Goal: Task Accomplishment & Management: Use online tool/utility

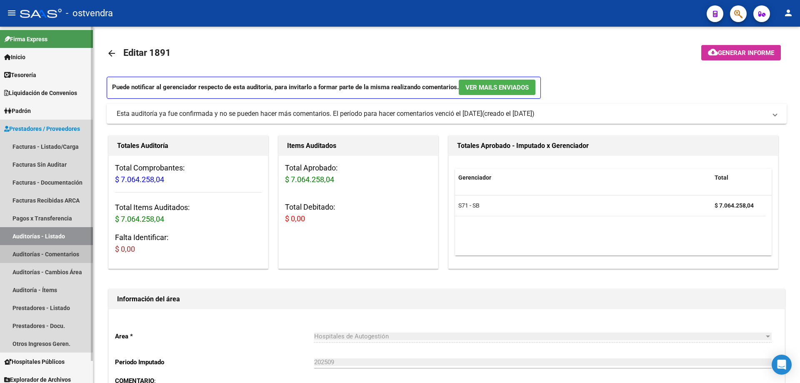
click at [47, 249] on link "Auditorías - Comentarios" at bounding box center [46, 254] width 93 height 18
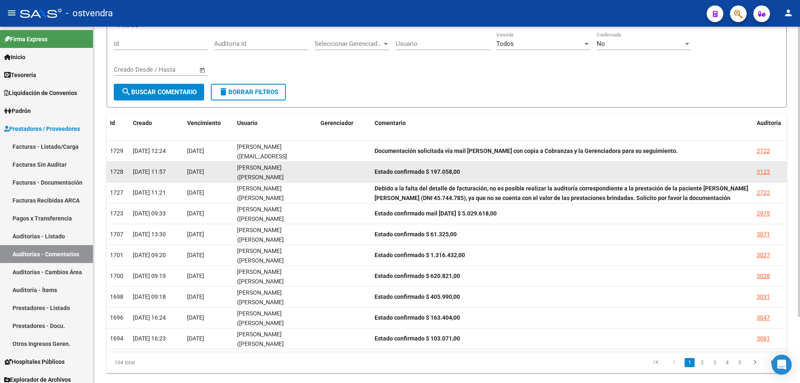
scroll to position [81, 0]
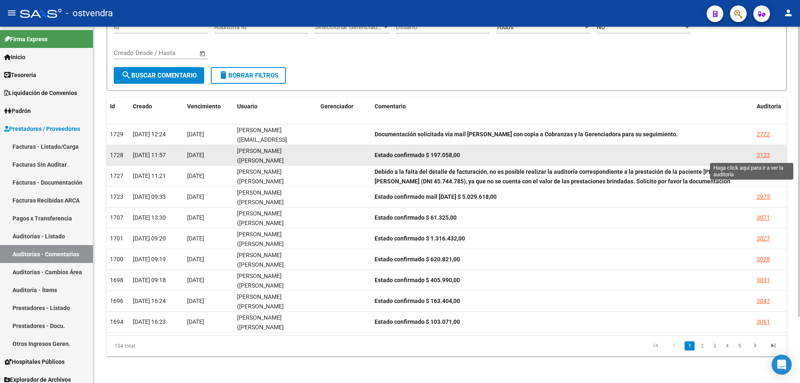
click at [766, 155] on div "3123" at bounding box center [763, 155] width 13 height 10
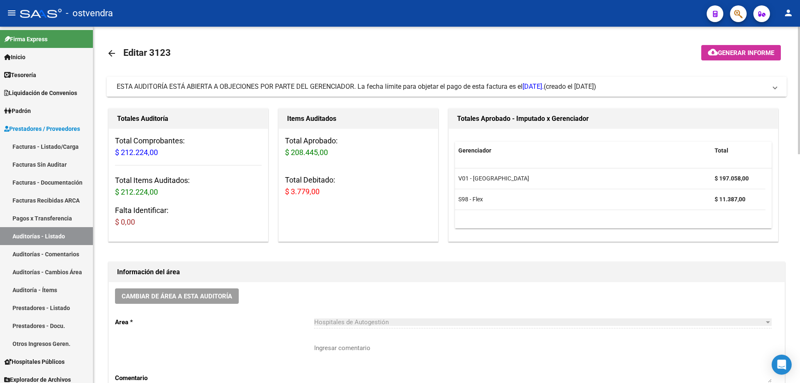
click at [313, 85] on span "ESTA AUDITORÍA ESTÁ ABIERTA A OBJECIONES POR PARTE DEL GERENCIADOR. La fecha lí…" at bounding box center [330, 87] width 427 height 8
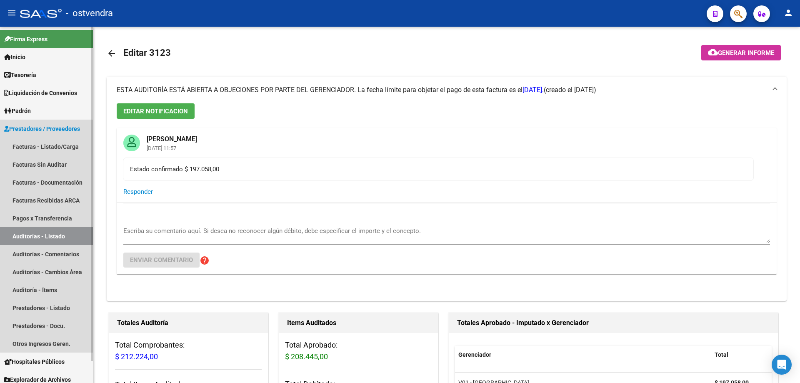
click at [30, 245] on link "Auditorías - Listado" at bounding box center [46, 236] width 93 height 18
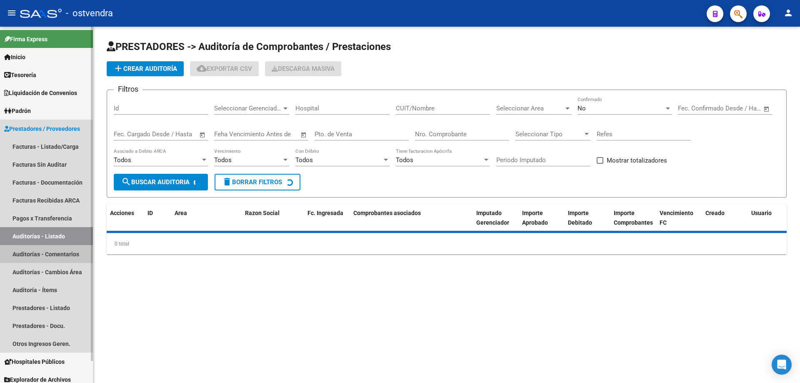
click at [32, 252] on link "Auditorías - Comentarios" at bounding box center [46, 254] width 93 height 18
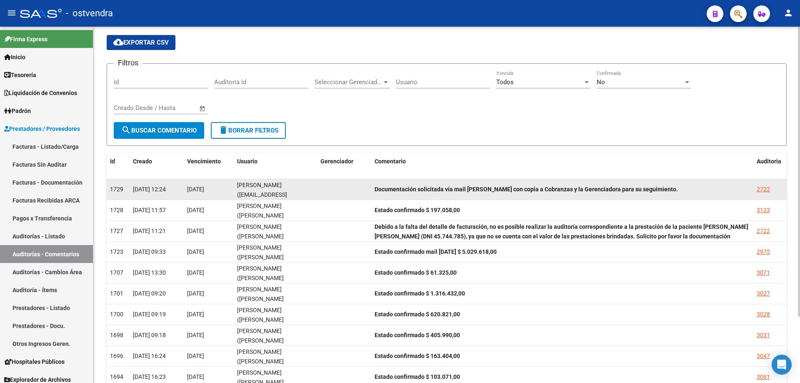
scroll to position [81, 0]
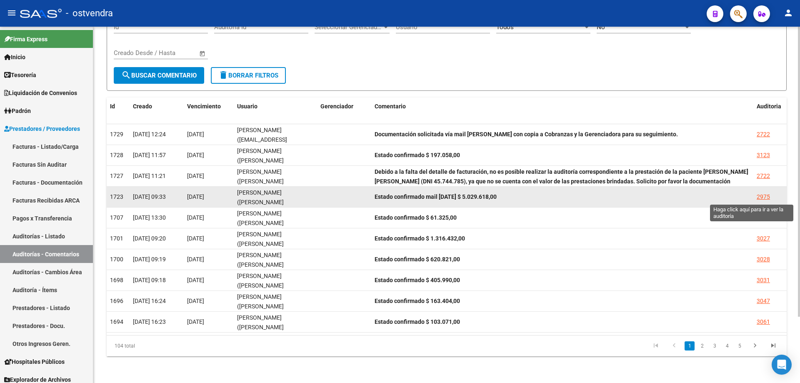
click at [761, 195] on div "2975" at bounding box center [763, 197] width 13 height 10
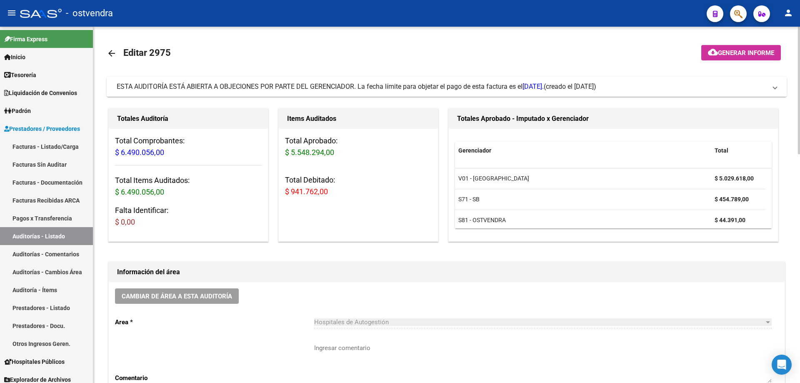
click at [211, 93] on mat-expansion-panel-header "ESTA AUDITORÍA ESTÁ ABIERTA A OBJECIONES POR PARTE DEL GERENCIADOR. La fecha lí…" at bounding box center [447, 87] width 680 height 20
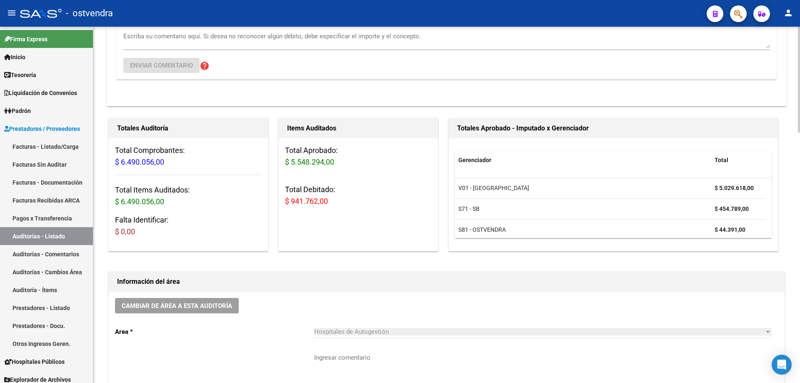
scroll to position [178, 0]
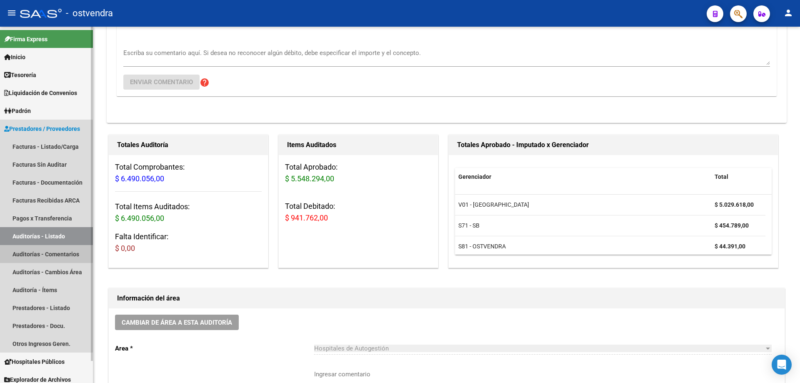
click at [38, 247] on link "Auditorías - Comentarios" at bounding box center [46, 254] width 93 height 18
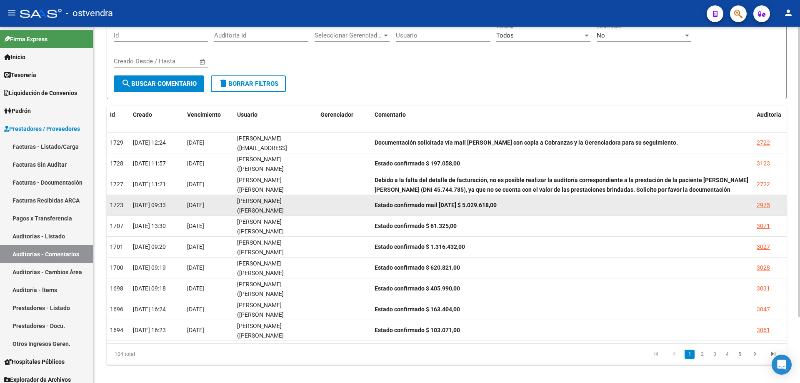
scroll to position [81, 0]
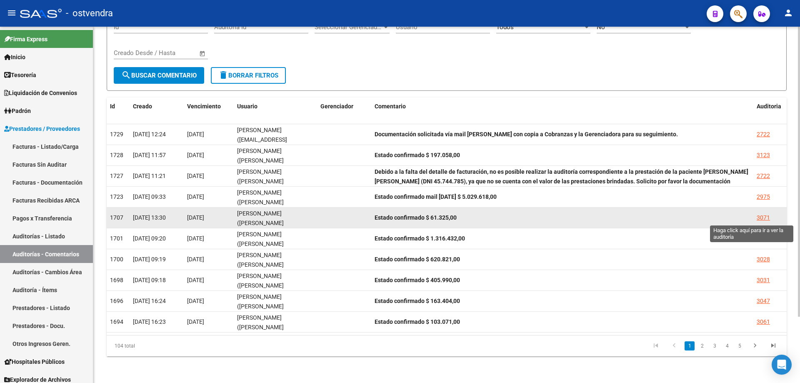
click at [763, 218] on div "3071" at bounding box center [763, 218] width 13 height 10
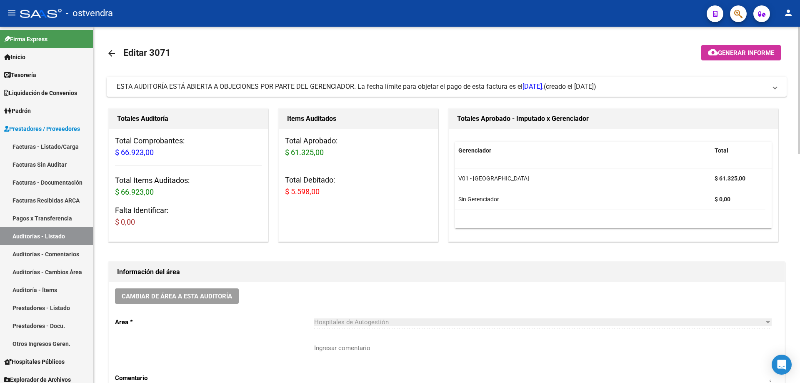
click at [296, 96] on mat-expansion-panel-header "ESTA AUDITORÍA ESTÁ ABIERTA A OBJECIONES POR PARTE DEL GERENCIADOR. La fecha lí…" at bounding box center [447, 87] width 680 height 20
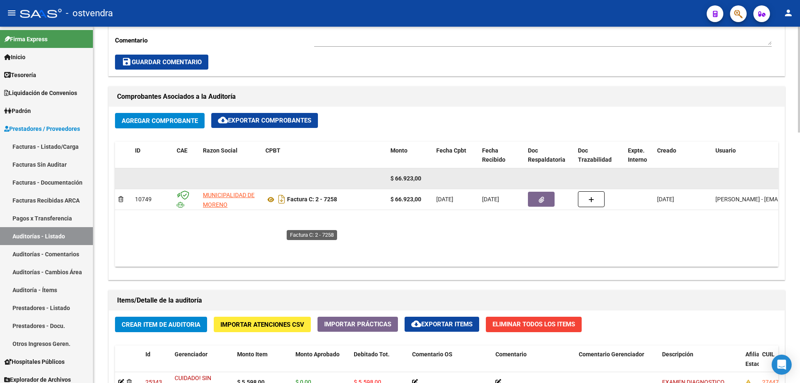
scroll to position [511, 0]
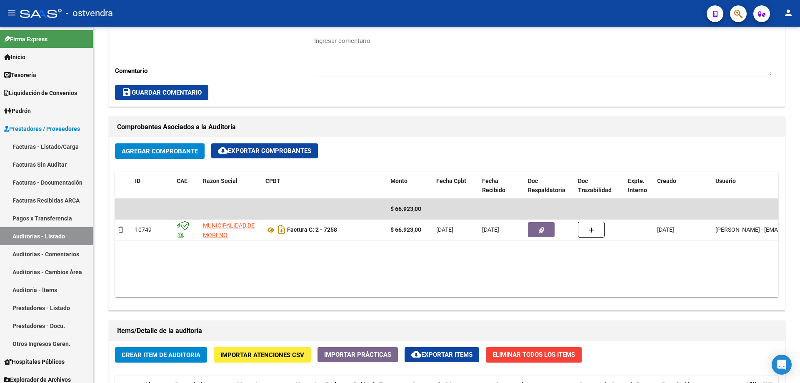
drag, startPoint x: 48, startPoint y: 143, endPoint x: 447, endPoint y: 359, distance: 453.3
click at [49, 143] on link "Facturas - Listado/Carga" at bounding box center [46, 147] width 93 height 18
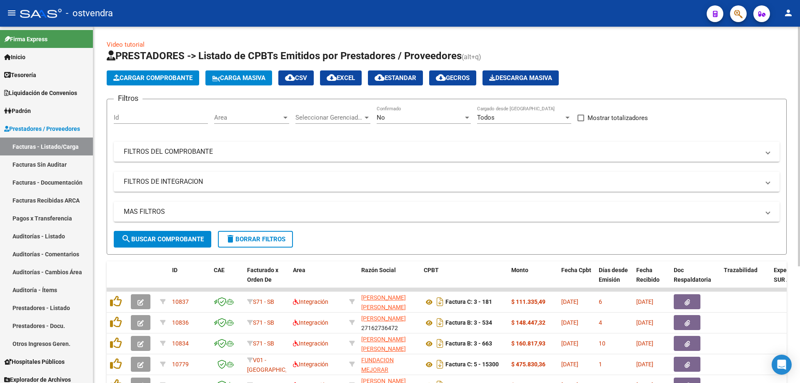
click at [412, 112] on div "No Confirmado" at bounding box center [424, 115] width 94 height 18
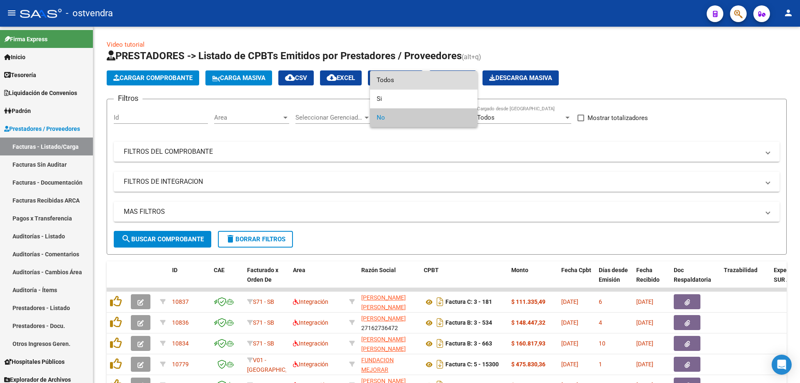
click at [413, 79] on span "Todos" at bounding box center [424, 80] width 94 height 19
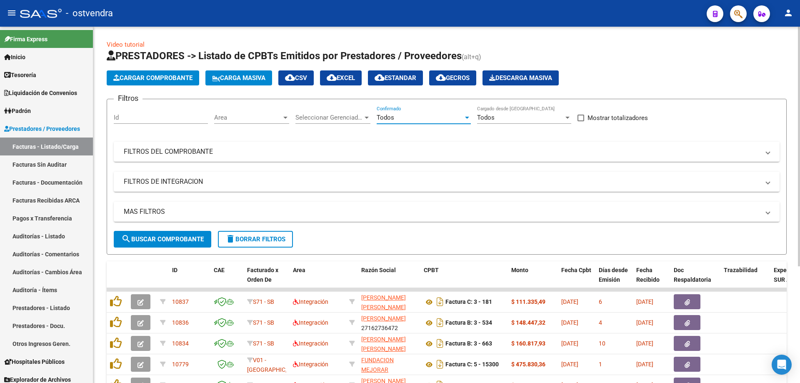
click at [386, 119] on span "Todos" at bounding box center [386, 118] width 18 height 8
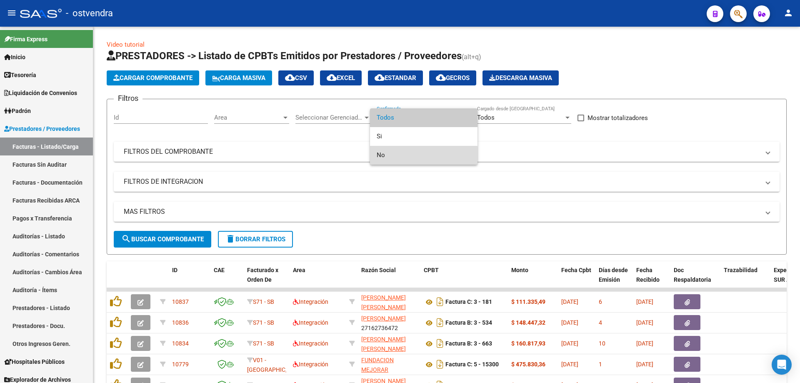
click at [395, 155] on span "No" at bounding box center [424, 155] width 94 height 19
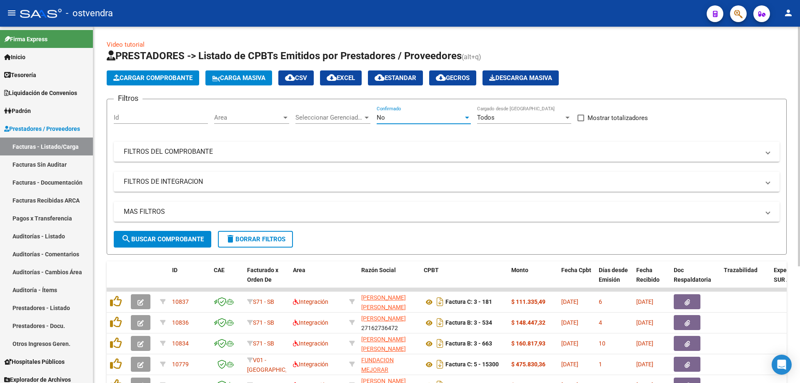
click at [255, 119] on span "Area" at bounding box center [248, 118] width 68 height 8
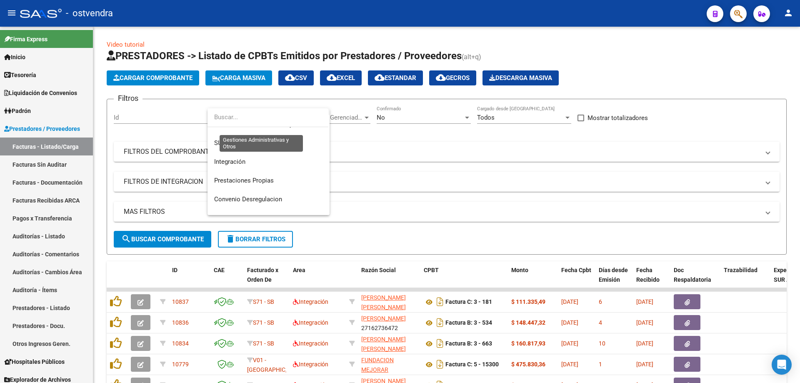
scroll to position [8, 0]
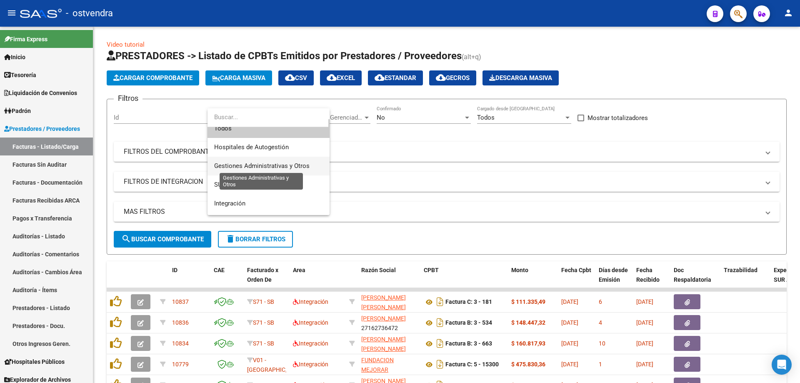
click at [266, 163] on span "Gestiones Administrativas y Otros" at bounding box center [261, 166] width 95 height 8
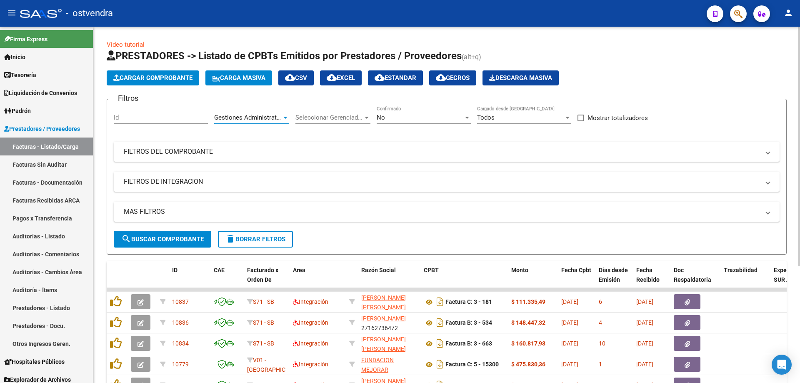
click at [172, 232] on button "search Buscar Comprobante" at bounding box center [163, 239] width 98 height 17
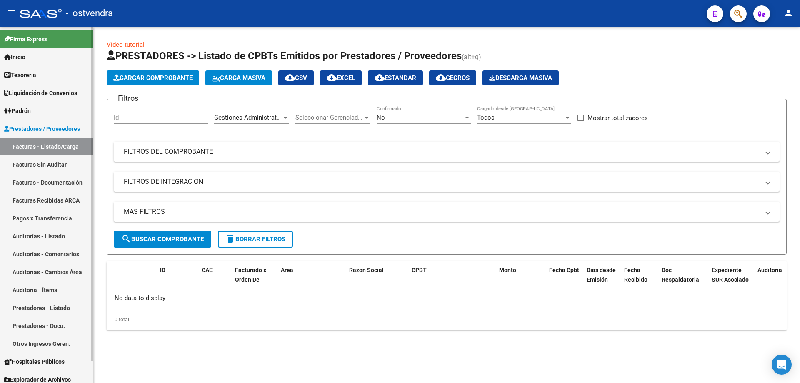
click at [46, 160] on link "Facturas Sin Auditar" at bounding box center [46, 164] width 93 height 18
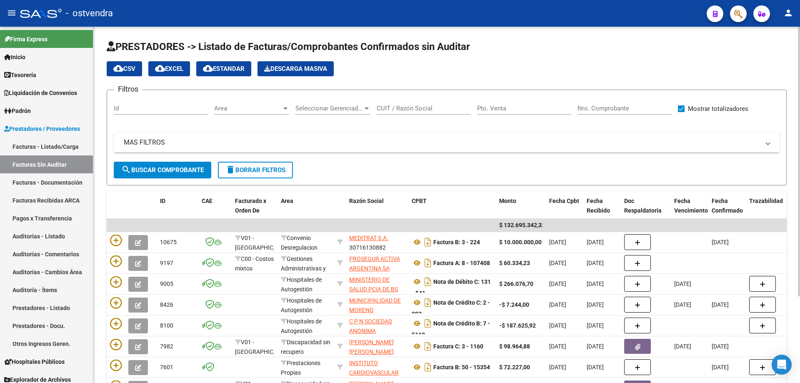
click at [251, 113] on div "Area Area" at bounding box center [251, 106] width 75 height 18
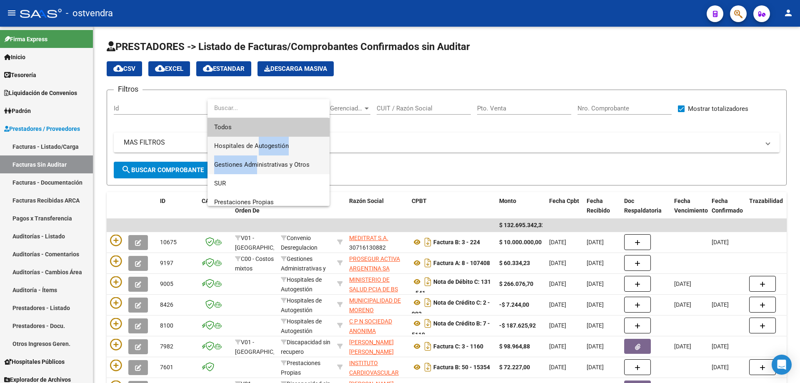
drag, startPoint x: 256, startPoint y: 149, endPoint x: 255, endPoint y: 160, distance: 11.7
click at [255, 160] on div "Todos Hospitales de Autogestión Gestiones Administrativas y Otros SUR Prestacio…" at bounding box center [269, 152] width 122 height 107
click at [273, 165] on span "Gestiones Administrativas y Otros" at bounding box center [261, 165] width 95 height 8
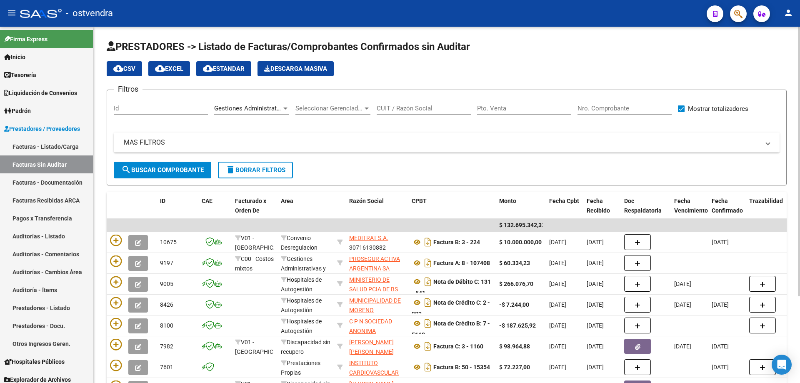
click at [178, 150] on mat-expansion-panel-header "MAS FILTROS" at bounding box center [447, 143] width 666 height 20
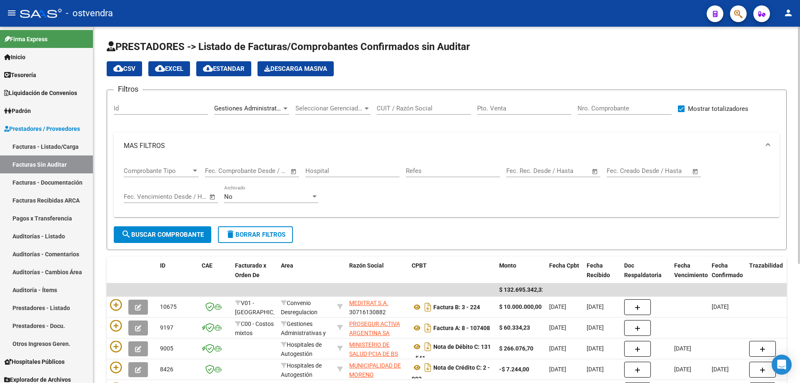
click at [173, 165] on div "Comprobante Tipo Comprobante Tipo" at bounding box center [161, 168] width 75 height 18
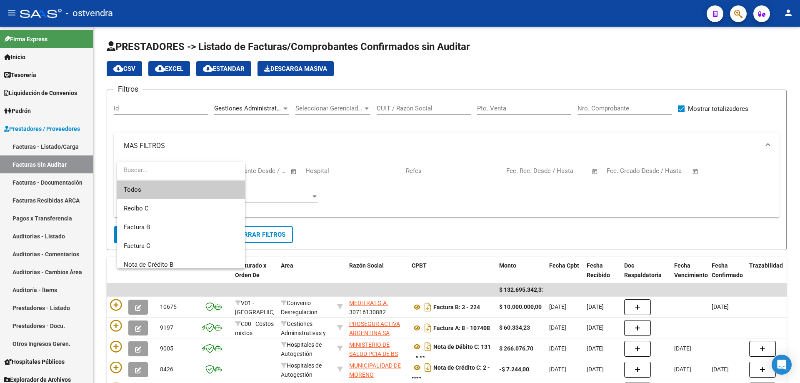
click at [343, 240] on div at bounding box center [400, 191] width 800 height 383
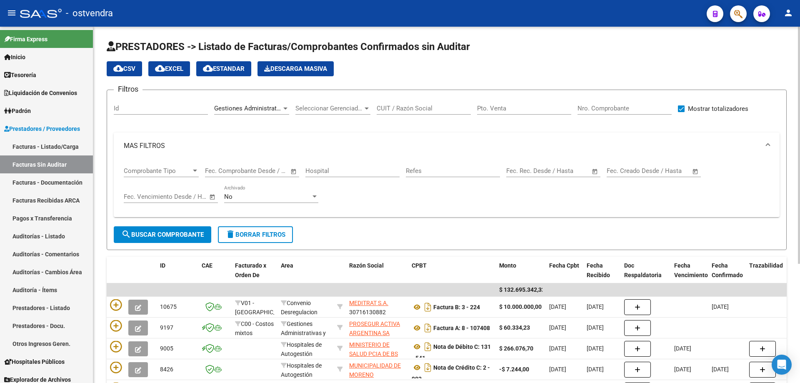
drag, startPoint x: 185, startPoint y: 239, endPoint x: 187, endPoint y: 233, distance: 6.7
click at [187, 233] on button "search Buscar Comprobante" at bounding box center [163, 234] width 98 height 17
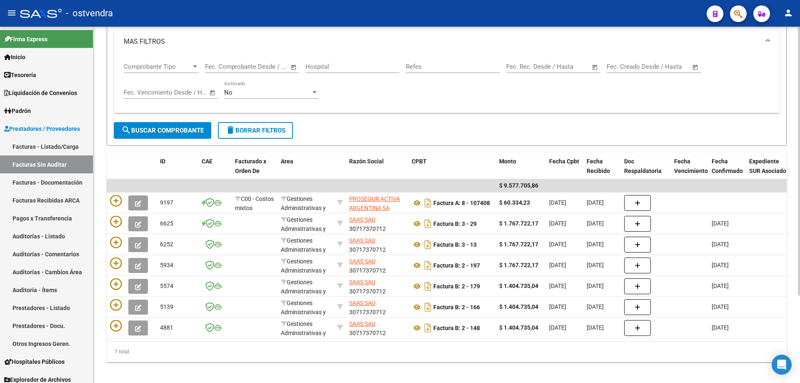
scroll to position [116, 0]
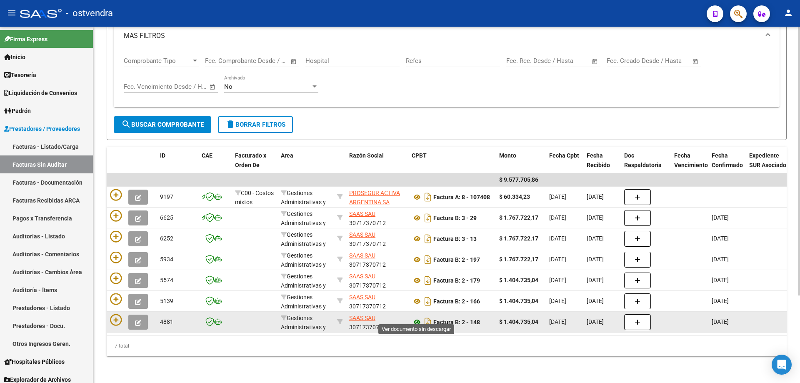
click at [420, 319] on icon at bounding box center [417, 322] width 11 height 10
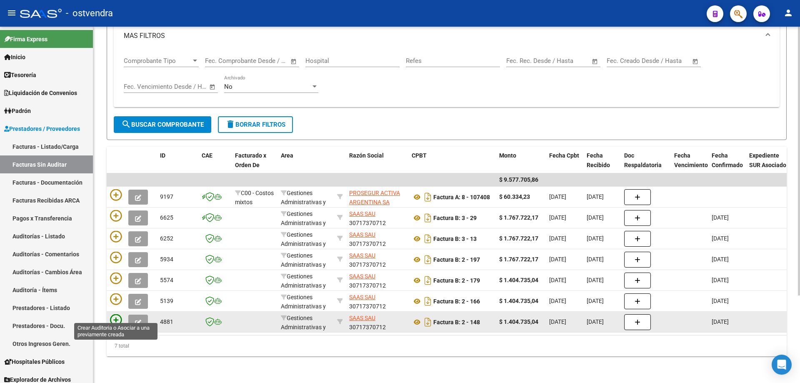
click at [119, 314] on icon at bounding box center [116, 320] width 12 height 12
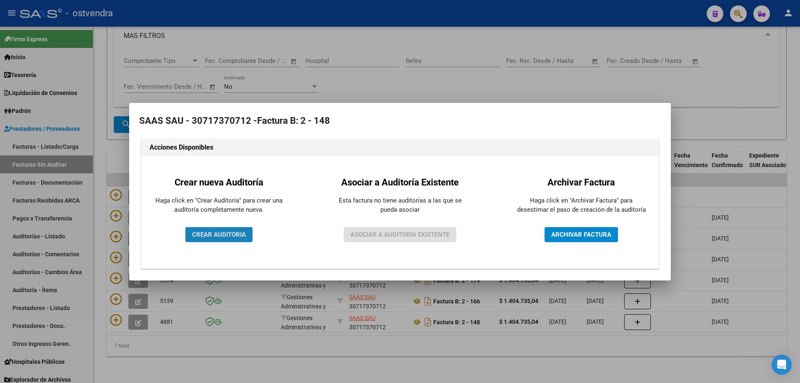
click at [226, 236] on span "CREAR AUDITORIA" at bounding box center [219, 235] width 54 height 8
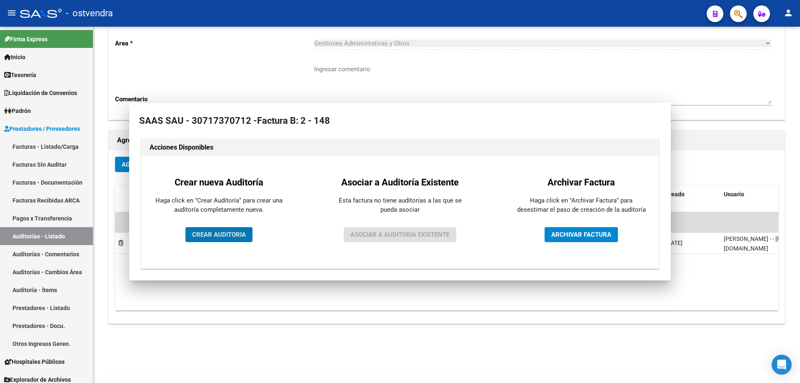
scroll to position [89, 0]
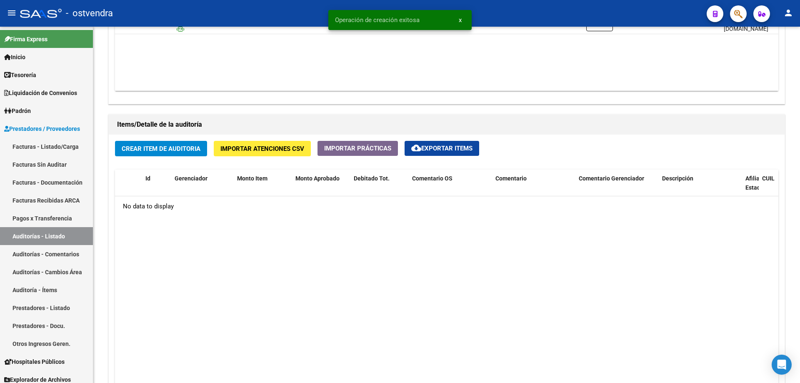
scroll to position [480, 0]
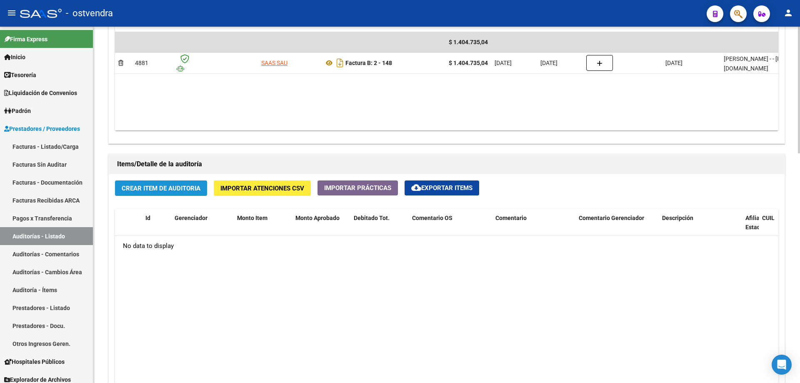
click at [181, 186] on span "Crear Item de Auditoria" at bounding box center [161, 189] width 79 height 8
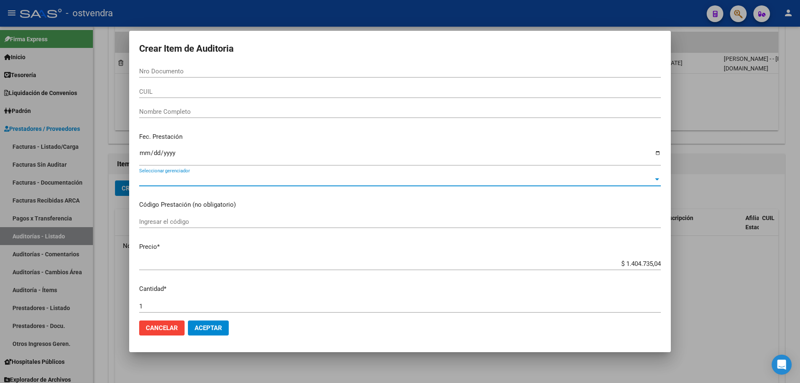
click at [226, 177] on span "Seleccionar gerenciador" at bounding box center [396, 180] width 514 height 8
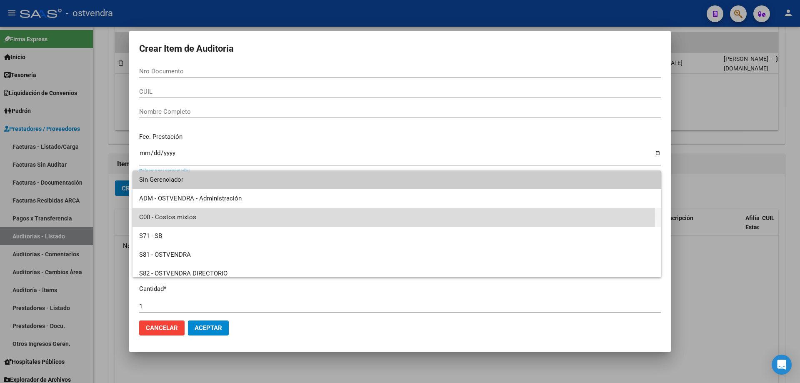
click at [201, 213] on span "C00 - Costos mixtos" at bounding box center [396, 217] width 515 height 19
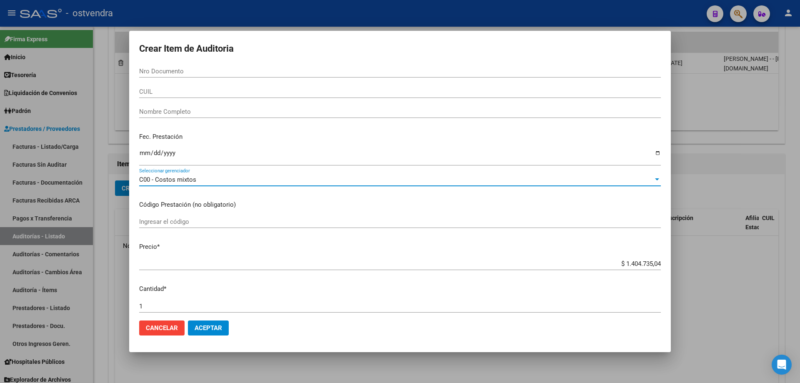
click at [222, 317] on mat-dialog-actions "Cancelar Aceptar" at bounding box center [400, 328] width 522 height 28
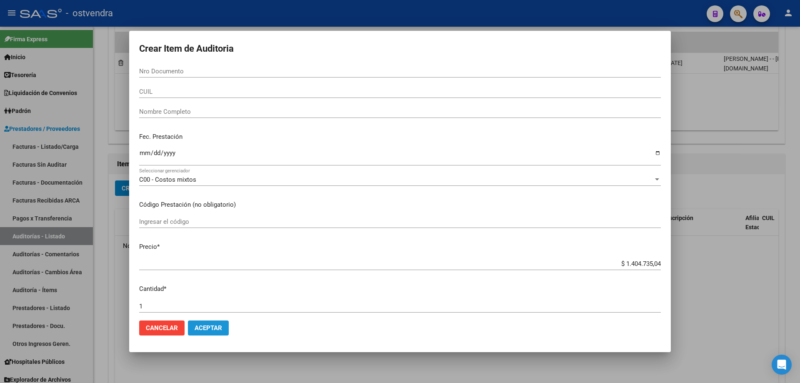
click at [218, 325] on span "Aceptar" at bounding box center [209, 328] width 28 height 8
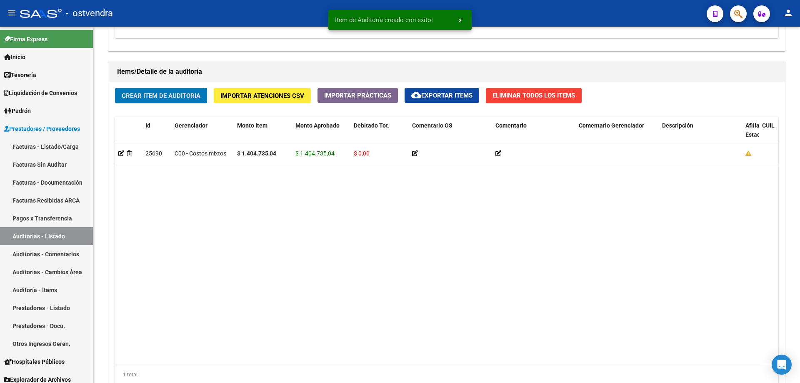
scroll to position [648, 0]
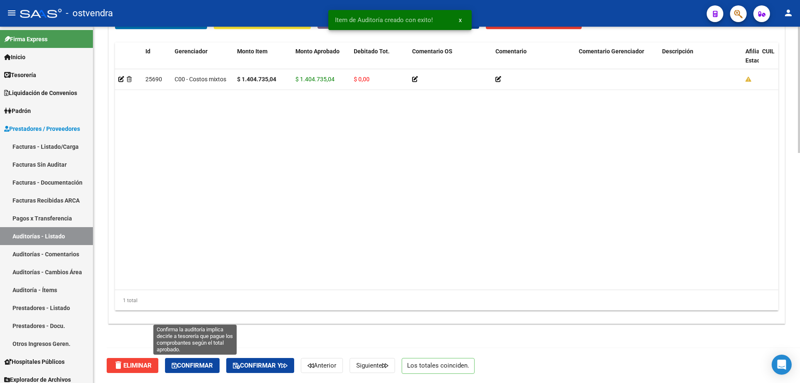
click at [218, 361] on button "Confirmar" at bounding box center [192, 365] width 55 height 15
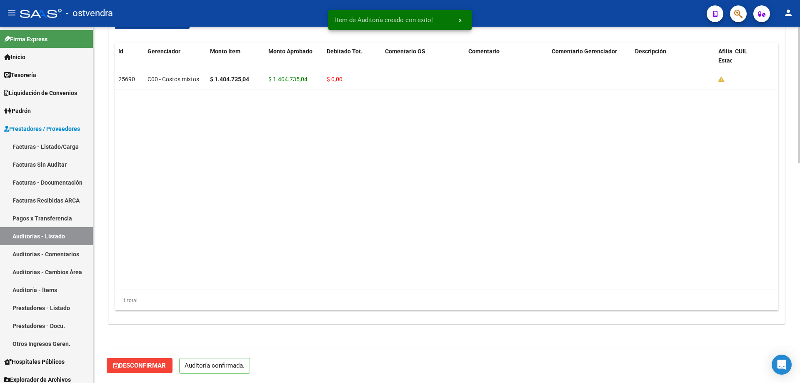
scroll to position [573, 0]
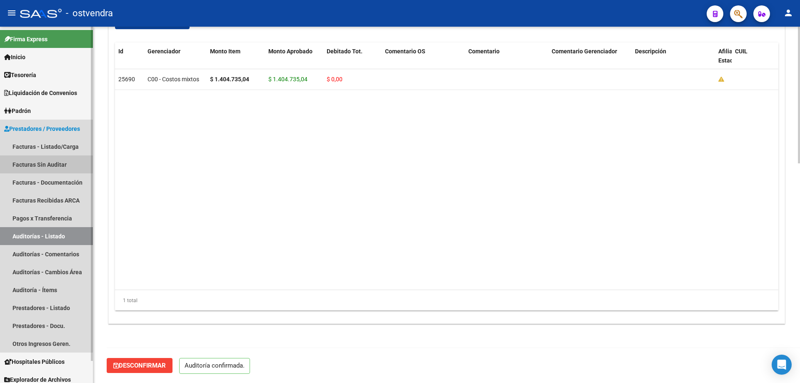
click at [38, 161] on link "Facturas Sin Auditar" at bounding box center [46, 164] width 93 height 18
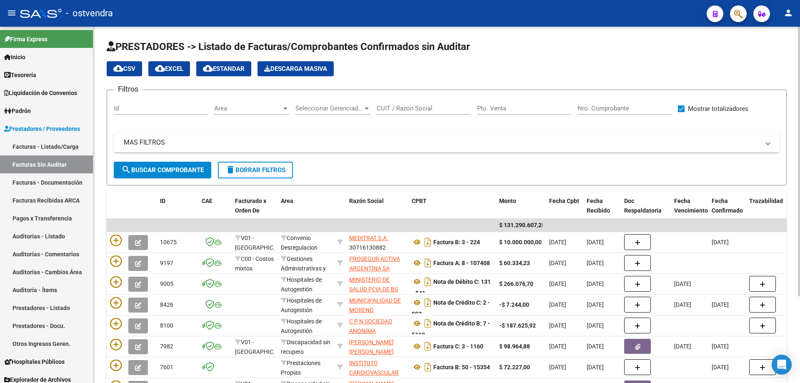
click at [252, 106] on span "Area" at bounding box center [248, 109] width 68 height 8
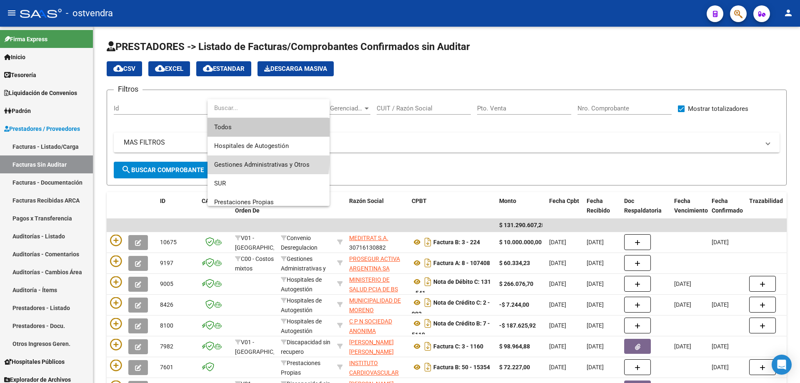
click at [245, 160] on span "Gestiones Administrativas y Otros" at bounding box center [268, 164] width 109 height 19
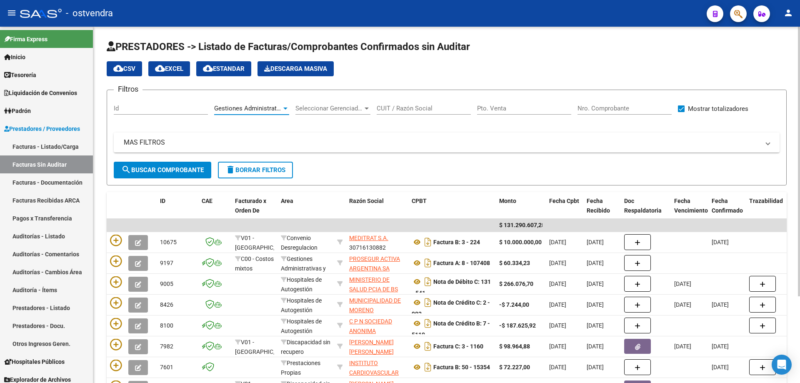
click at [162, 170] on span "search Buscar Comprobante" at bounding box center [162, 170] width 83 height 8
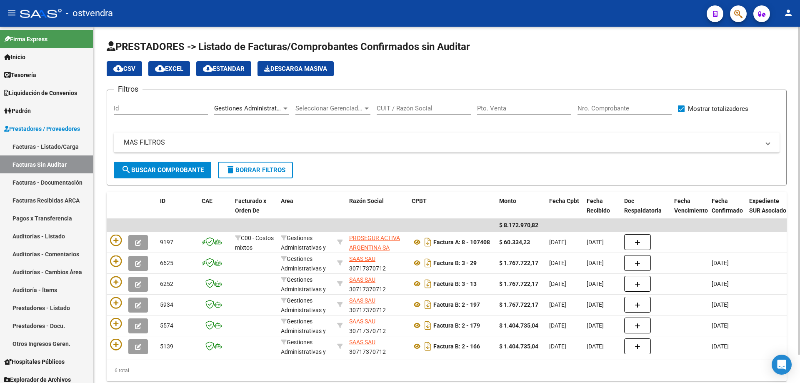
scroll to position [31, 0]
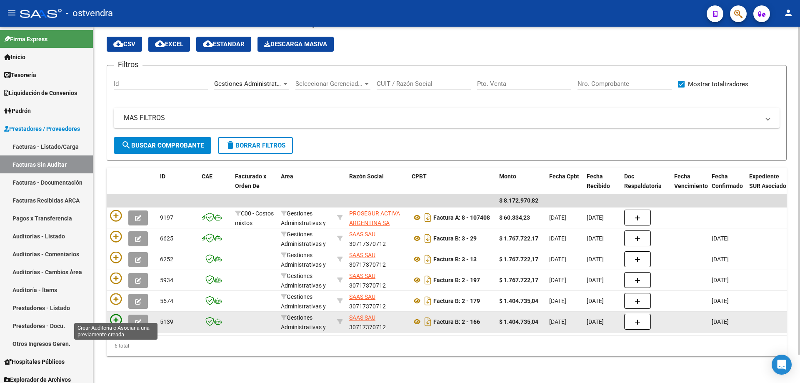
click at [121, 315] on icon at bounding box center [116, 320] width 12 height 12
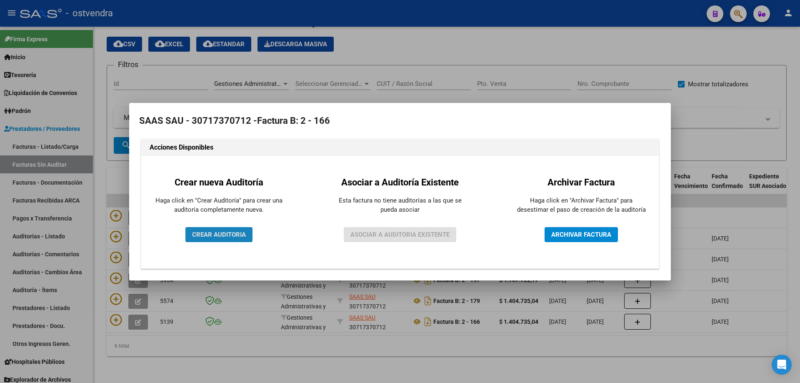
click at [201, 229] on button "CREAR AUDITORIA" at bounding box center [218, 234] width 67 height 15
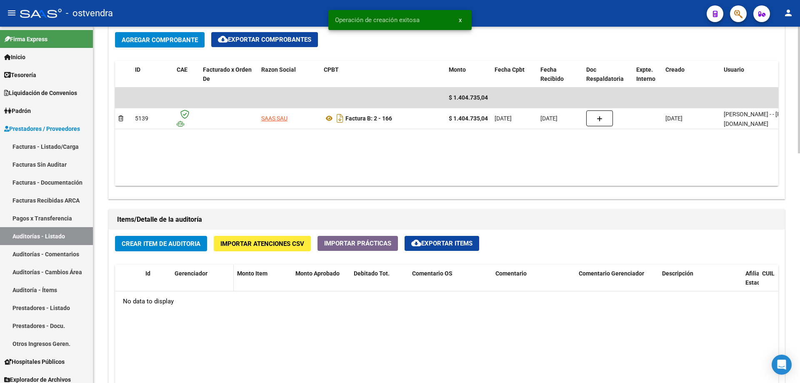
scroll to position [458, 0]
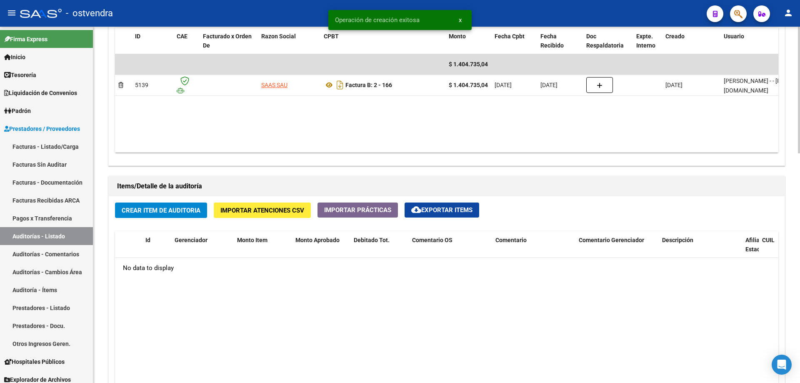
click at [171, 205] on button "Crear Item de Auditoria" at bounding box center [161, 210] width 92 height 15
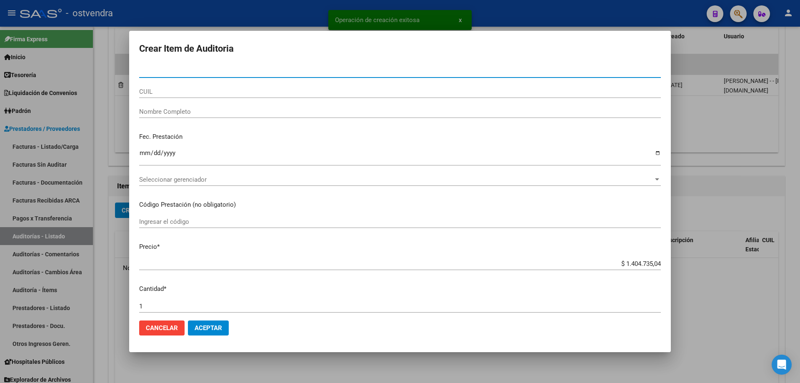
click at [150, 183] on span "Seleccionar gerenciador" at bounding box center [396, 180] width 514 height 8
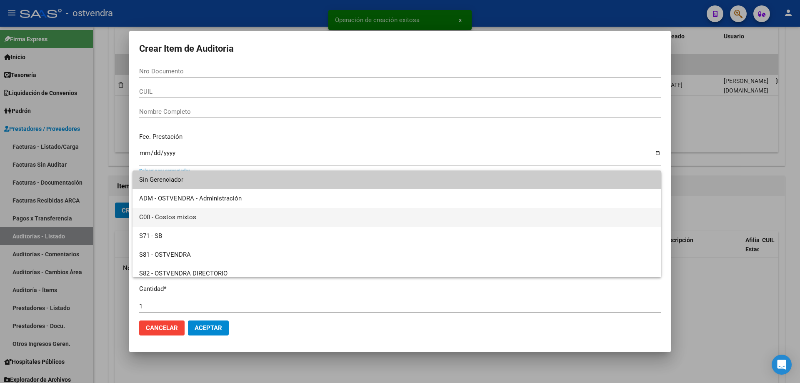
click at [160, 218] on span "C00 - Costos mixtos" at bounding box center [396, 217] width 515 height 19
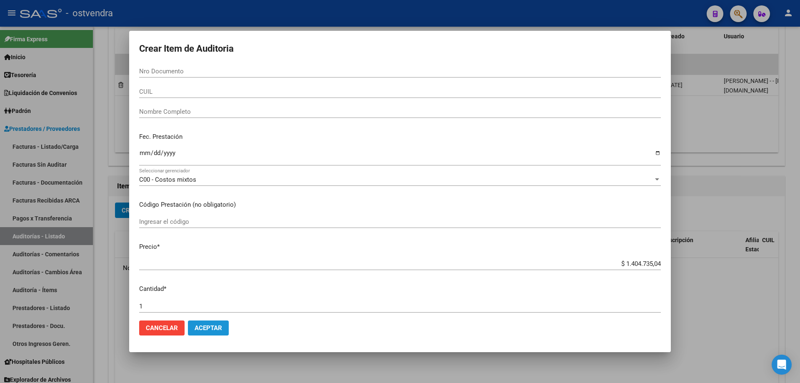
click at [204, 321] on button "Aceptar" at bounding box center [208, 327] width 41 height 15
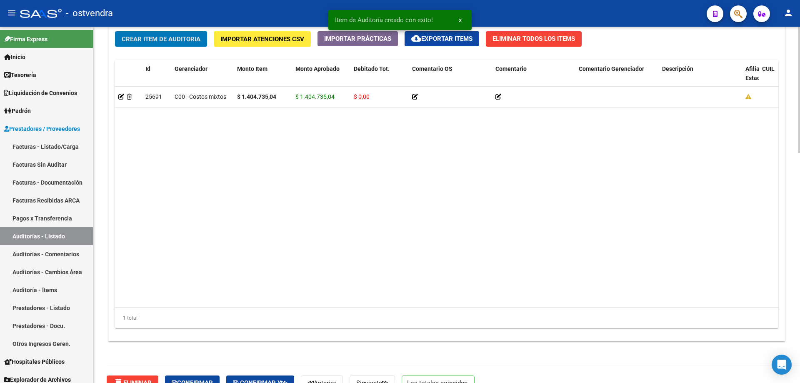
scroll to position [648, 0]
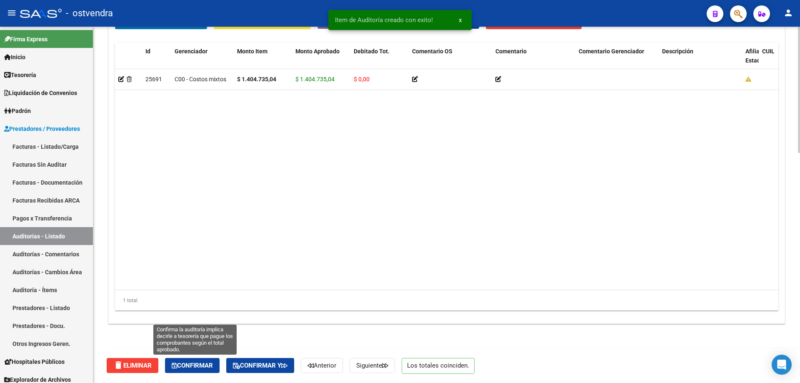
click at [196, 369] on span "Confirmar" at bounding box center [192, 366] width 41 height 8
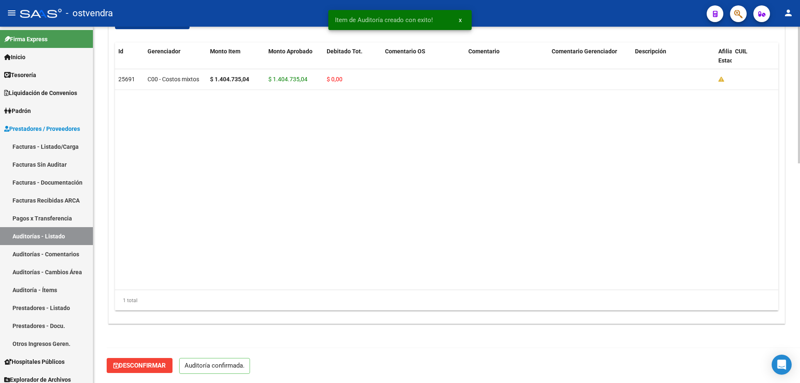
scroll to position [573, 0]
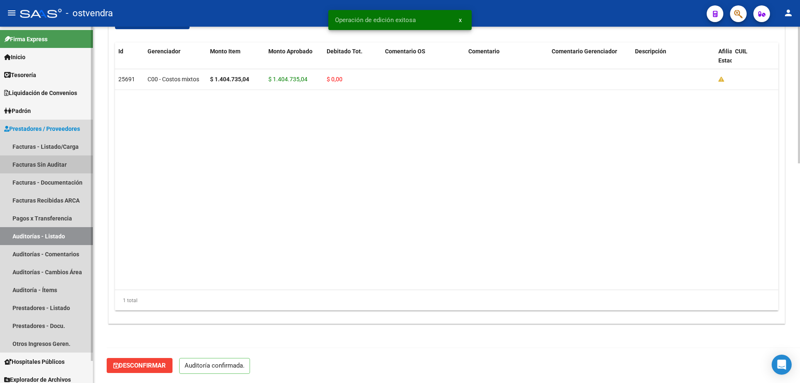
click at [21, 164] on link "Facturas Sin Auditar" at bounding box center [46, 164] width 93 height 18
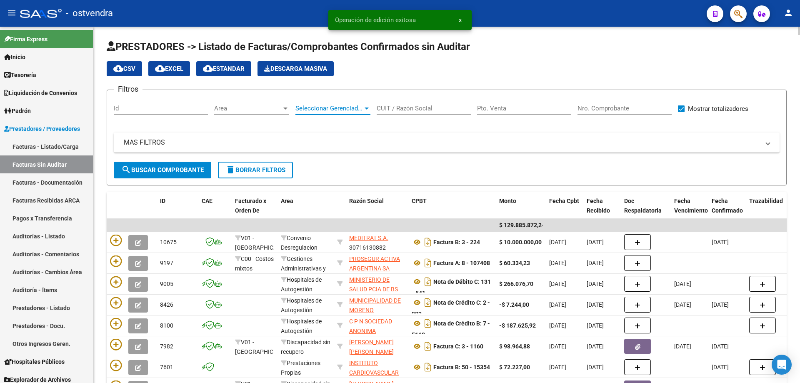
click at [322, 106] on span "Seleccionar Gerenciador" at bounding box center [329, 109] width 68 height 8
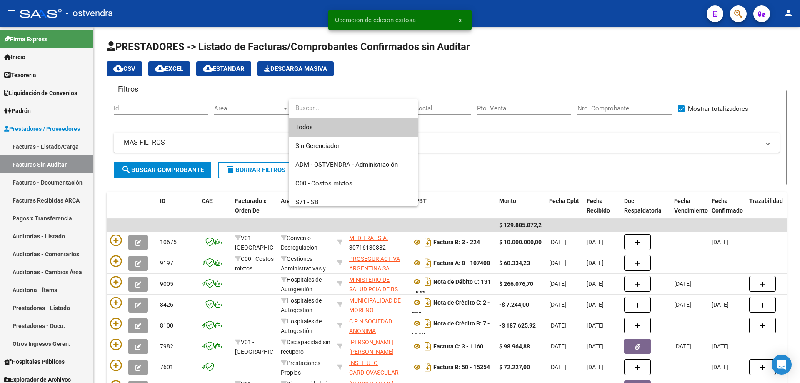
click at [242, 100] on div at bounding box center [400, 191] width 800 height 383
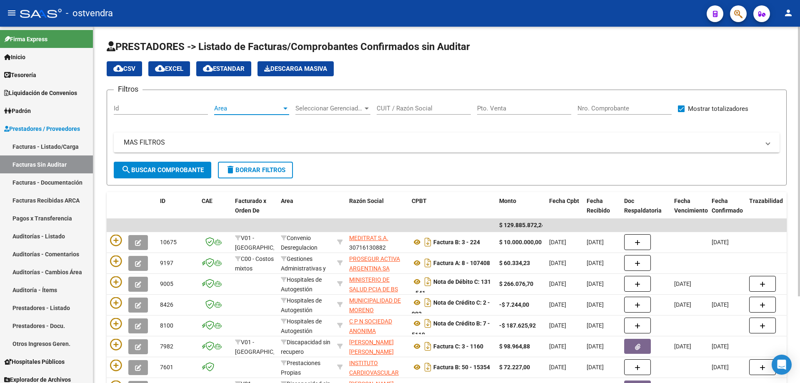
click at [239, 108] on span "Area" at bounding box center [248, 109] width 68 height 8
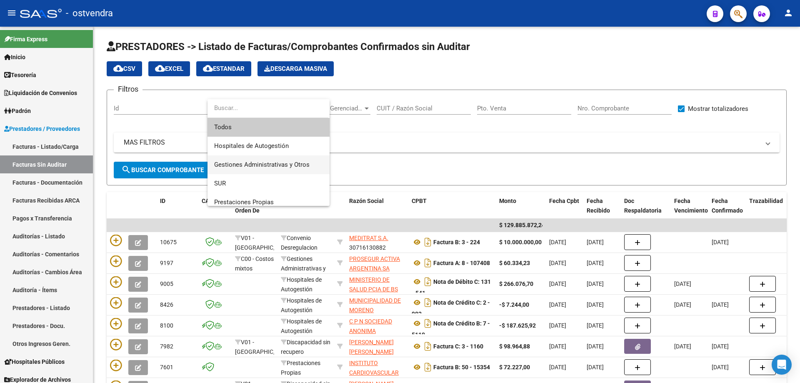
click at [243, 160] on span "Gestiones Administrativas y Otros" at bounding box center [268, 164] width 109 height 19
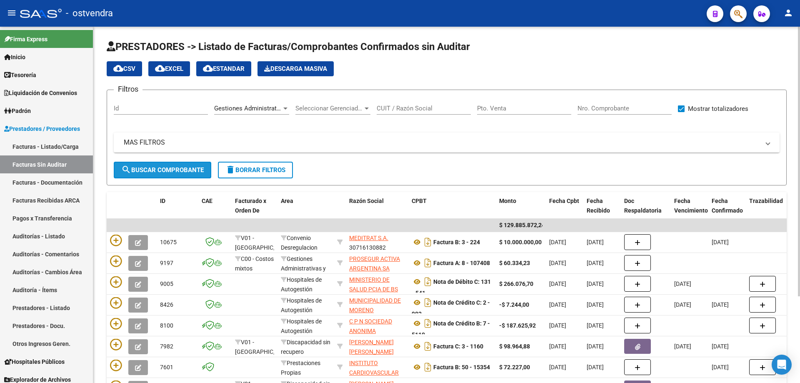
click at [185, 170] on span "search Buscar Comprobante" at bounding box center [162, 170] width 83 height 8
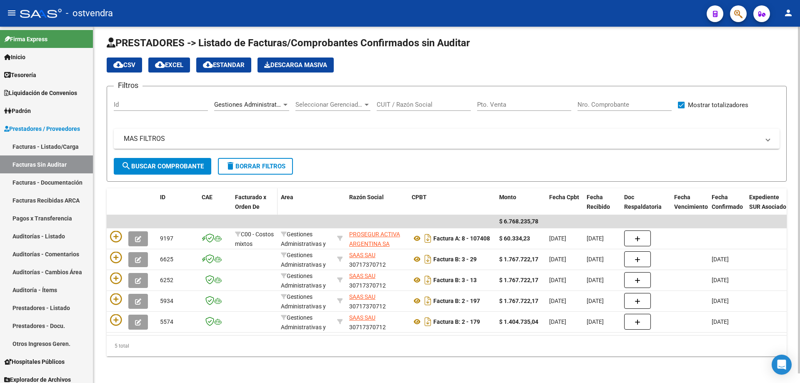
scroll to position [10, 0]
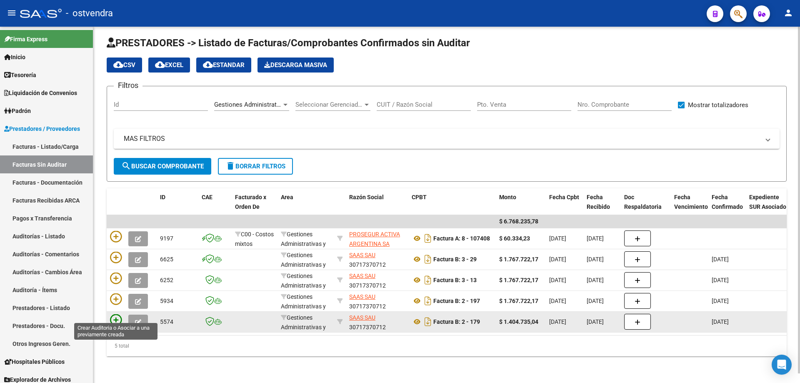
click at [116, 314] on icon at bounding box center [116, 320] width 12 height 12
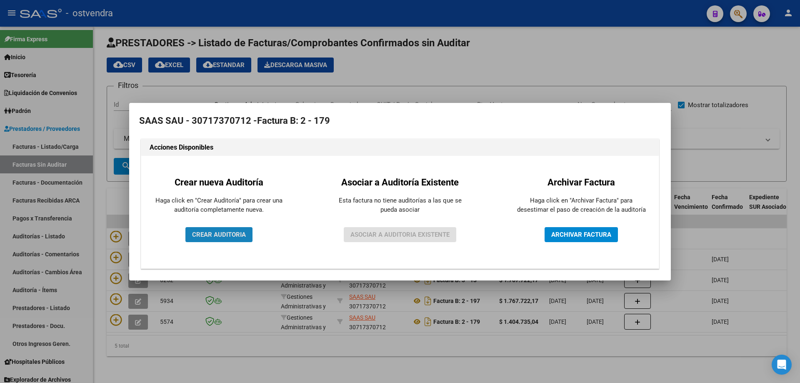
click at [216, 235] on span "CREAR AUDITORIA" at bounding box center [219, 235] width 54 height 8
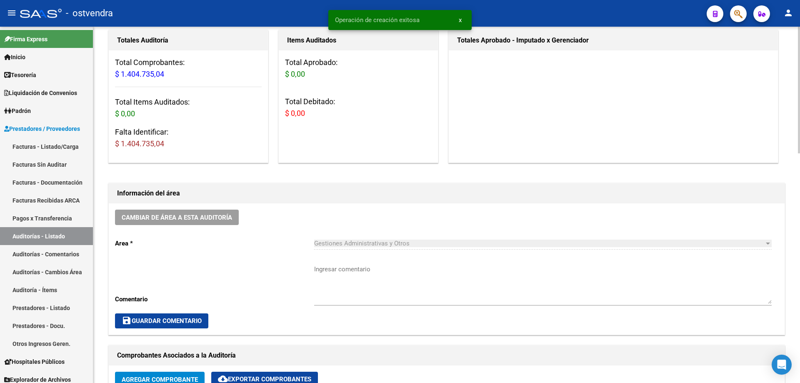
scroll to position [125, 0]
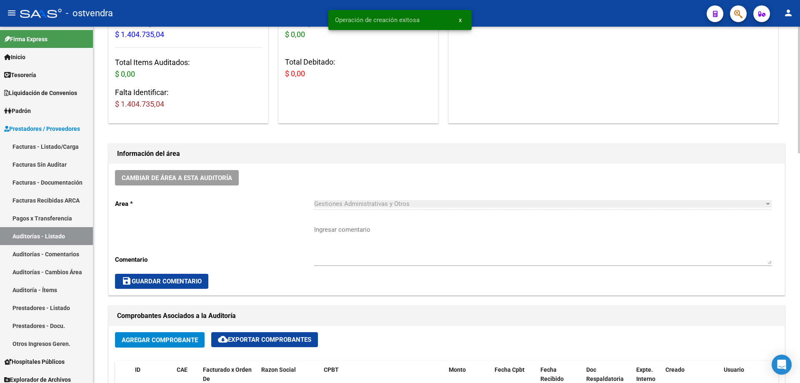
click at [165, 345] on button "Agregar Comprobante" at bounding box center [160, 339] width 90 height 15
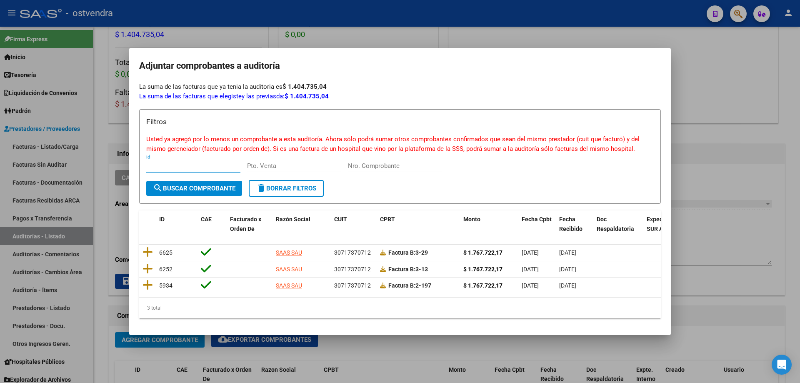
click at [272, 345] on div at bounding box center [400, 191] width 800 height 383
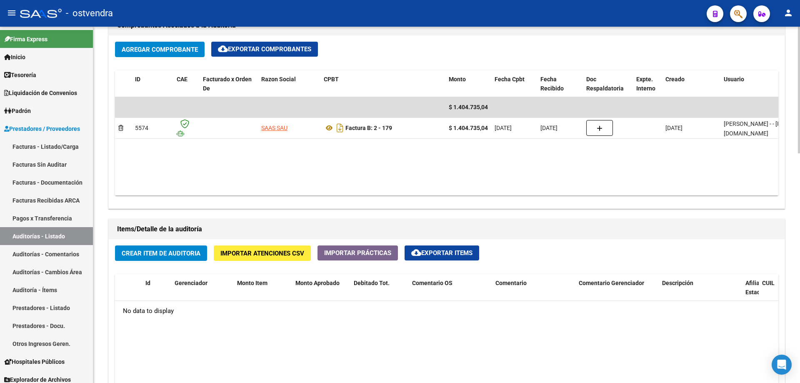
scroll to position [417, 0]
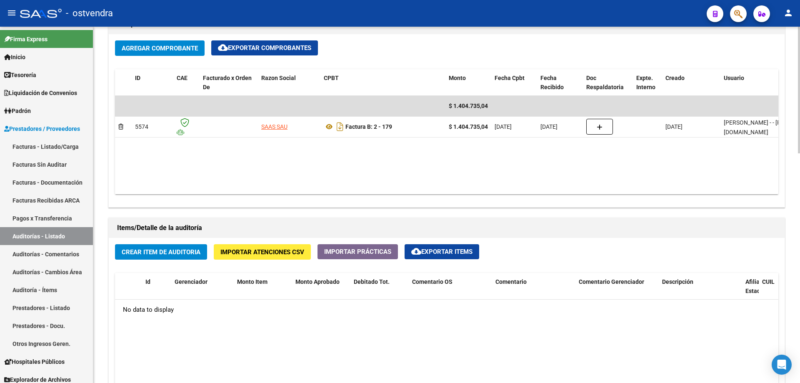
click at [171, 253] on span "Crear Item de Auditoria" at bounding box center [161, 252] width 79 height 8
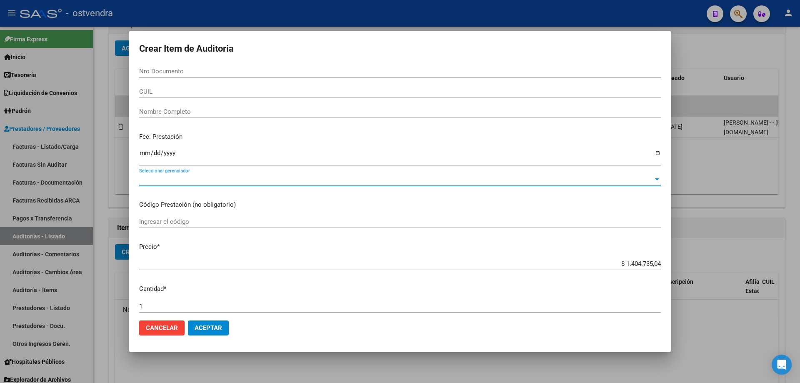
click at [196, 179] on span "Seleccionar gerenciador" at bounding box center [396, 180] width 514 height 8
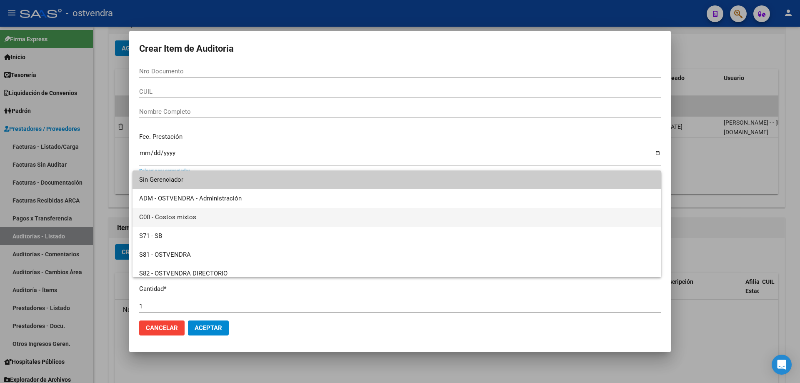
click at [189, 216] on span "C00 - Costos mixtos" at bounding box center [396, 217] width 515 height 19
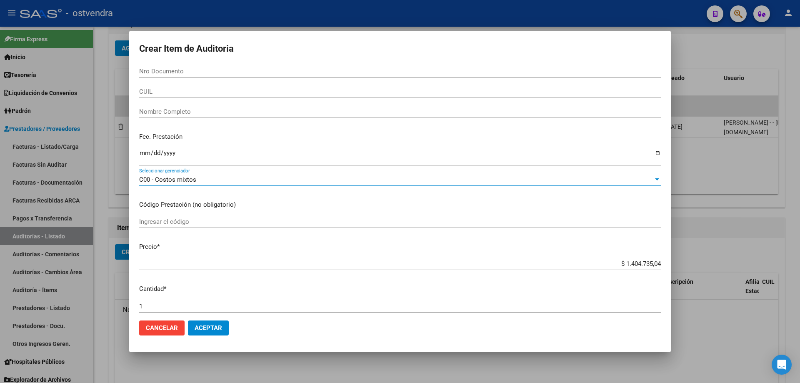
click at [209, 324] on button "Aceptar" at bounding box center [208, 327] width 41 height 15
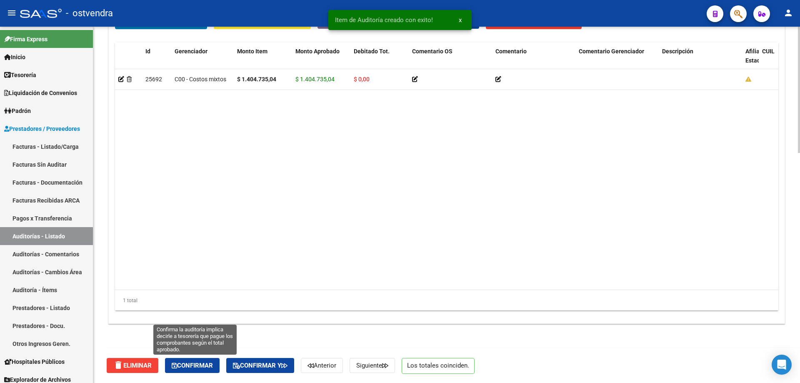
click at [192, 372] on button "Confirmar" at bounding box center [192, 365] width 55 height 15
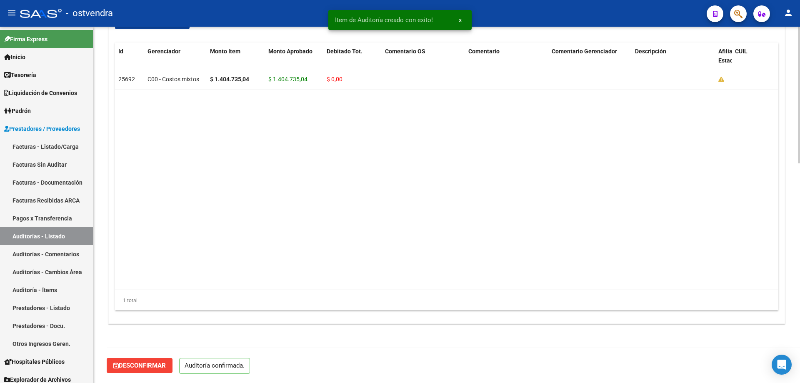
scroll to position [573, 0]
click at [37, 171] on link "Facturas Sin Auditar" at bounding box center [46, 164] width 93 height 18
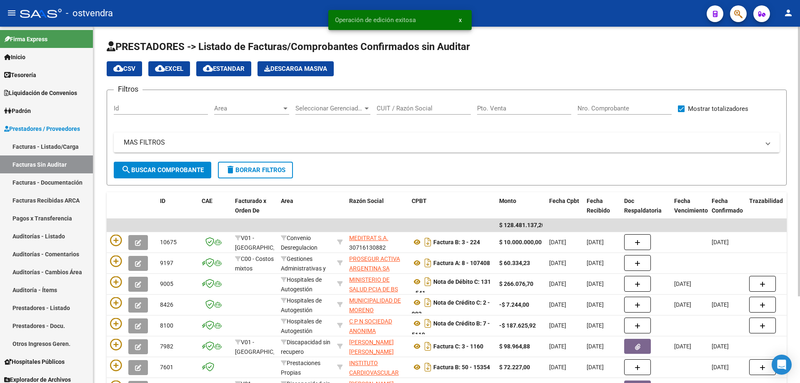
click at [232, 103] on div "Area Area" at bounding box center [251, 106] width 75 height 18
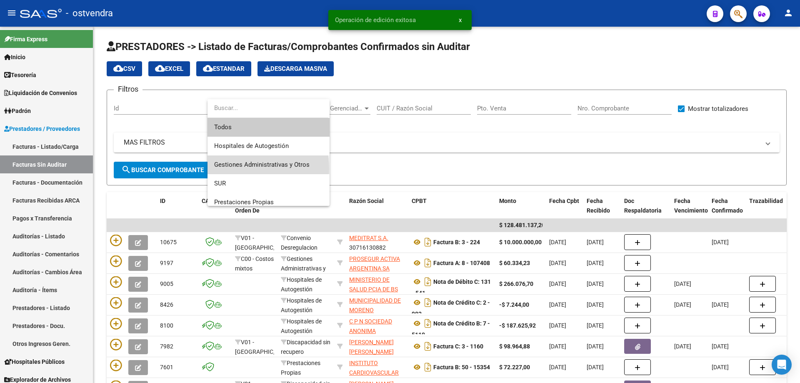
click at [223, 169] on span "Gestiones Administrativas y Otros" at bounding box center [268, 164] width 109 height 19
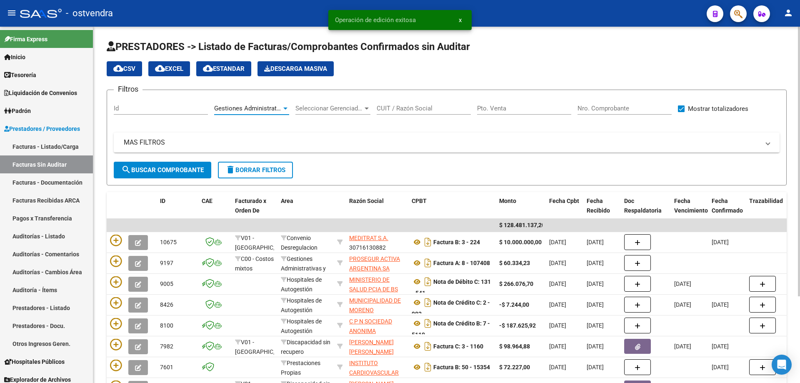
click at [129, 168] on mat-icon "search" at bounding box center [126, 170] width 10 height 10
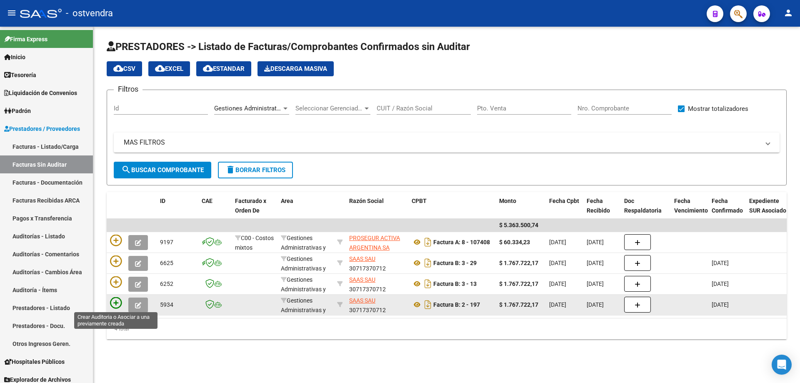
click at [116, 301] on icon at bounding box center [116, 303] width 12 height 12
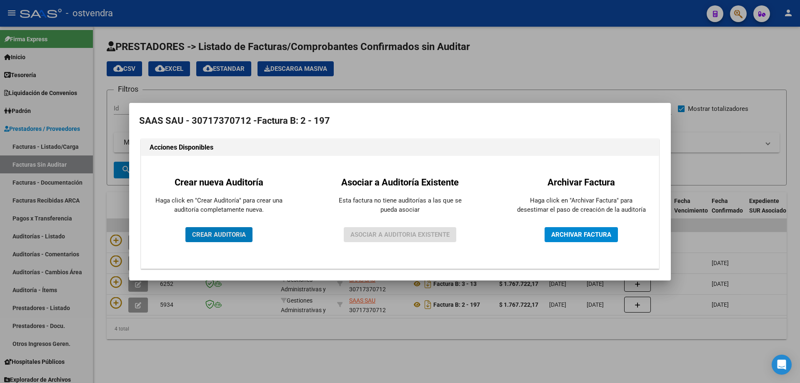
click at [221, 233] on span "CREAR AUDITORIA" at bounding box center [219, 235] width 54 height 8
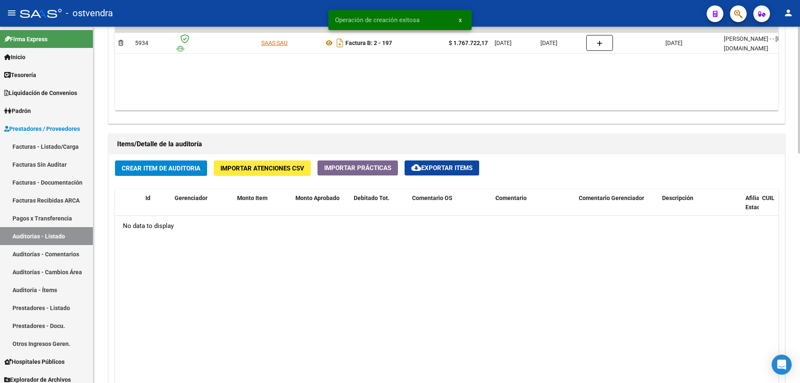
scroll to position [500, 0]
click at [176, 170] on span "Crear Item de Auditoria" at bounding box center [161, 169] width 79 height 8
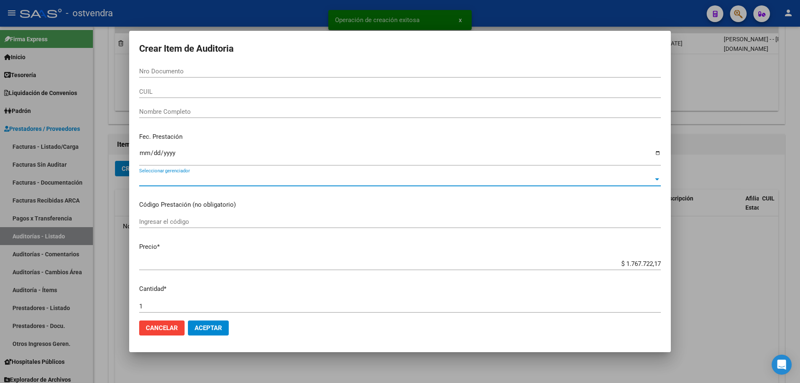
click at [175, 176] on span "Seleccionar gerenciador" at bounding box center [396, 180] width 514 height 8
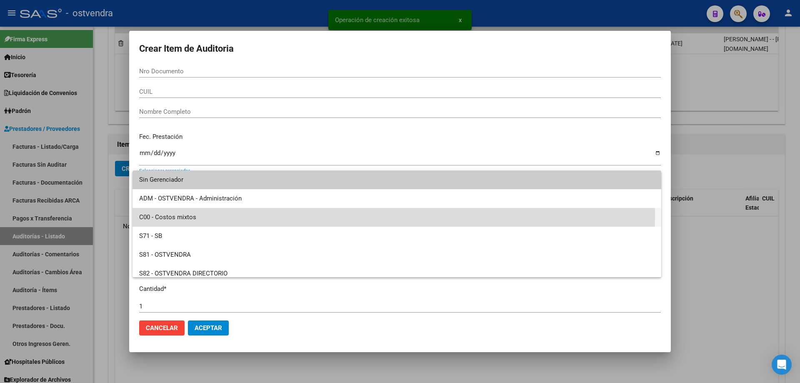
click at [156, 214] on span "C00 - Costos mixtos" at bounding box center [396, 217] width 515 height 19
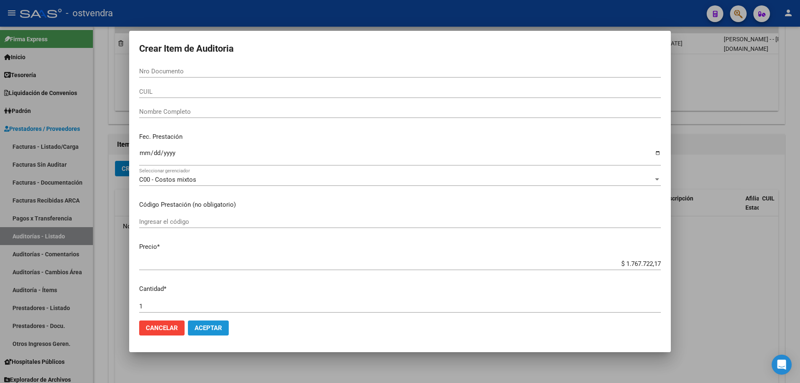
click at [208, 328] on span "Aceptar" at bounding box center [209, 328] width 28 height 8
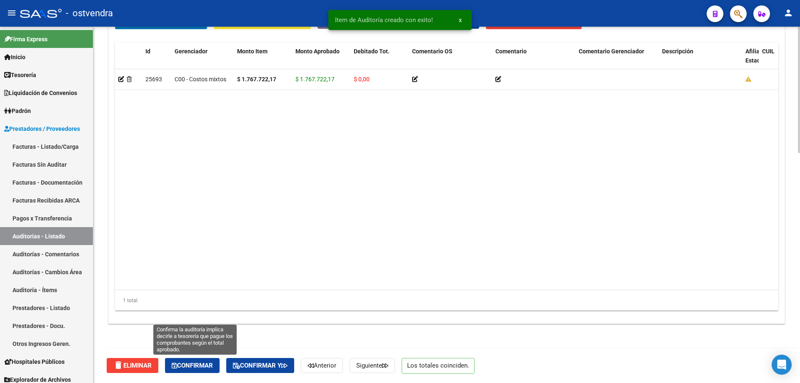
click at [209, 371] on button "Confirmar" at bounding box center [192, 365] width 55 height 15
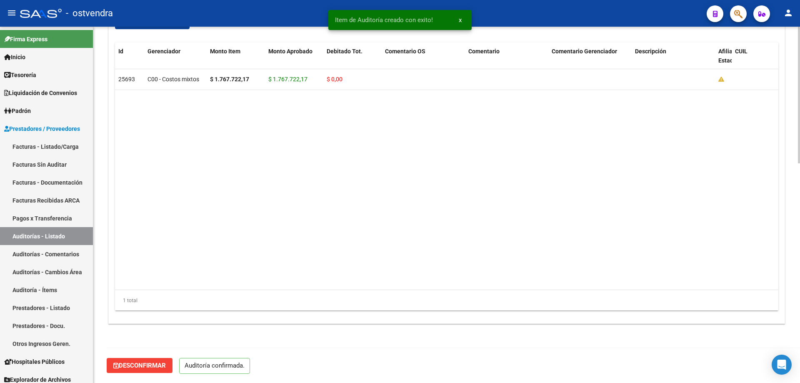
scroll to position [573, 0]
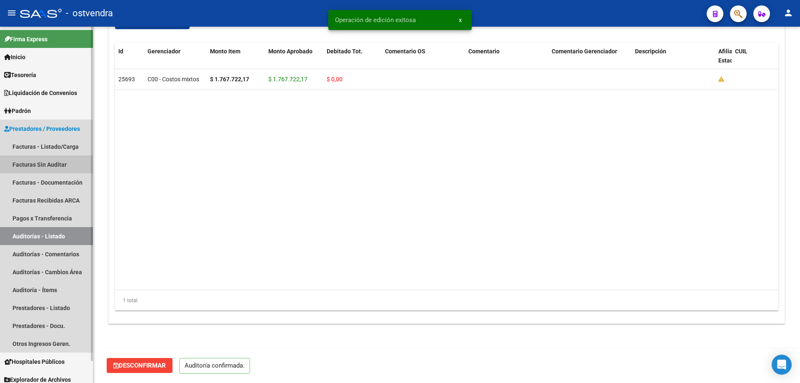
click at [66, 160] on link "Facturas Sin Auditar" at bounding box center [46, 164] width 93 height 18
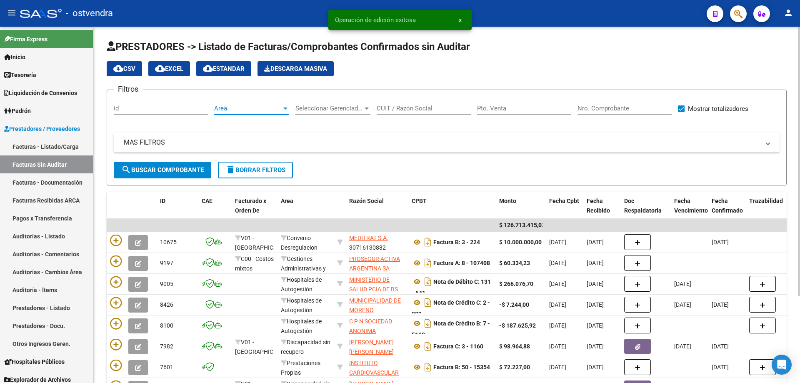
click at [226, 108] on span "Area" at bounding box center [248, 109] width 68 height 8
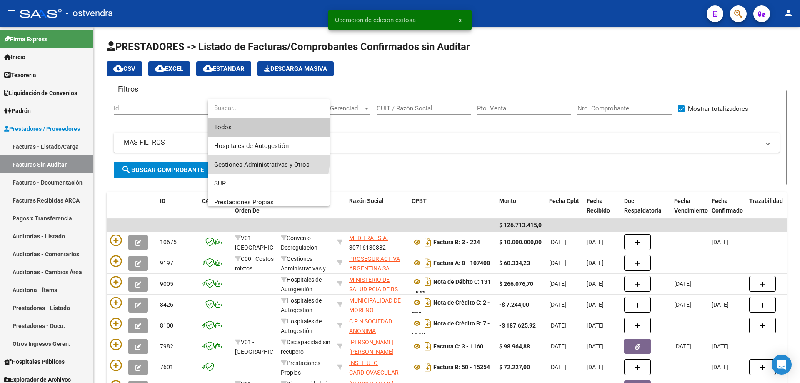
click at [247, 158] on span "Gestiones Administrativas y Otros" at bounding box center [268, 164] width 109 height 19
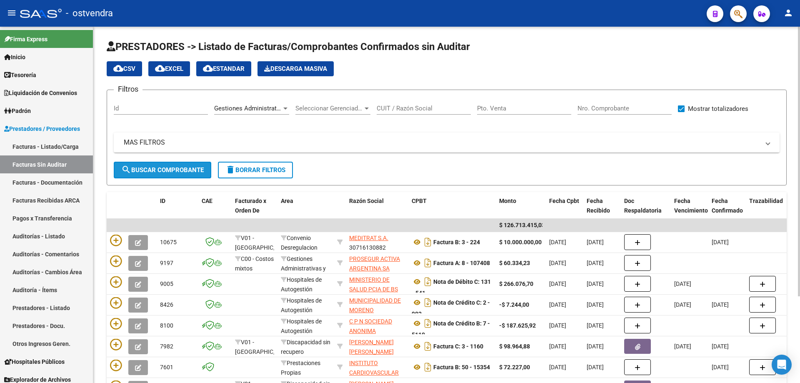
click at [190, 168] on span "search Buscar Comprobante" at bounding box center [162, 170] width 83 height 8
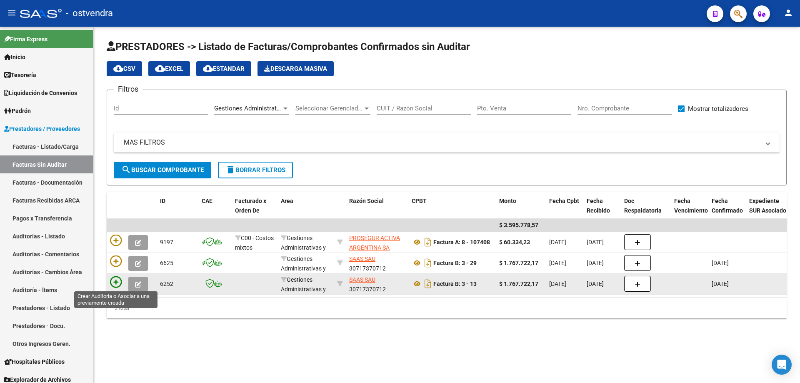
click at [121, 280] on icon at bounding box center [116, 282] width 12 height 12
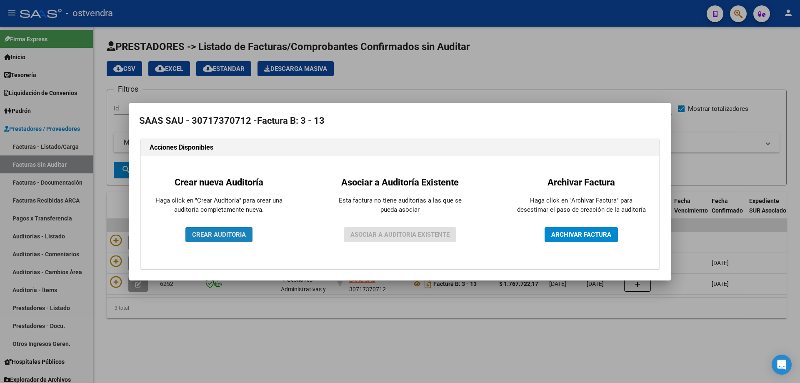
click at [224, 230] on button "CREAR AUDITORIA" at bounding box center [218, 234] width 67 height 15
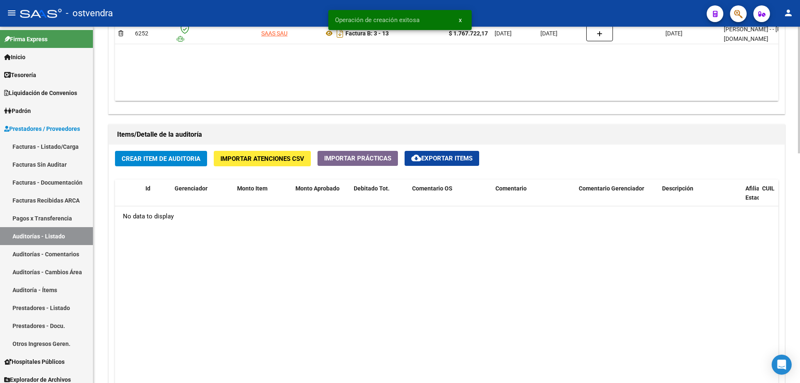
scroll to position [583, 0]
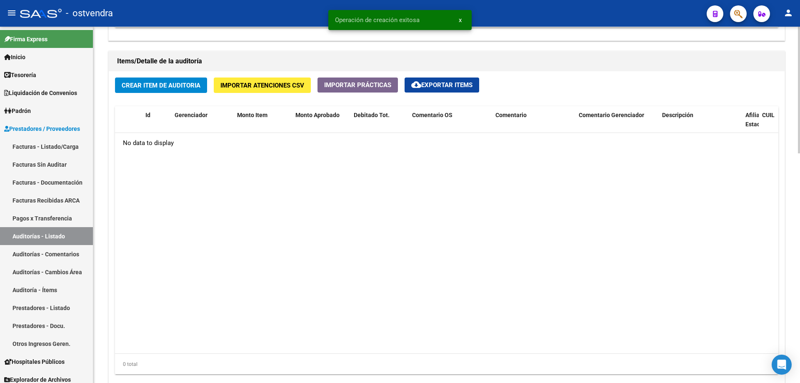
click at [174, 83] on span "Crear Item de Auditoria" at bounding box center [161, 86] width 79 height 8
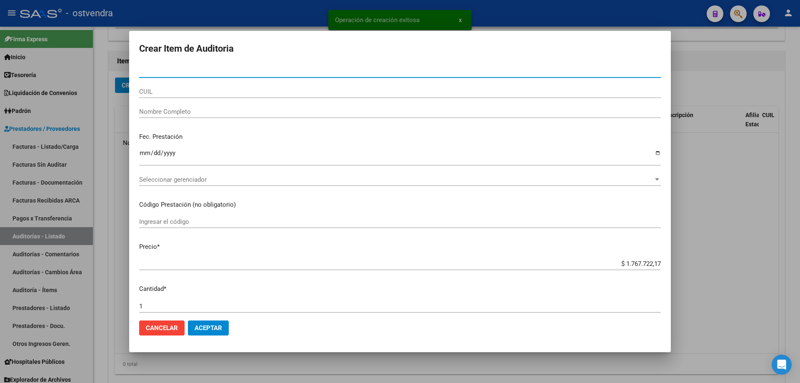
click at [163, 177] on span "Seleccionar gerenciador" at bounding box center [396, 180] width 514 height 8
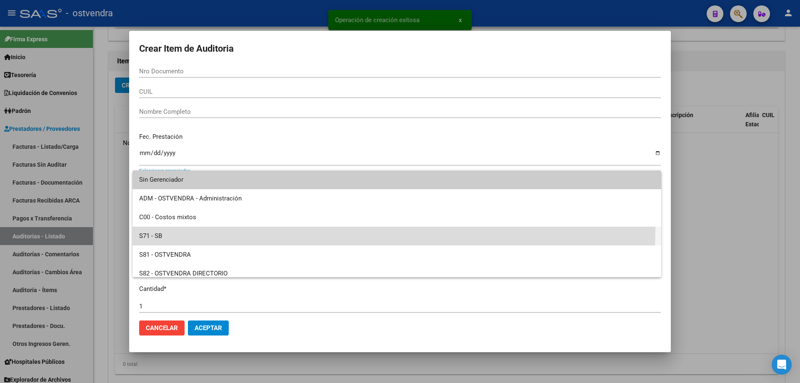
click at [156, 227] on span "S71 - SB" at bounding box center [396, 236] width 515 height 19
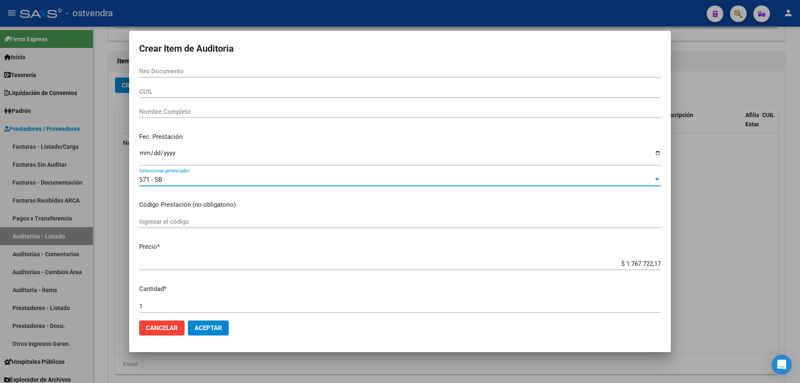
click at [155, 172] on div "Ingresar la fecha" at bounding box center [400, 160] width 522 height 25
click at [155, 178] on span "S71 - SB" at bounding box center [150, 180] width 23 height 8
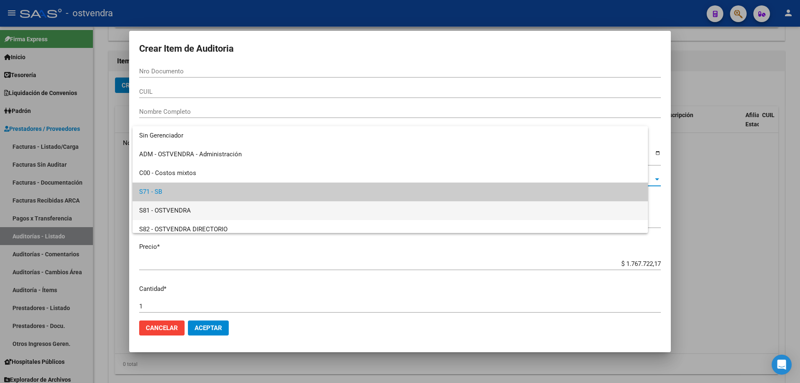
scroll to position [13, 0]
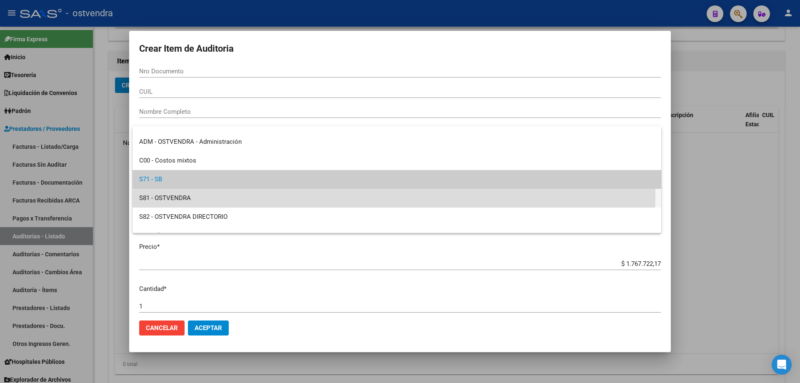
click at [169, 191] on span "S81 - OSTVENDRA" at bounding box center [396, 198] width 515 height 19
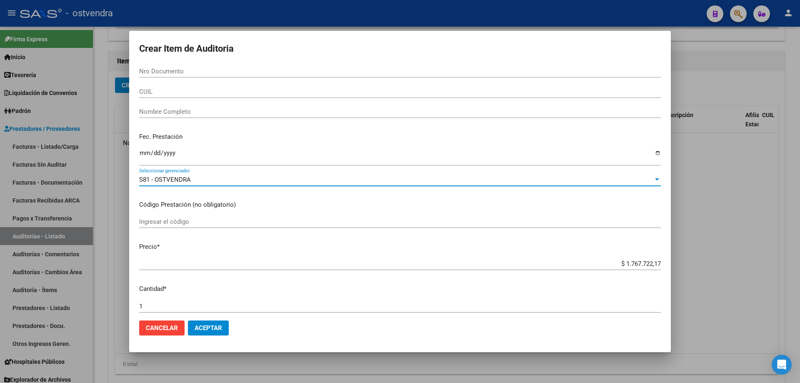
click at [169, 180] on span "S81 - OSTVENDRA" at bounding box center [165, 180] width 52 height 8
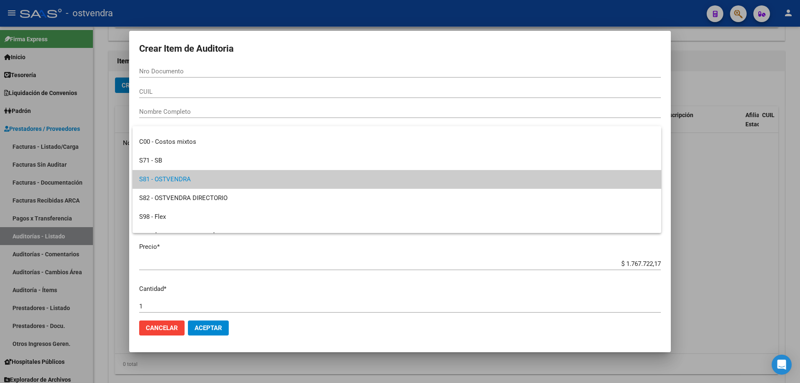
scroll to position [0, 0]
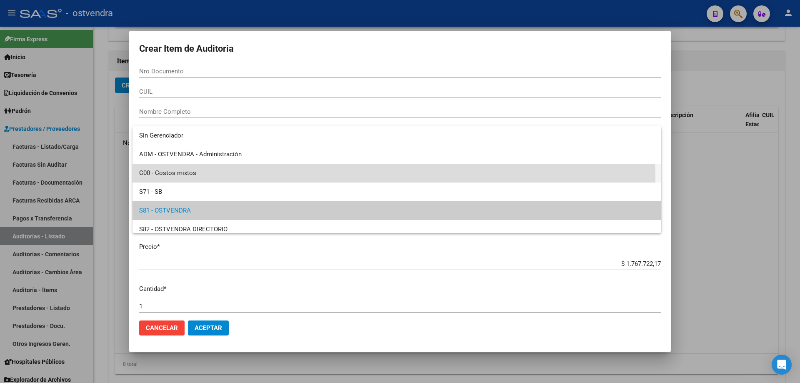
click at [169, 180] on span "C00 - Costos mixtos" at bounding box center [396, 173] width 515 height 19
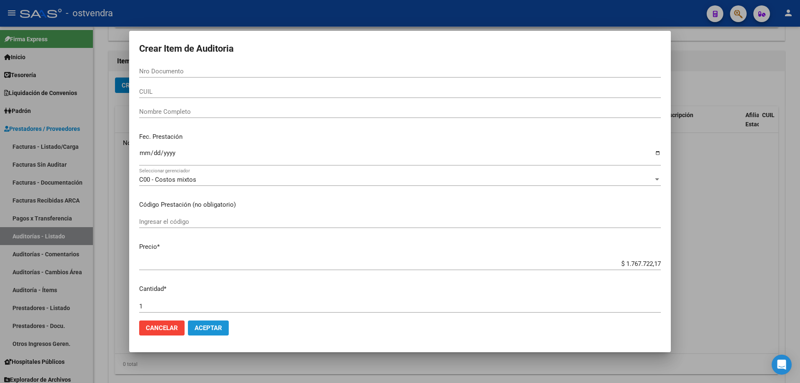
click at [213, 323] on button "Aceptar" at bounding box center [208, 327] width 41 height 15
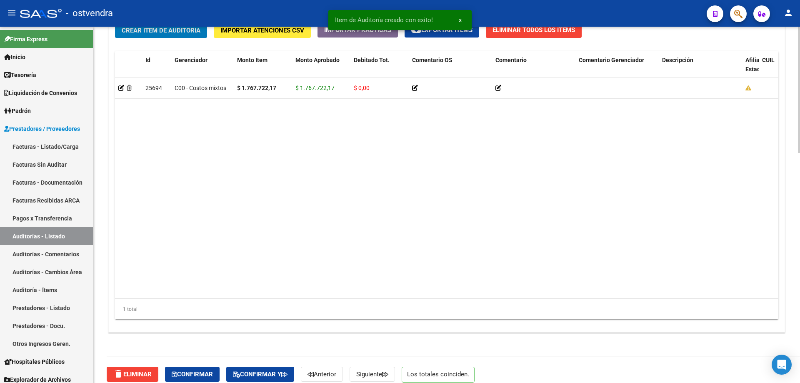
scroll to position [648, 0]
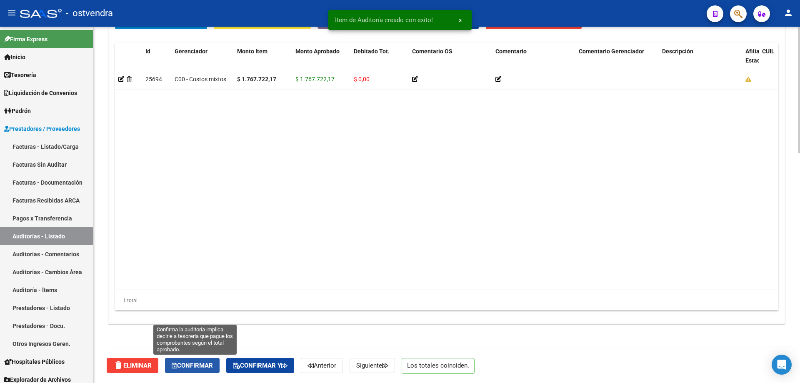
click at [186, 363] on span "Confirmar" at bounding box center [192, 366] width 41 height 8
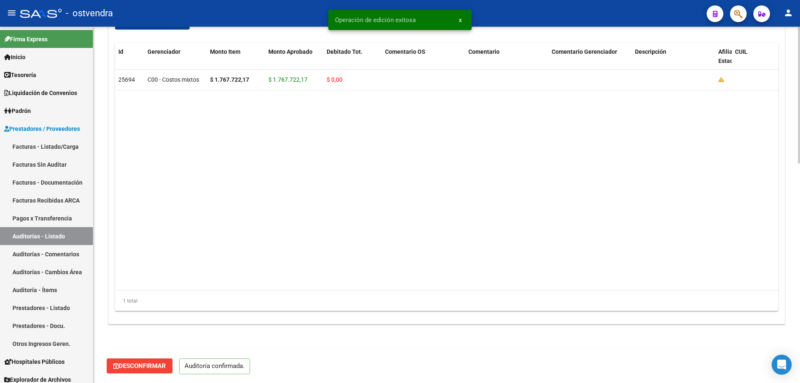
scroll to position [573, 0]
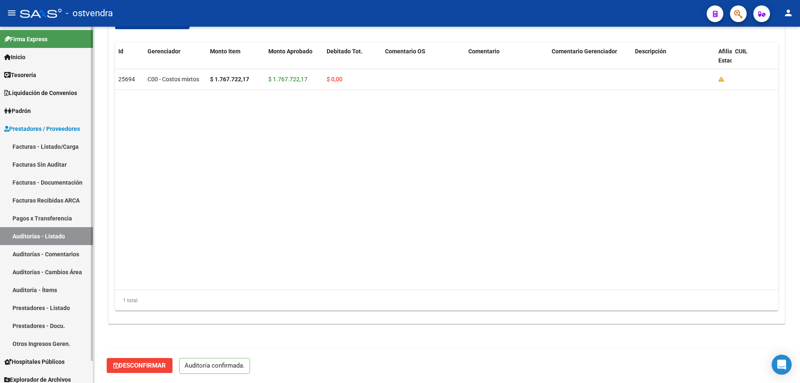
click at [60, 165] on link "Facturas Sin Auditar" at bounding box center [46, 164] width 93 height 18
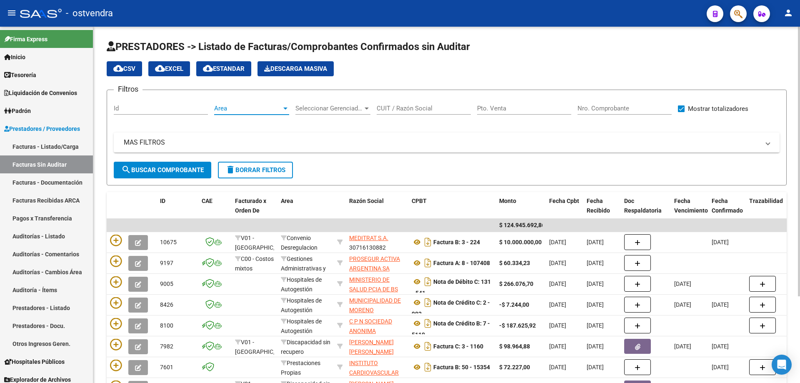
click at [230, 106] on span "Area" at bounding box center [248, 109] width 68 height 8
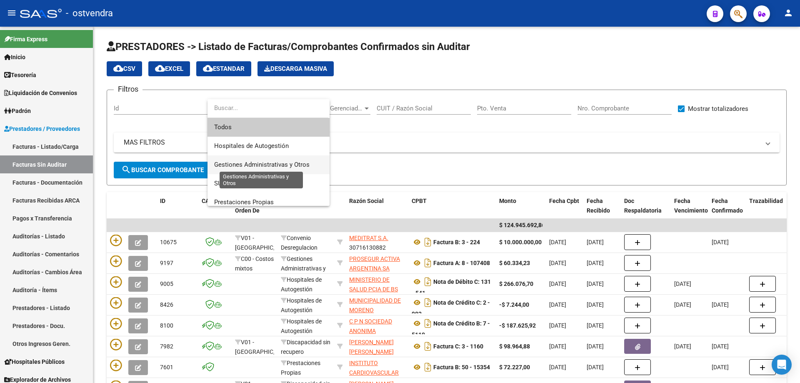
click at [232, 162] on span "Gestiones Administrativas y Otros" at bounding box center [261, 165] width 95 height 8
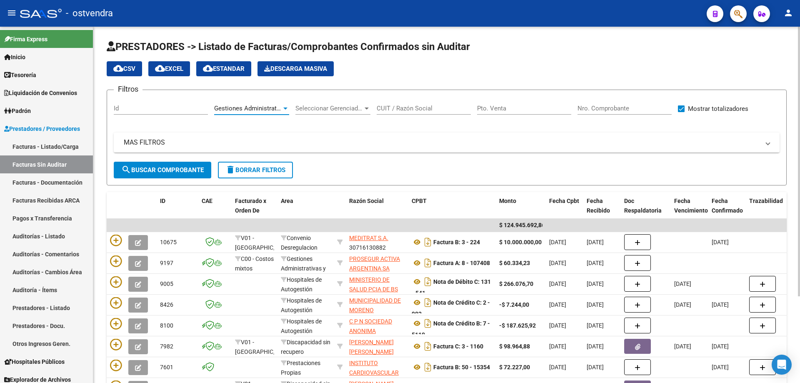
click at [170, 171] on span "search Buscar Comprobante" at bounding box center [162, 170] width 83 height 8
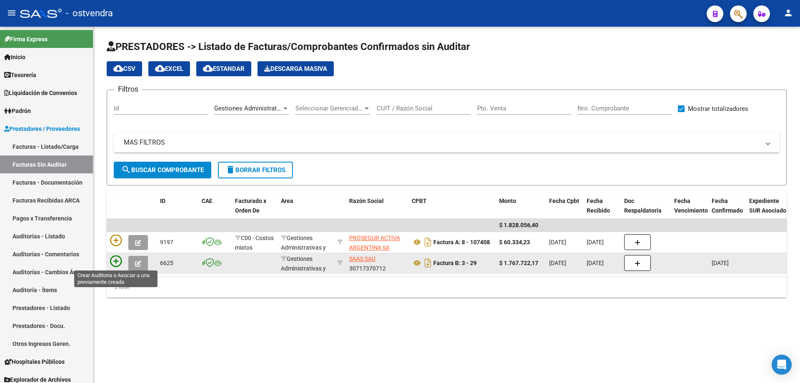
click at [120, 264] on icon at bounding box center [116, 261] width 12 height 12
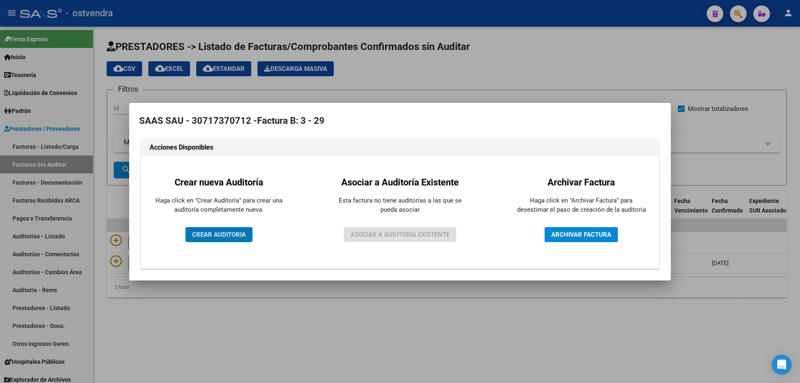
drag, startPoint x: 206, startPoint y: 245, endPoint x: 204, endPoint y: 235, distance: 10.6
click at [205, 242] on div "Crear nueva Auditoría Haga click en "Crear Auditoría" para crear una auditoría …" at bounding box center [219, 212] width 143 height 100
click at [204, 235] on span "CREAR AUDITORIA" at bounding box center [219, 235] width 54 height 8
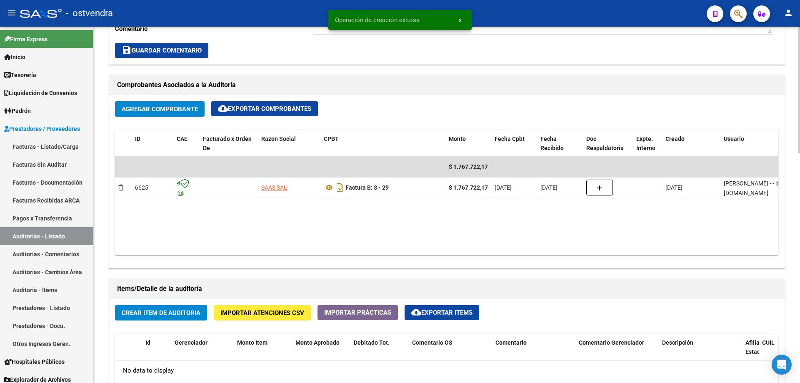
scroll to position [417, 0]
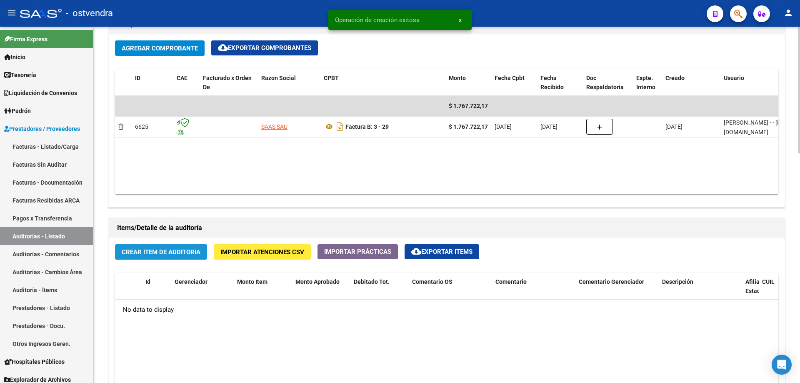
click at [153, 248] on span "Crear Item de Auditoria" at bounding box center [161, 252] width 79 height 8
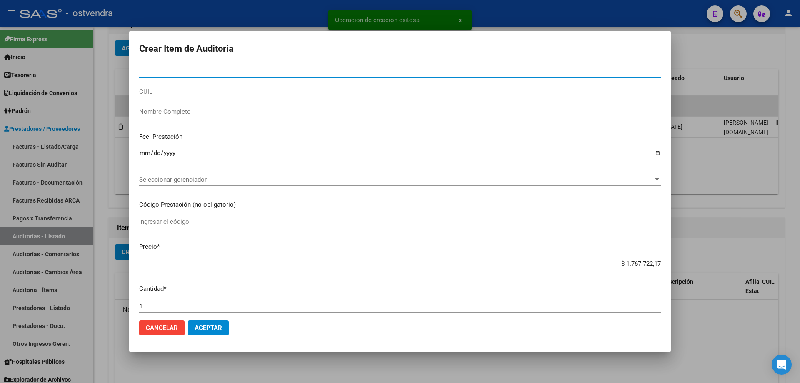
click at [152, 180] on span "Seleccionar gerenciador" at bounding box center [396, 180] width 514 height 8
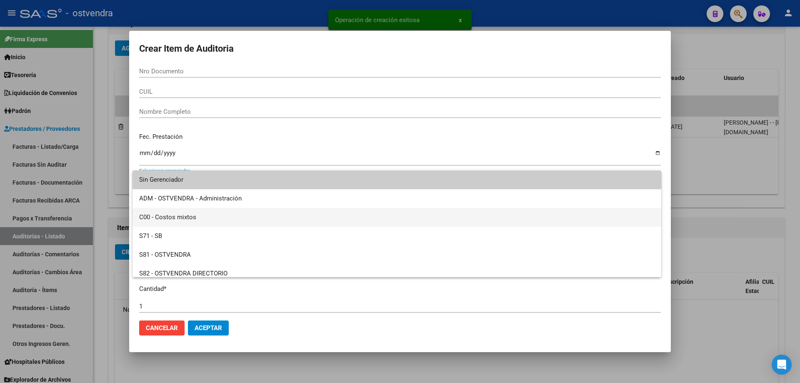
click at [166, 217] on span "C00 - Costos mixtos" at bounding box center [396, 217] width 515 height 19
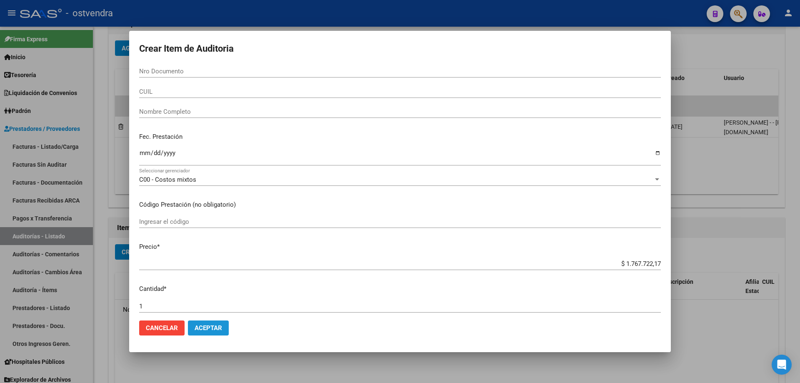
click at [200, 327] on span "Aceptar" at bounding box center [209, 328] width 28 height 8
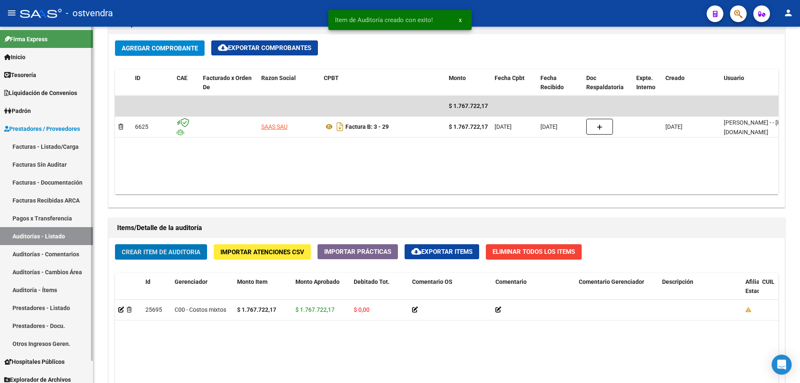
scroll to position [417, 0]
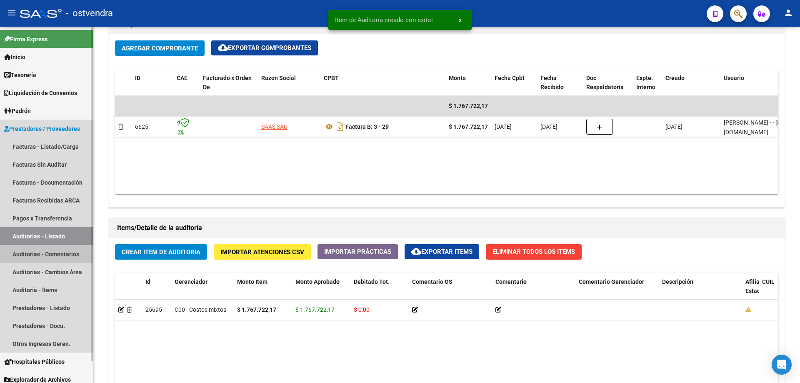
click at [49, 253] on link "Auditorías - Comentarios" at bounding box center [46, 254] width 93 height 18
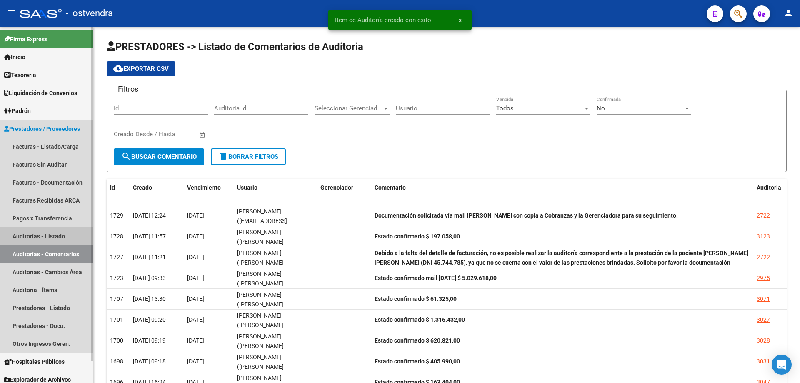
click at [50, 233] on link "Auditorías - Listado" at bounding box center [46, 236] width 93 height 18
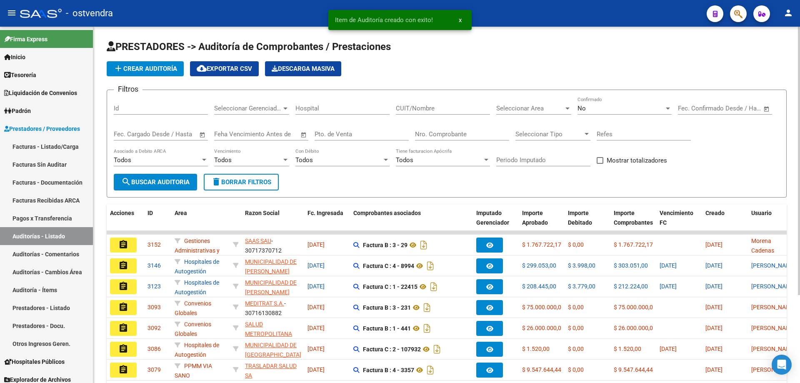
click at [492, 111] on div "Filtros Id Seleccionar Gerenciador Seleccionar Gerenciador Hospital CUIT/Nombre…" at bounding box center [447, 135] width 666 height 77
click at [500, 106] on span "Seleccionar Area" at bounding box center [530, 109] width 68 height 8
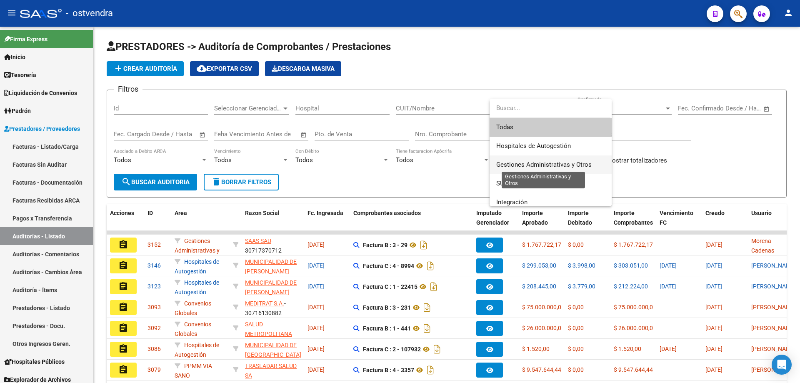
click at [507, 164] on span "Gestiones Administrativas y Otros" at bounding box center [543, 165] width 95 height 8
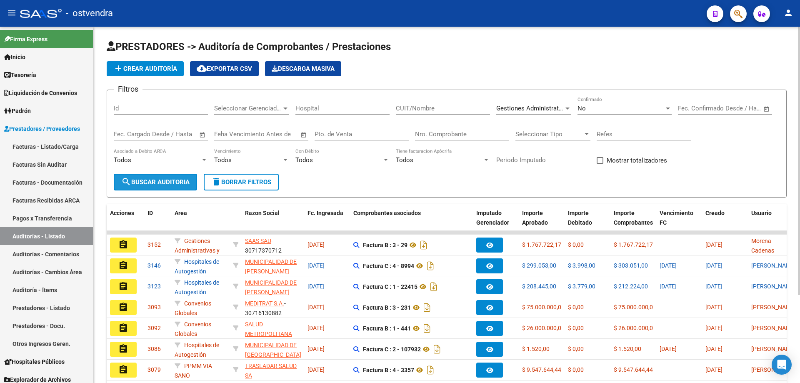
click at [159, 179] on span "search Buscar Auditoria" at bounding box center [155, 182] width 68 height 8
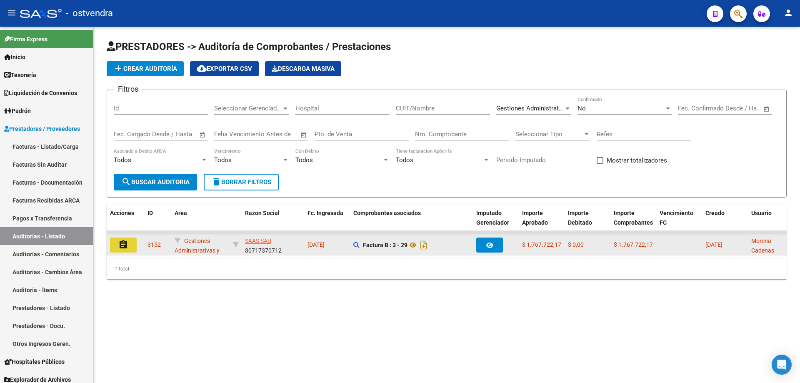
click at [128, 250] on button "assignment" at bounding box center [123, 245] width 27 height 15
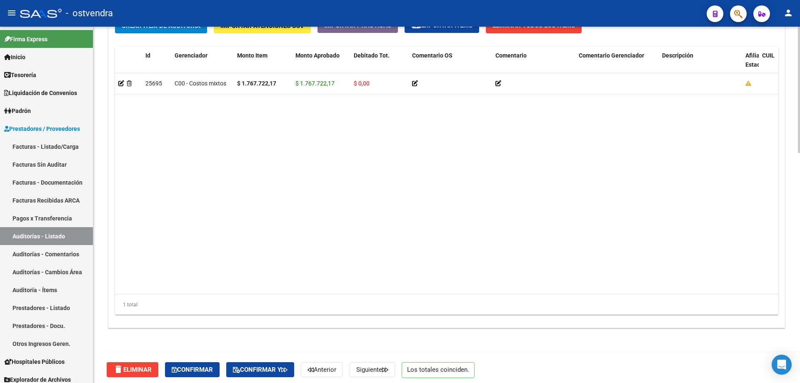
scroll to position [648, 0]
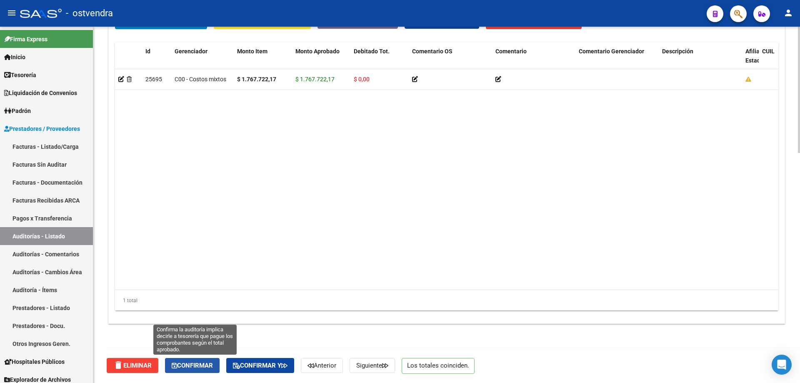
click at [185, 359] on button "Confirmar" at bounding box center [192, 365] width 55 height 15
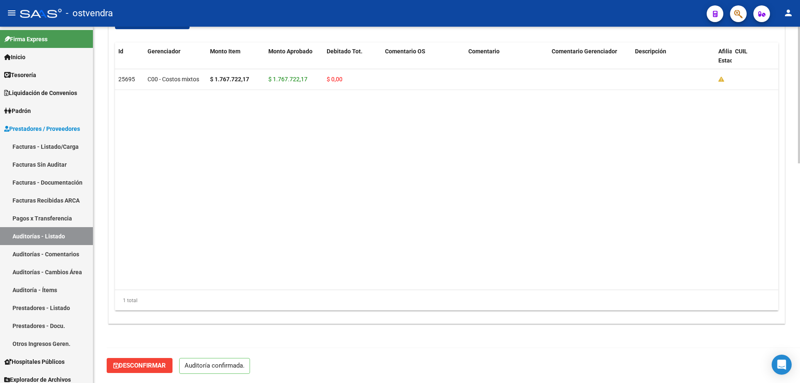
scroll to position [573, 0]
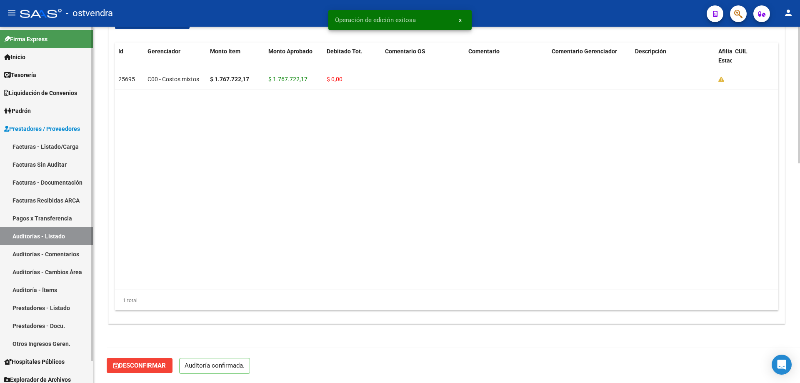
click at [60, 72] on link "Tesorería" at bounding box center [46, 75] width 93 height 18
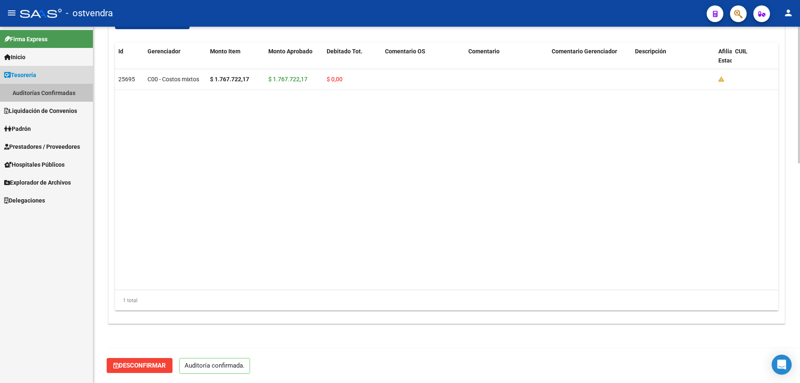
click at [54, 90] on link "Auditorías Confirmadas" at bounding box center [46, 93] width 93 height 18
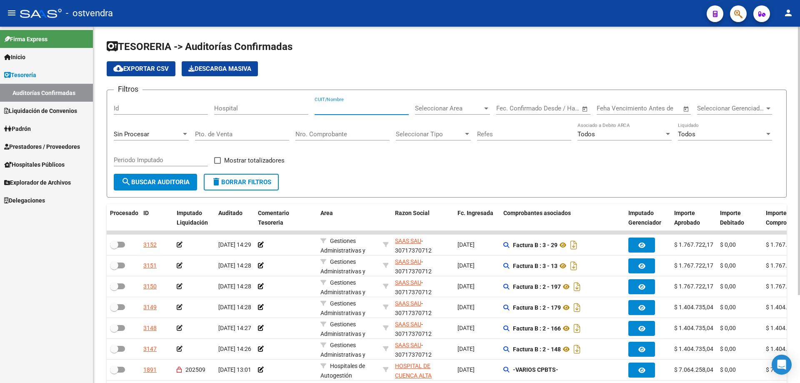
click at [321, 105] on input "CUIT/Nombre" at bounding box center [362, 109] width 94 height 8
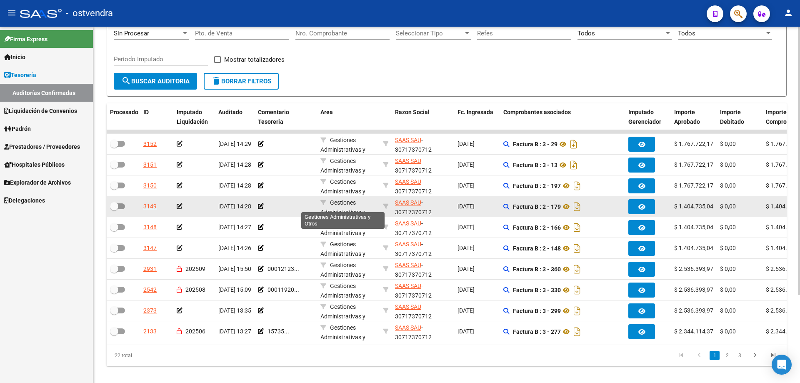
scroll to position [117, 0]
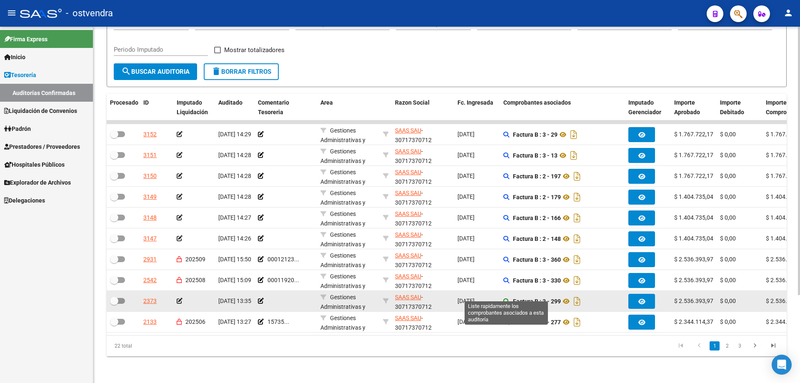
type input "saas"
click at [504, 298] on icon at bounding box center [506, 301] width 6 height 6
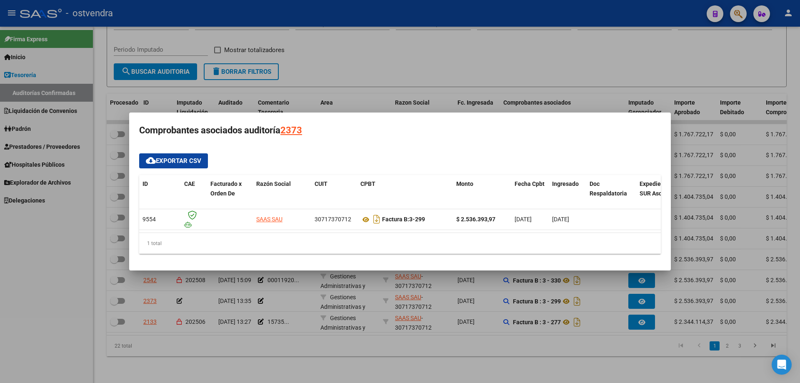
click at [474, 360] on div at bounding box center [400, 191] width 800 height 383
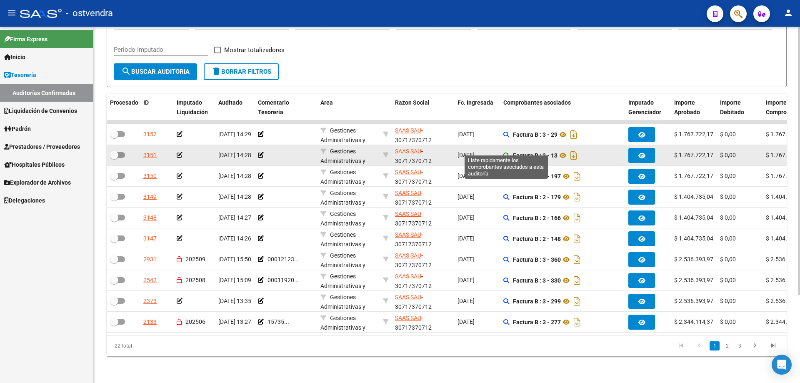
click at [503, 153] on icon at bounding box center [506, 156] width 6 height 6
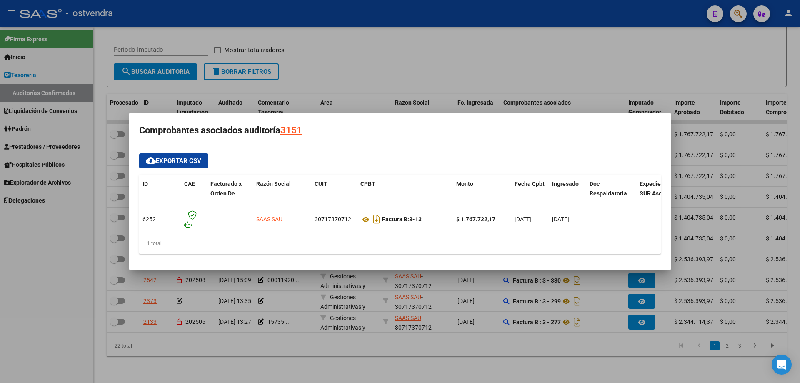
click at [333, 311] on div at bounding box center [400, 191] width 800 height 383
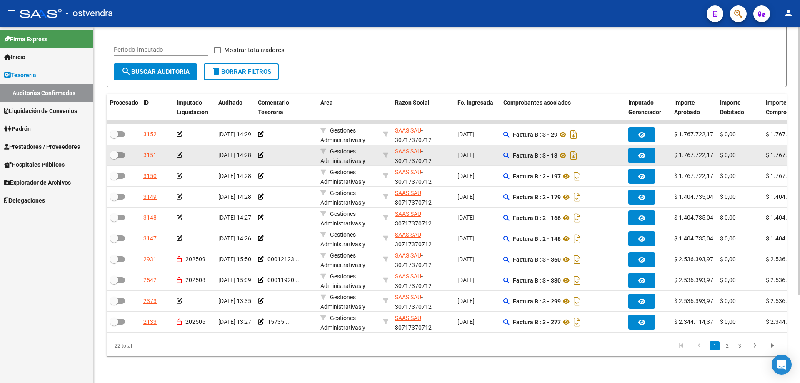
click at [179, 152] on icon at bounding box center [180, 155] width 6 height 6
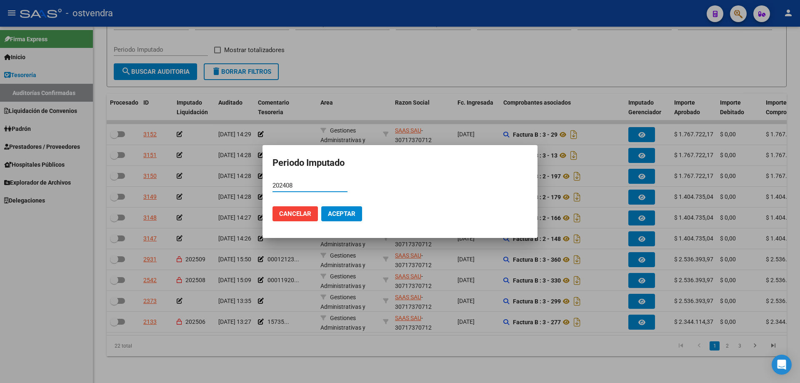
type input "202408"
click at [328, 209] on button "Aceptar" at bounding box center [341, 213] width 41 height 15
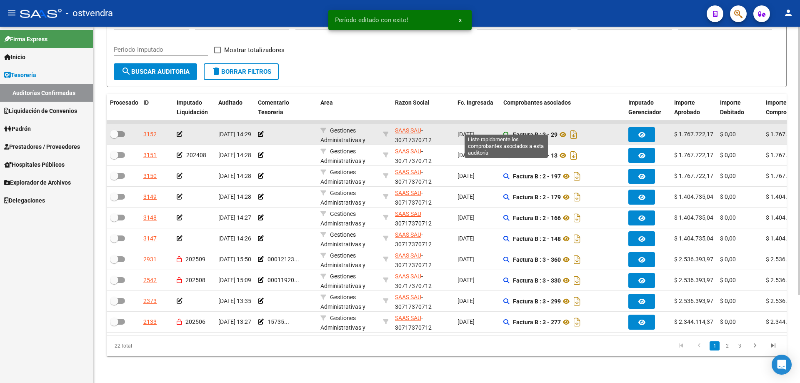
click at [505, 132] on icon at bounding box center [506, 135] width 6 height 6
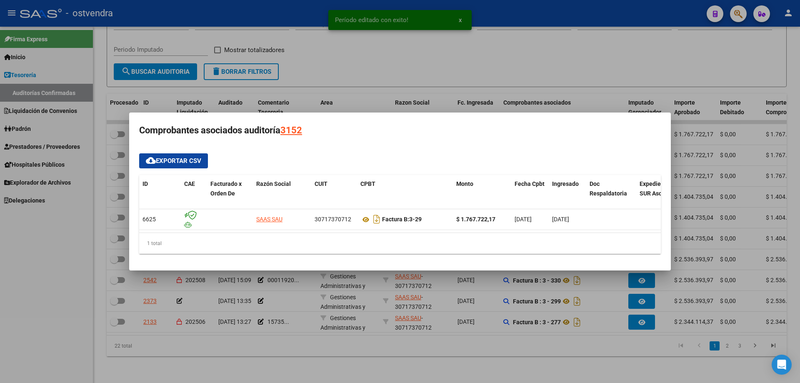
click at [458, 285] on div at bounding box center [400, 191] width 800 height 383
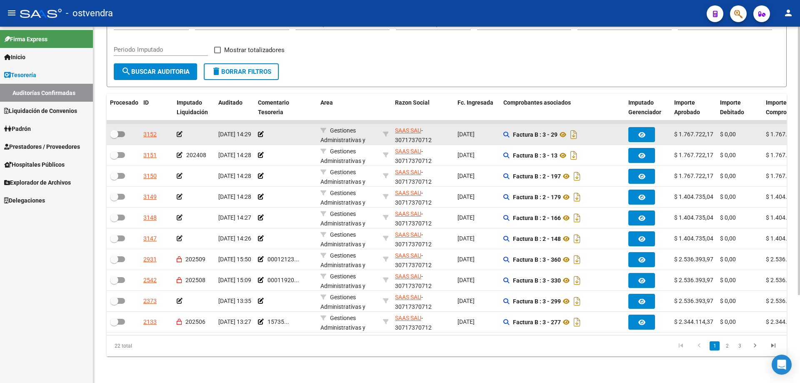
click at [178, 131] on icon at bounding box center [180, 134] width 6 height 6
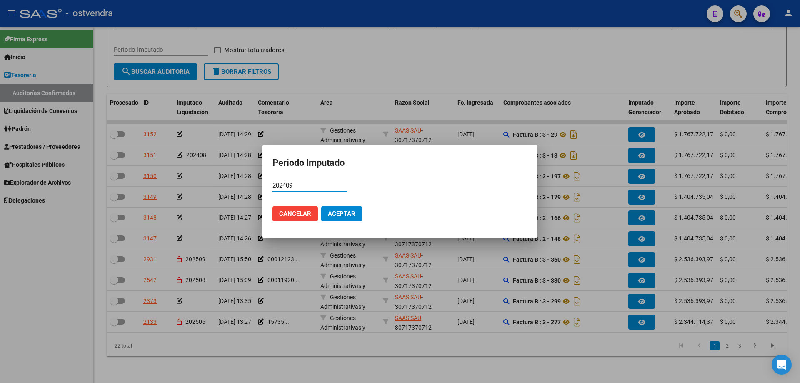
type input "202409"
click at [338, 212] on span "Aceptar" at bounding box center [342, 214] width 28 height 8
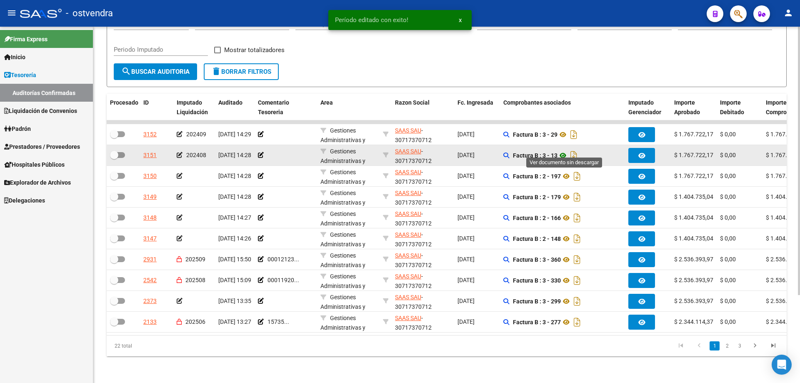
click at [566, 150] on icon at bounding box center [563, 155] width 11 height 10
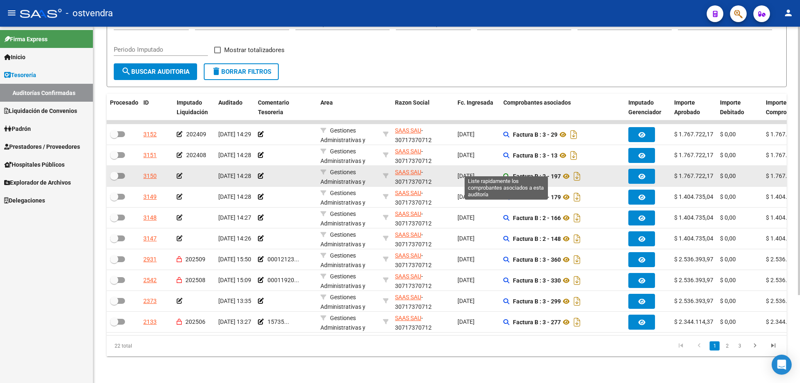
click at [503, 173] on icon at bounding box center [506, 176] width 6 height 6
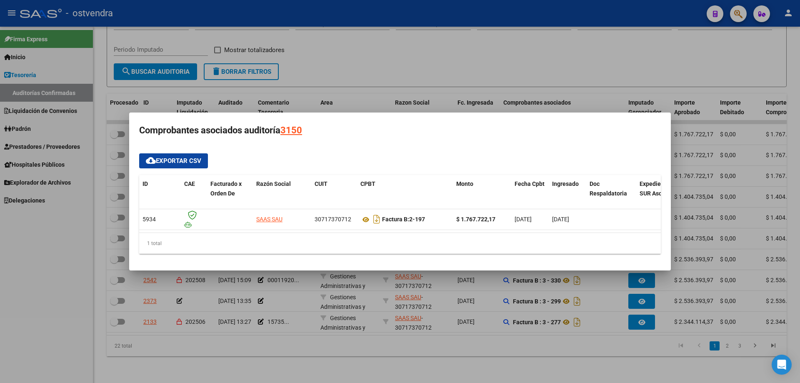
click at [436, 286] on div at bounding box center [400, 191] width 800 height 383
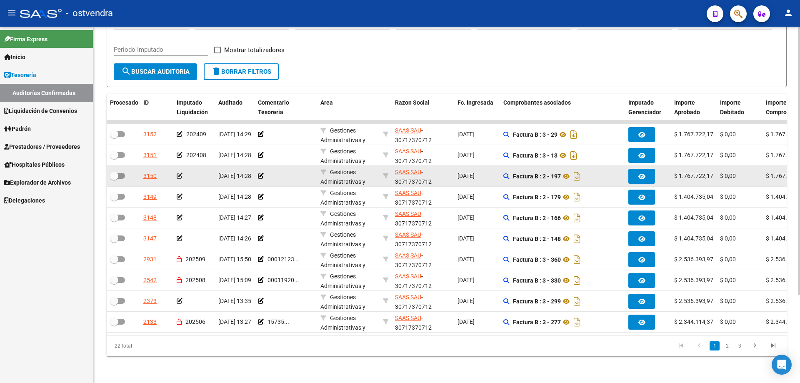
click at [180, 173] on icon at bounding box center [180, 176] width 6 height 6
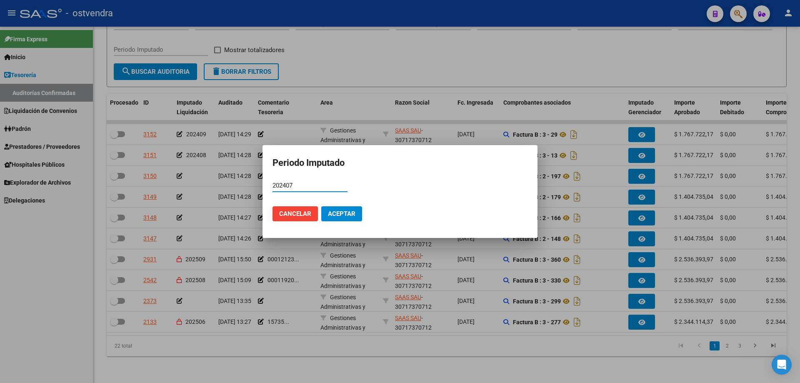
type input "202407"
click at [335, 212] on span "Aceptar" at bounding box center [342, 214] width 28 height 8
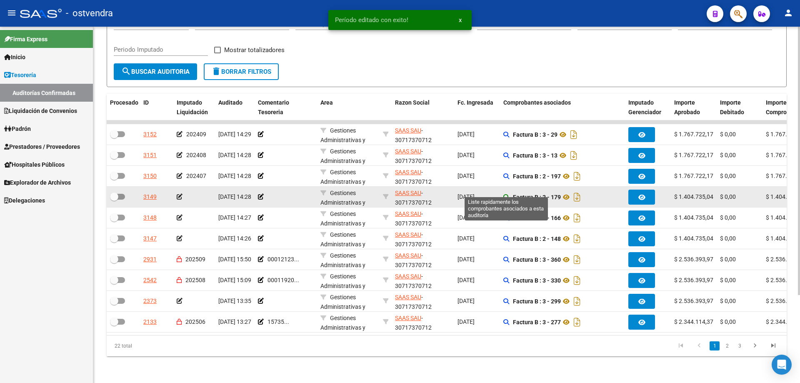
click at [509, 194] on icon at bounding box center [506, 197] width 6 height 6
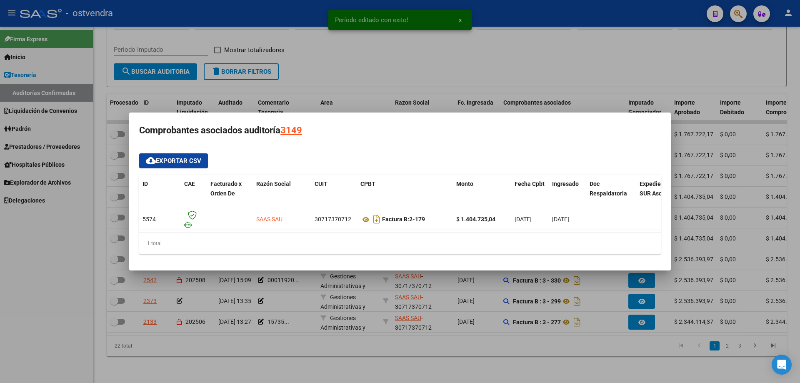
click at [432, 275] on div at bounding box center [400, 191] width 800 height 383
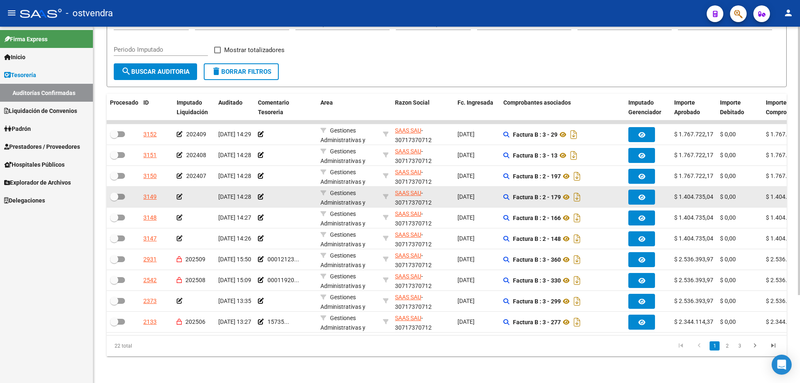
click at [180, 194] on icon at bounding box center [180, 197] width 6 height 6
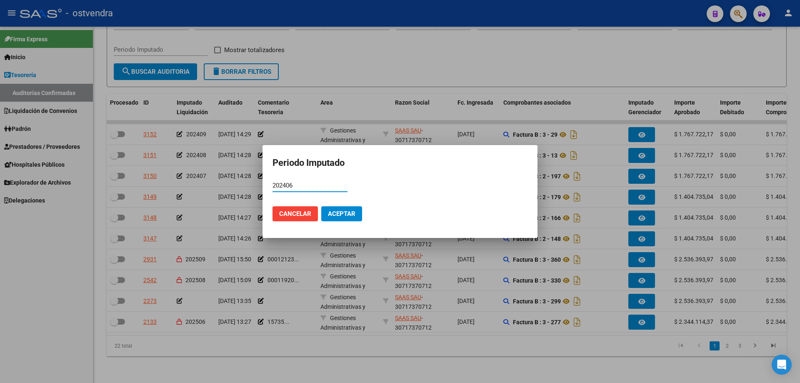
type input "202406"
click at [340, 228] on mat-dialog-actions "Cancelar Aceptar" at bounding box center [400, 214] width 255 height 28
click at [340, 225] on mat-dialog-actions "Cancelar Aceptar" at bounding box center [400, 214] width 255 height 28
click at [338, 218] on button "Aceptar" at bounding box center [341, 213] width 41 height 15
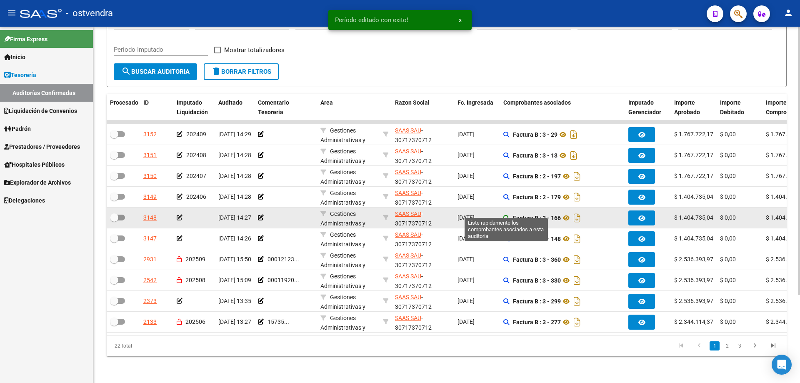
click at [505, 215] on icon at bounding box center [506, 218] width 6 height 6
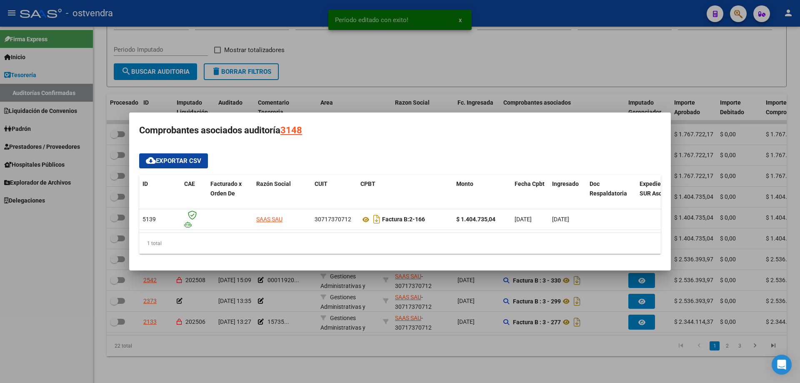
click at [487, 279] on div at bounding box center [400, 191] width 800 height 383
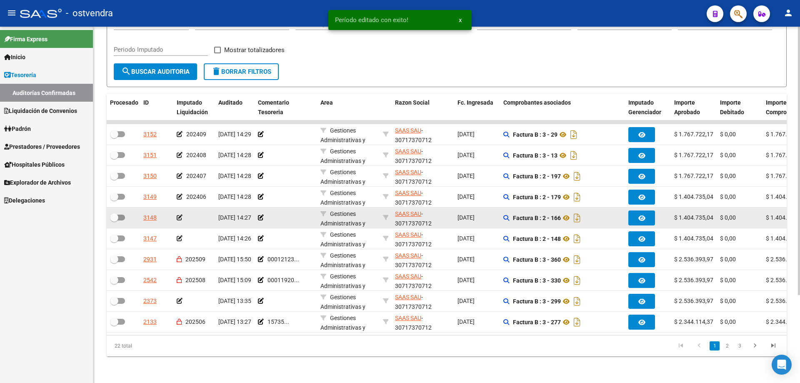
click at [180, 215] on icon at bounding box center [180, 218] width 6 height 6
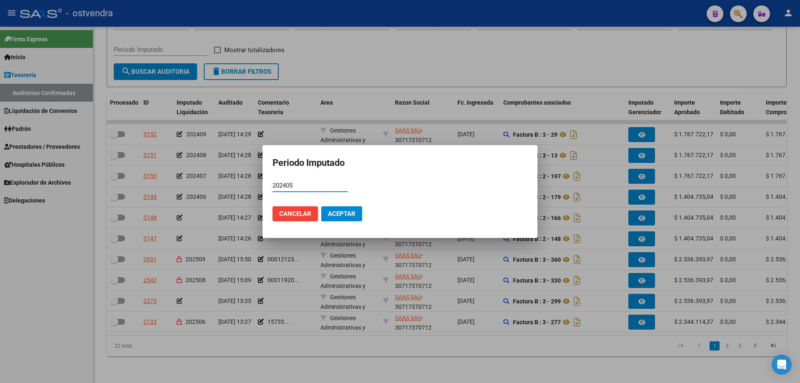
type input "202405"
drag, startPoint x: 337, startPoint y: 199, endPoint x: 337, endPoint y: 207, distance: 8.3
click at [337, 199] on div "202405 Período (AAAAMM)" at bounding box center [310, 189] width 75 height 20
click at [337, 210] on span "Aceptar" at bounding box center [342, 214] width 28 height 8
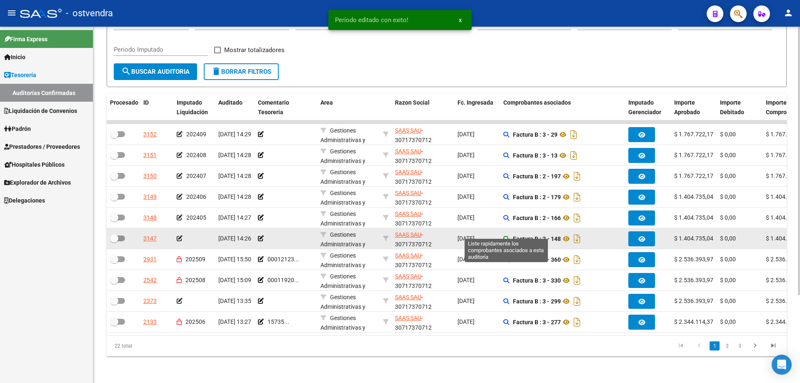
click at [506, 236] on icon at bounding box center [506, 239] width 6 height 6
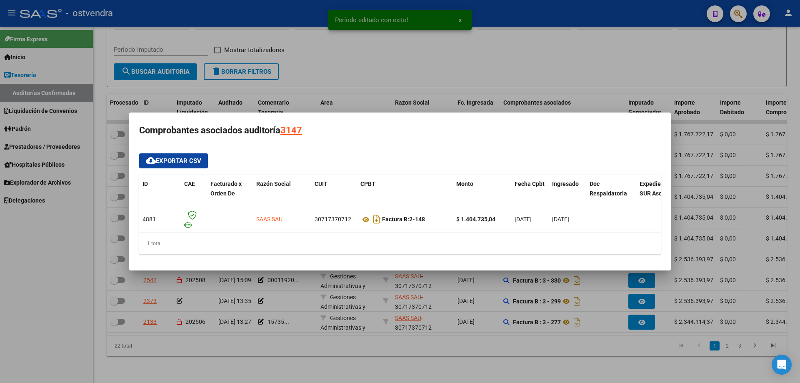
click at [389, 289] on div at bounding box center [400, 191] width 800 height 383
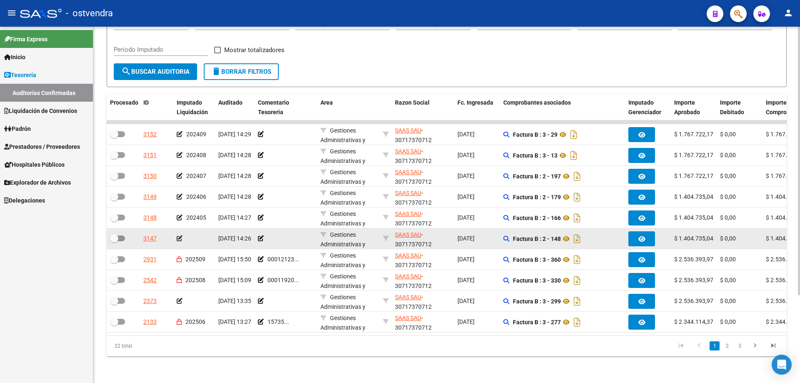
click at [175, 230] on datatable-body-cell at bounding box center [194, 238] width 42 height 20
click at [181, 235] on icon at bounding box center [180, 238] width 6 height 6
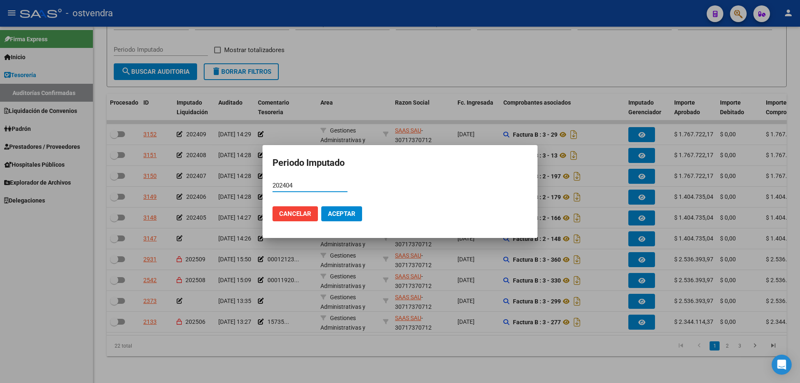
type input "202404"
click at [337, 213] on span "Aceptar" at bounding box center [342, 214] width 28 height 8
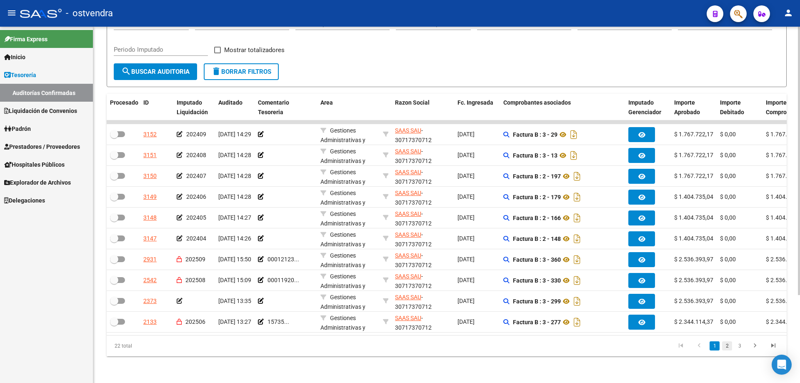
click at [731, 345] on link "2" at bounding box center [727, 345] width 10 height 9
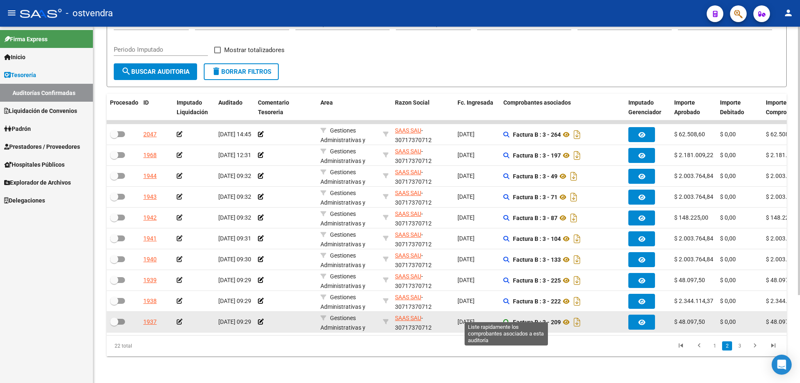
click at [506, 319] on icon at bounding box center [506, 322] width 6 height 6
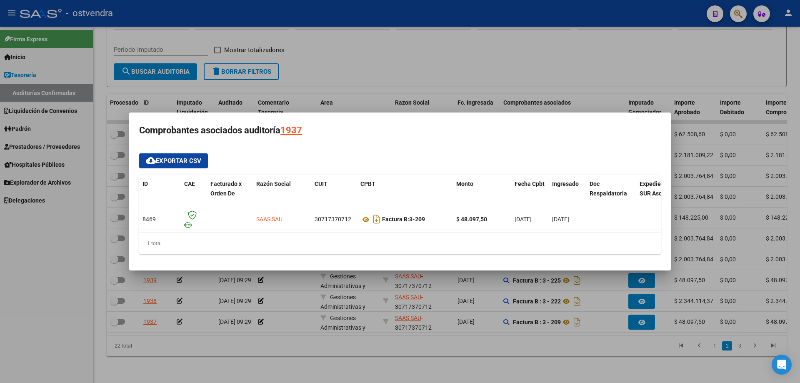
click at [275, 325] on div at bounding box center [400, 191] width 800 height 383
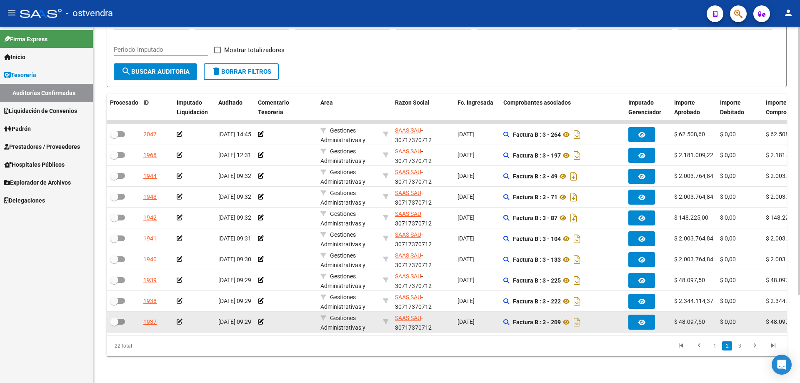
click at [180, 319] on icon at bounding box center [180, 322] width 6 height 6
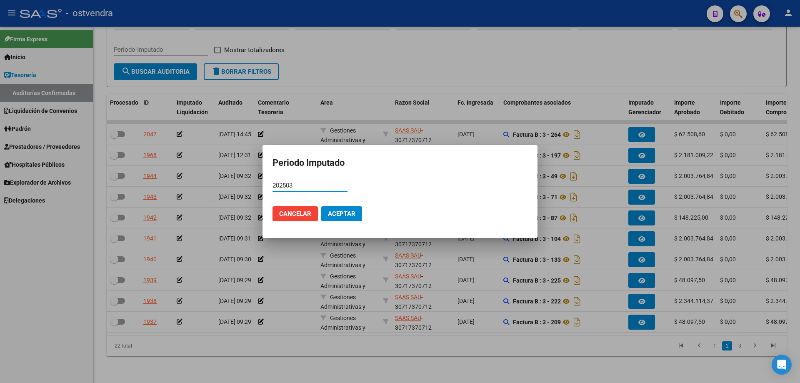
type input "202503"
click at [341, 212] on span "Aceptar" at bounding box center [342, 214] width 28 height 8
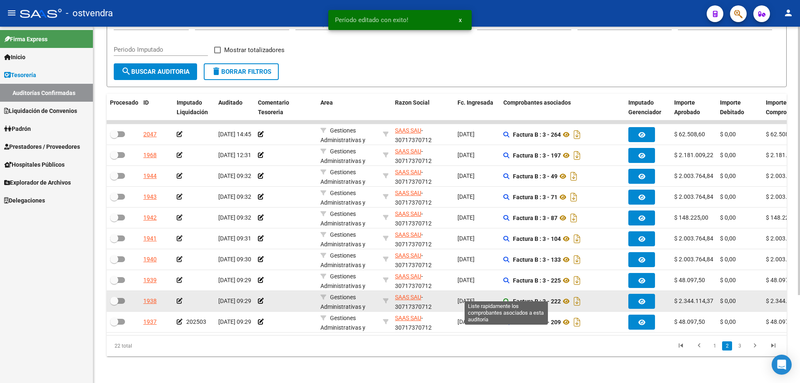
click at [508, 298] on icon at bounding box center [506, 301] width 6 height 6
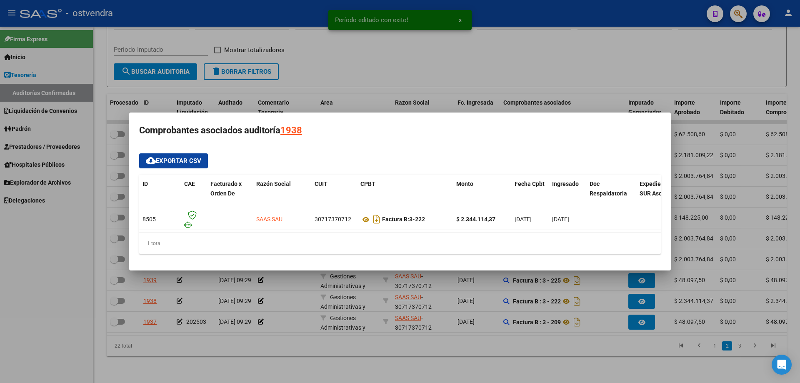
click at [550, 330] on div at bounding box center [400, 191] width 800 height 383
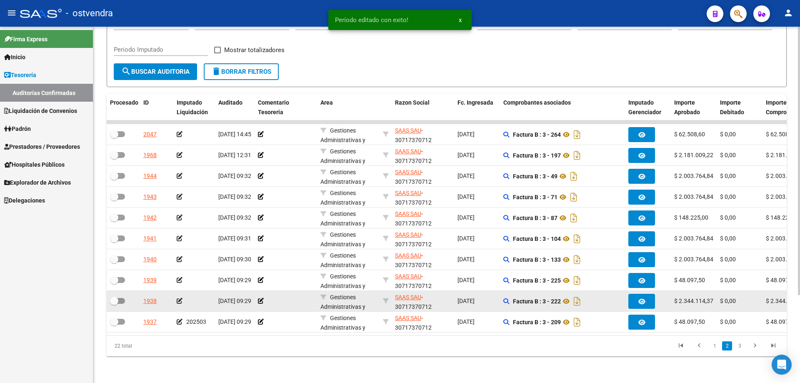
click at [178, 298] on icon at bounding box center [180, 301] width 6 height 6
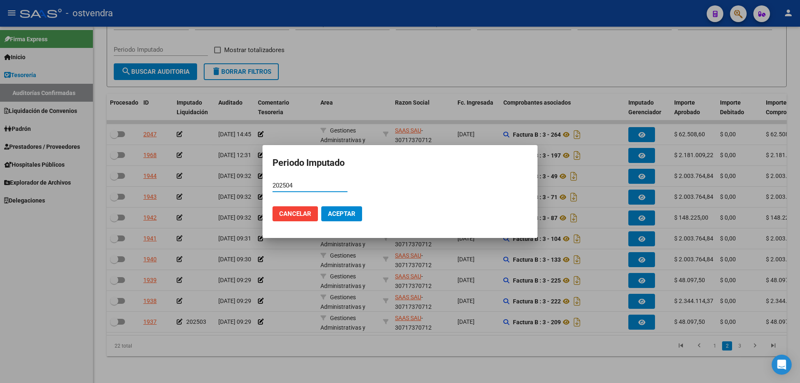
type input "202504"
click at [337, 212] on span "Aceptar" at bounding box center [342, 214] width 28 height 8
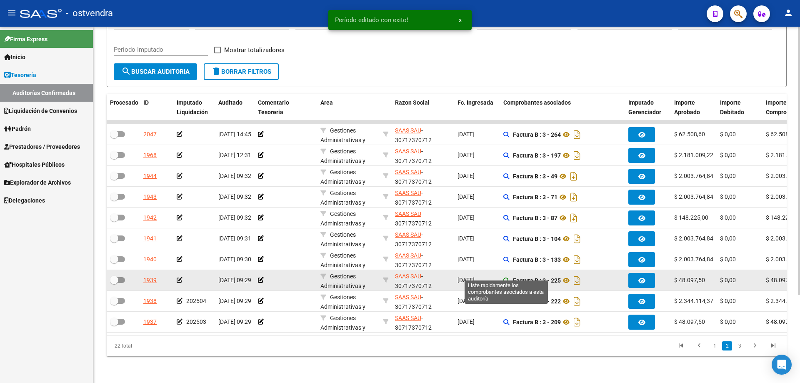
click at [506, 278] on icon at bounding box center [506, 281] width 6 height 6
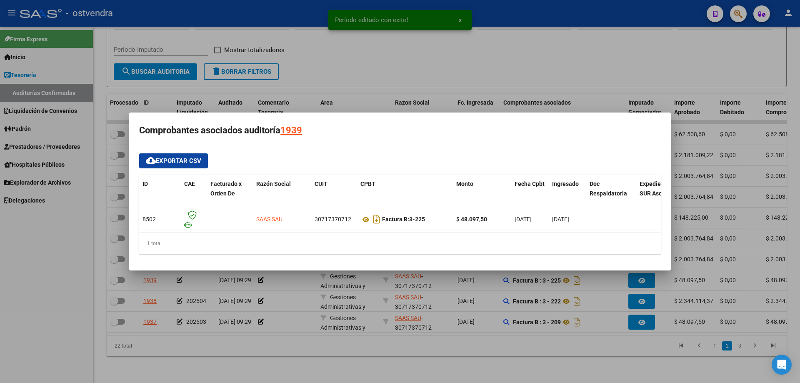
click at [369, 340] on div at bounding box center [400, 191] width 800 height 383
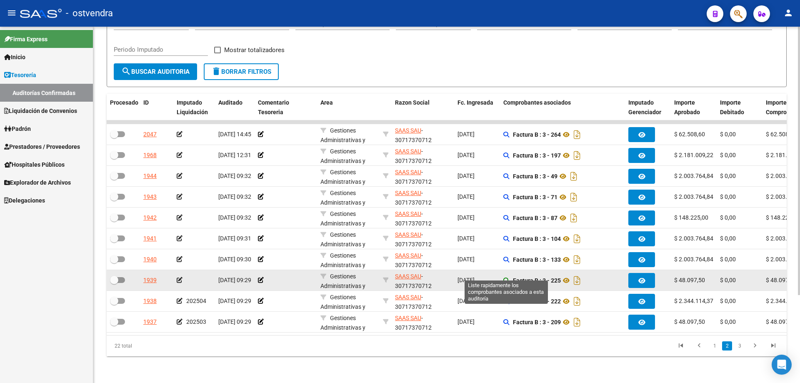
click at [505, 278] on icon at bounding box center [506, 281] width 6 height 6
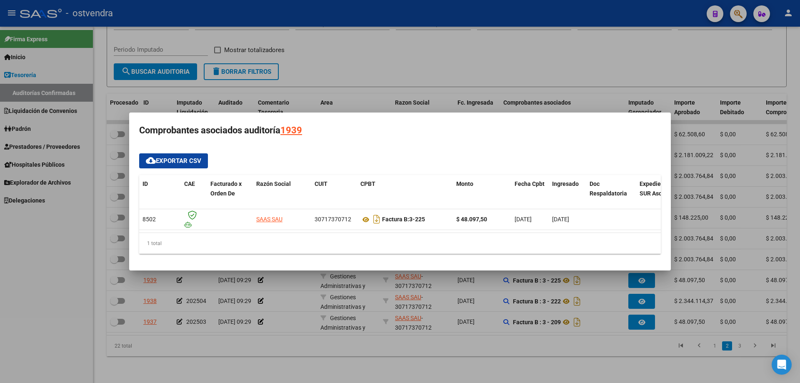
click at [500, 340] on div at bounding box center [400, 191] width 800 height 383
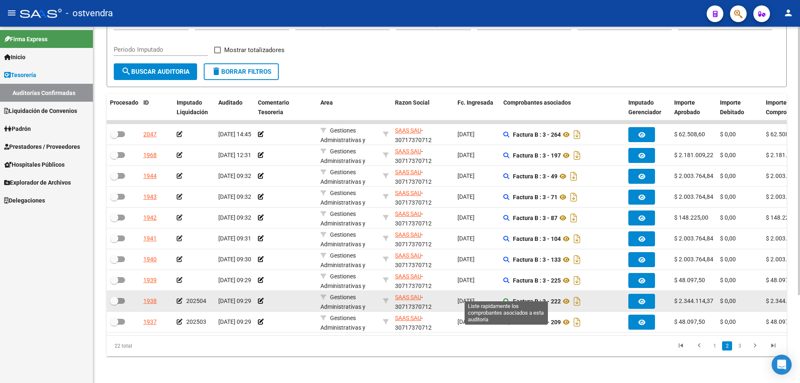
click at [508, 298] on icon at bounding box center [506, 301] width 6 height 6
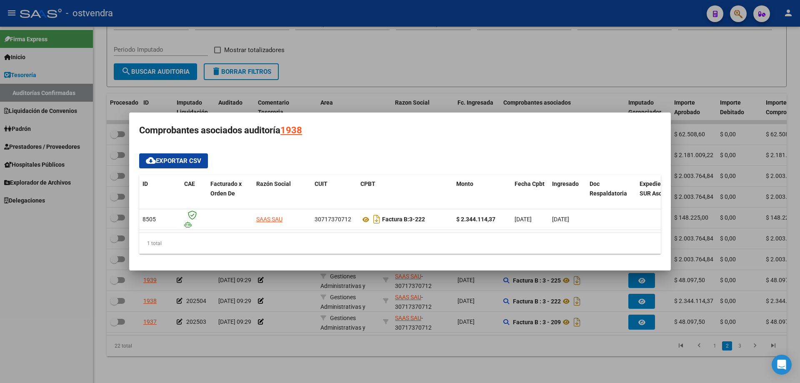
click at [510, 339] on div at bounding box center [400, 191] width 800 height 383
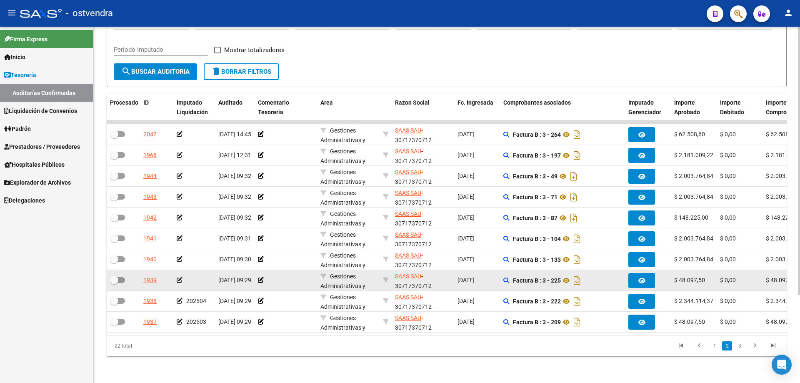
click at [183, 275] on div at bounding box center [194, 280] width 35 height 10
click at [180, 277] on icon at bounding box center [180, 280] width 6 height 6
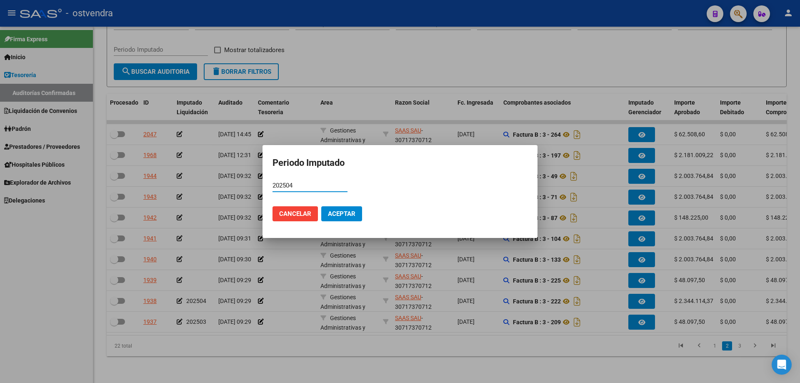
type input "202504"
click at [335, 209] on button "Aceptar" at bounding box center [341, 213] width 41 height 15
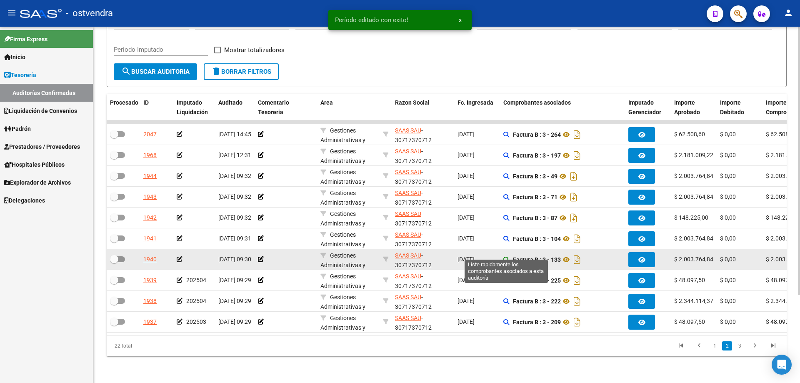
click at [505, 257] on icon at bounding box center [506, 260] width 6 height 6
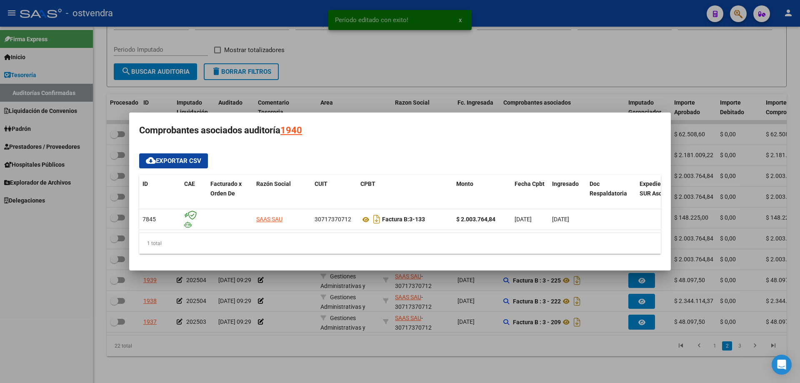
click at [440, 331] on div at bounding box center [400, 191] width 800 height 383
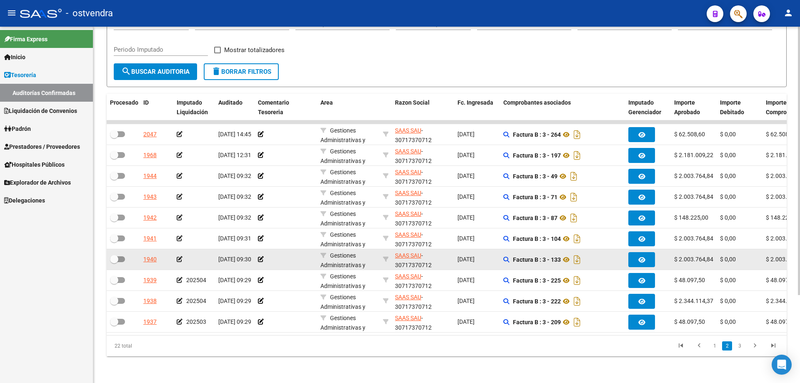
click at [180, 256] on icon at bounding box center [180, 259] width 6 height 6
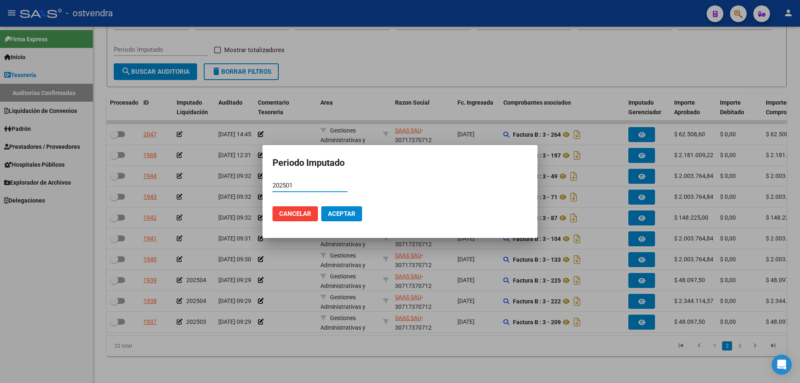
type input "202501"
click at [350, 208] on button "Aceptar" at bounding box center [341, 213] width 41 height 15
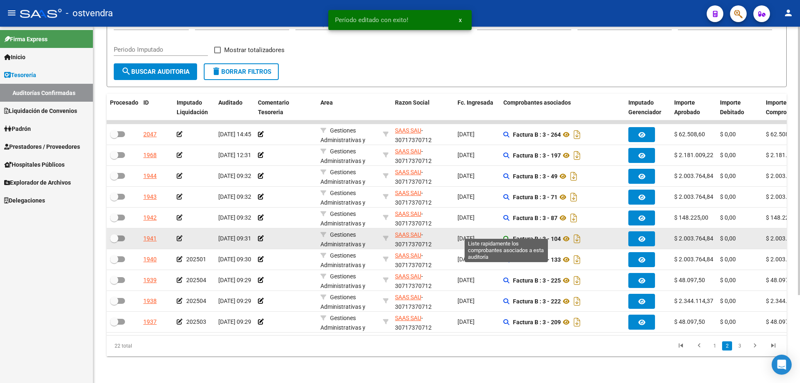
click at [506, 236] on icon at bounding box center [506, 239] width 6 height 6
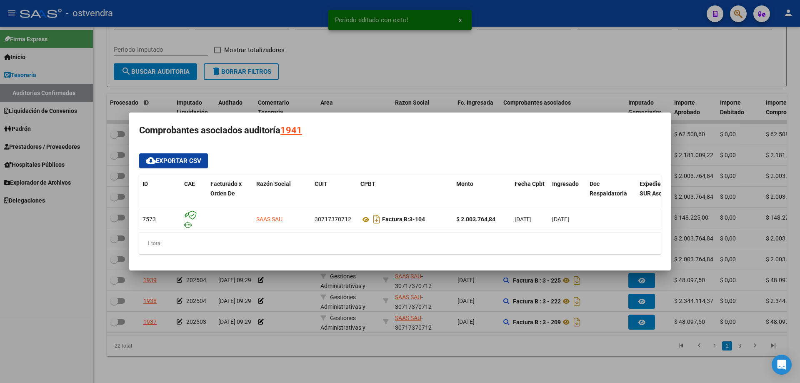
click at [393, 295] on div at bounding box center [400, 191] width 800 height 383
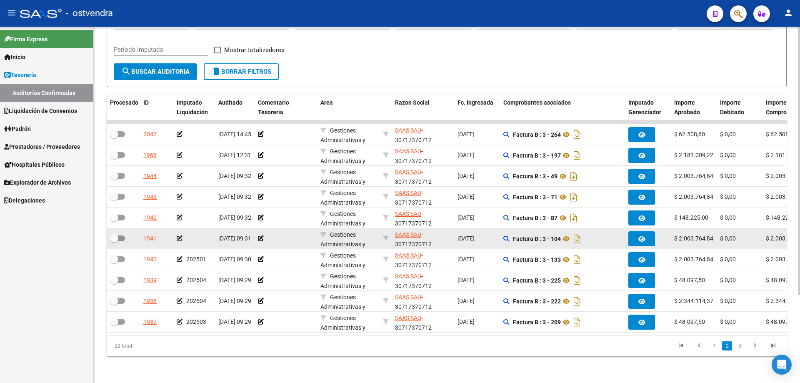
click at [180, 235] on icon at bounding box center [180, 238] width 6 height 6
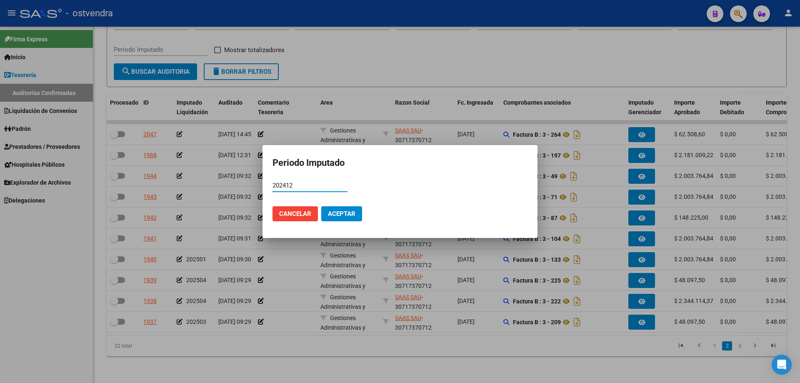
type input "202412"
click at [346, 209] on button "Aceptar" at bounding box center [341, 213] width 41 height 15
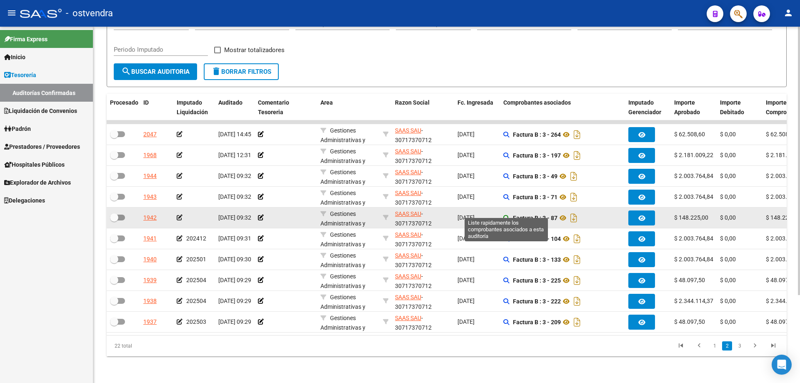
click at [506, 215] on icon at bounding box center [506, 218] width 6 height 6
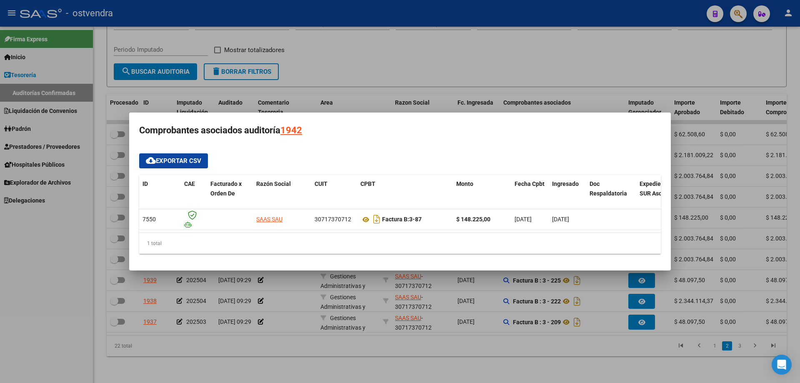
click at [315, 290] on div at bounding box center [400, 191] width 800 height 383
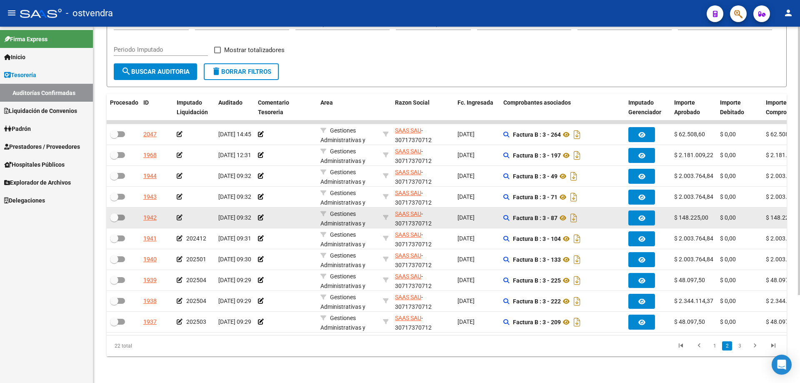
click at [180, 215] on icon at bounding box center [180, 218] width 6 height 6
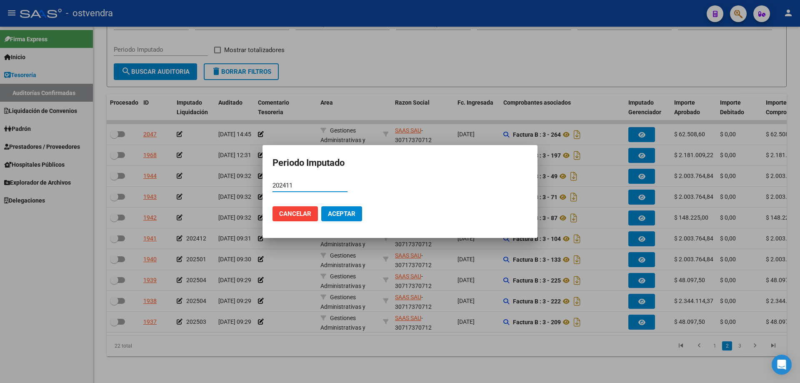
type input "202411"
click at [349, 210] on span "Aceptar" at bounding box center [342, 214] width 28 height 8
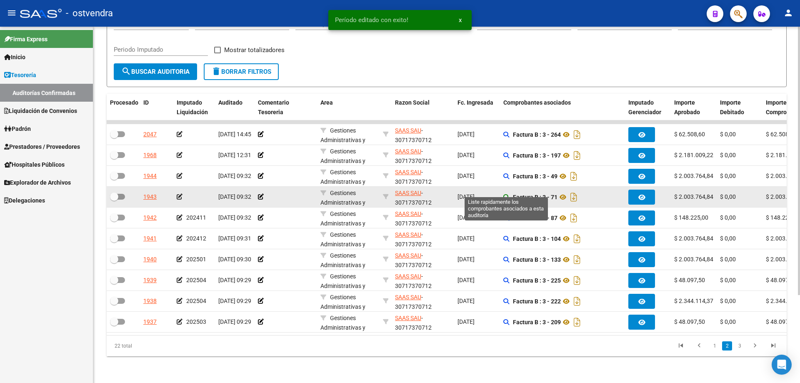
click at [505, 194] on icon at bounding box center [506, 197] width 6 height 6
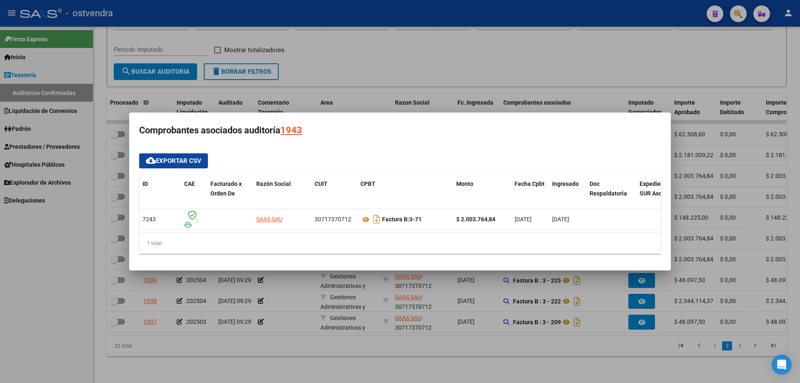
click at [396, 288] on div at bounding box center [400, 191] width 800 height 383
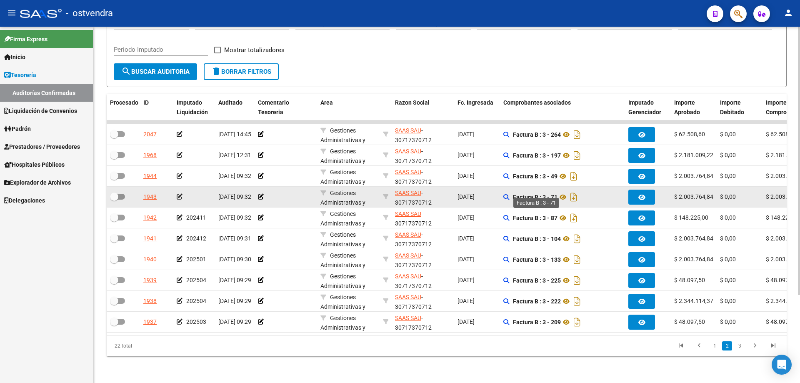
click at [515, 194] on strong "Factura B : 3 - 71" at bounding box center [535, 197] width 45 height 7
click at [507, 194] on icon at bounding box center [506, 197] width 6 height 6
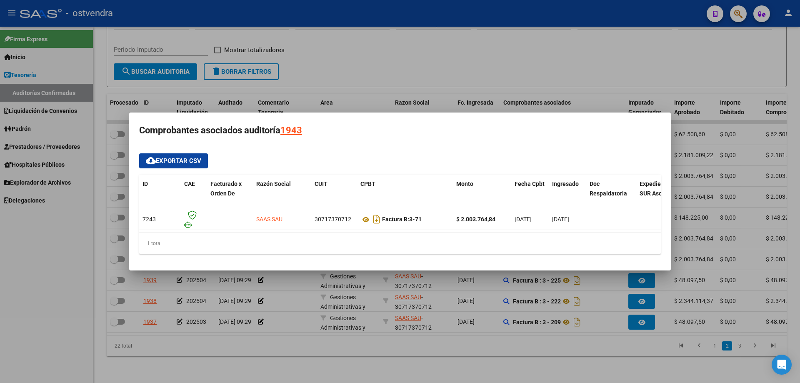
click at [305, 275] on div at bounding box center [400, 191] width 800 height 383
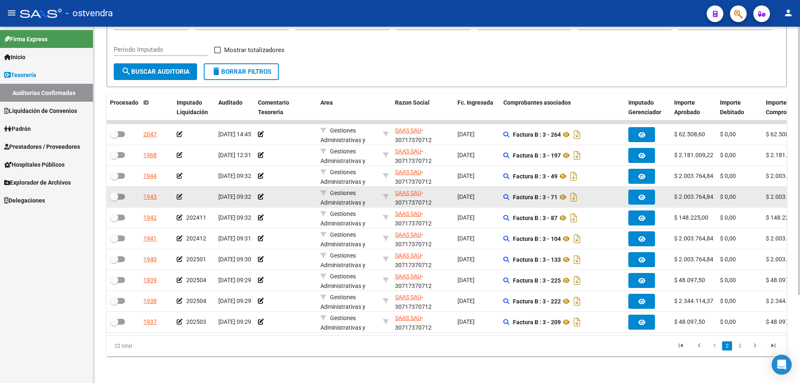
click at [180, 194] on icon at bounding box center [180, 197] width 6 height 6
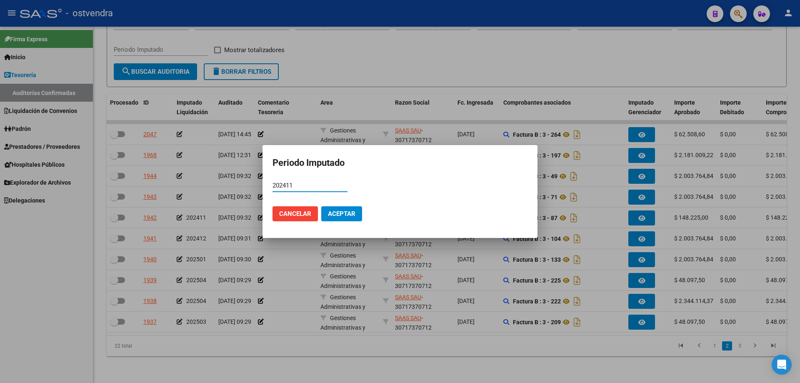
type input "202411"
click at [338, 211] on span "Aceptar" at bounding box center [342, 214] width 28 height 8
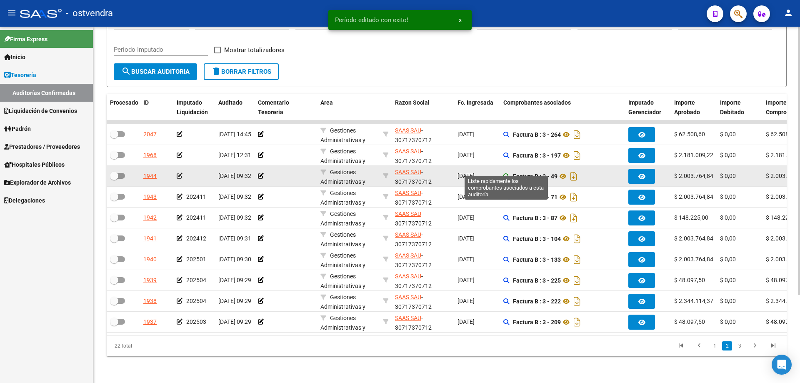
click at [505, 173] on icon at bounding box center [506, 176] width 6 height 6
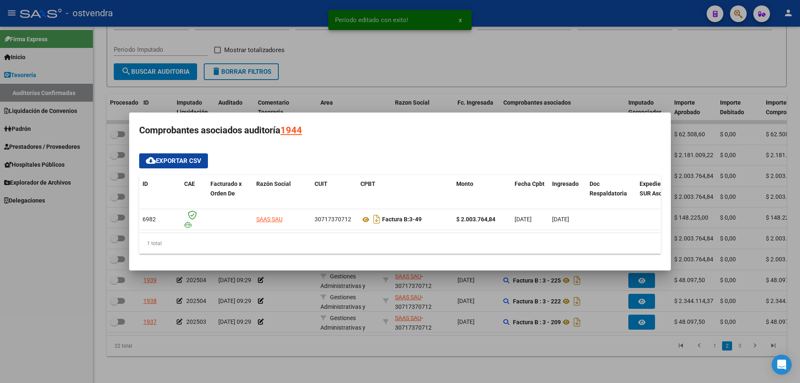
click at [355, 297] on div at bounding box center [400, 191] width 800 height 383
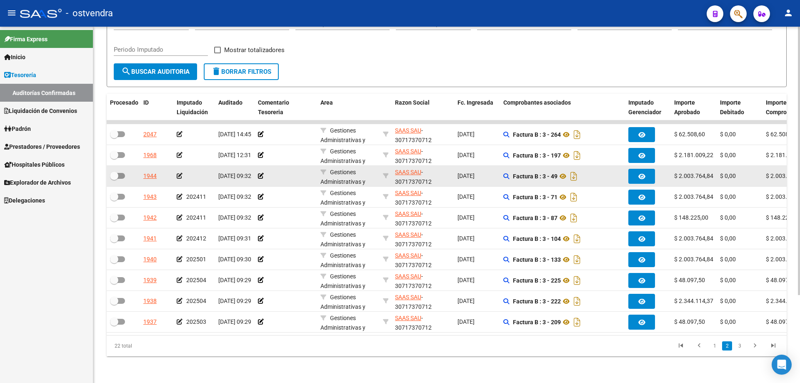
click at [182, 173] on icon at bounding box center [180, 176] width 6 height 6
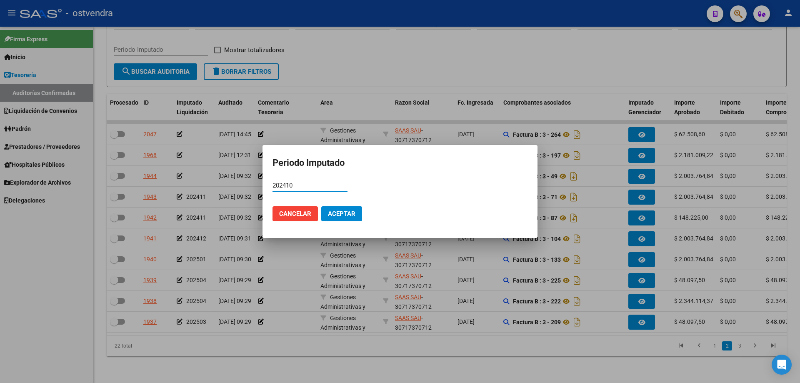
type input "202410"
click at [351, 215] on span "Aceptar" at bounding box center [342, 214] width 28 height 8
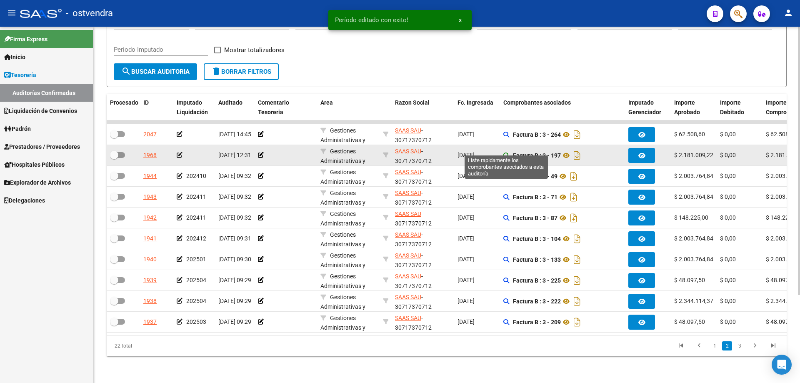
click at [507, 153] on icon at bounding box center [506, 156] width 6 height 6
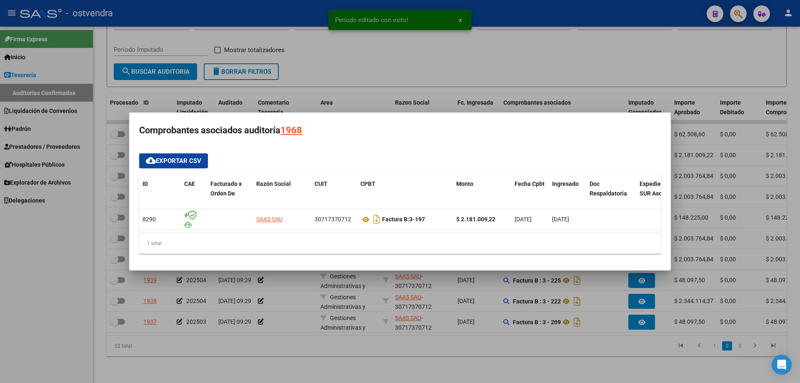
click at [406, 279] on div at bounding box center [400, 191] width 800 height 383
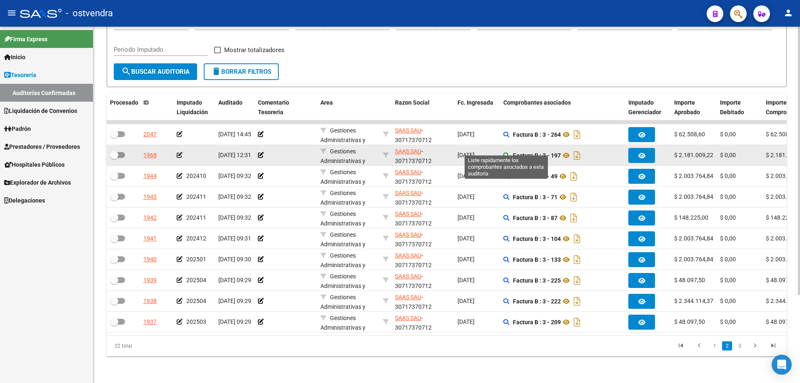
click at [505, 153] on icon at bounding box center [506, 156] width 6 height 6
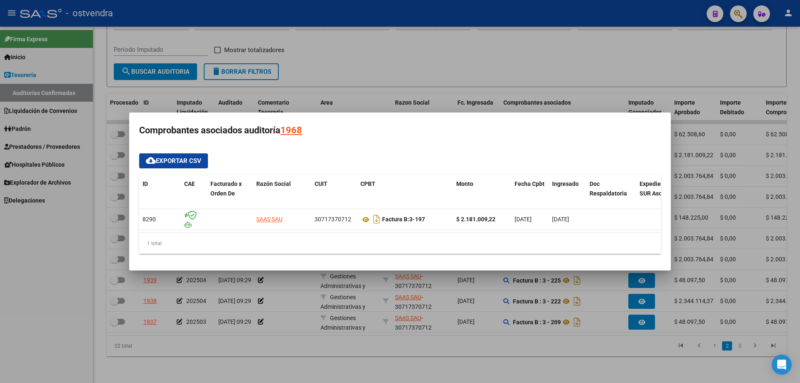
click at [468, 308] on div at bounding box center [400, 191] width 800 height 383
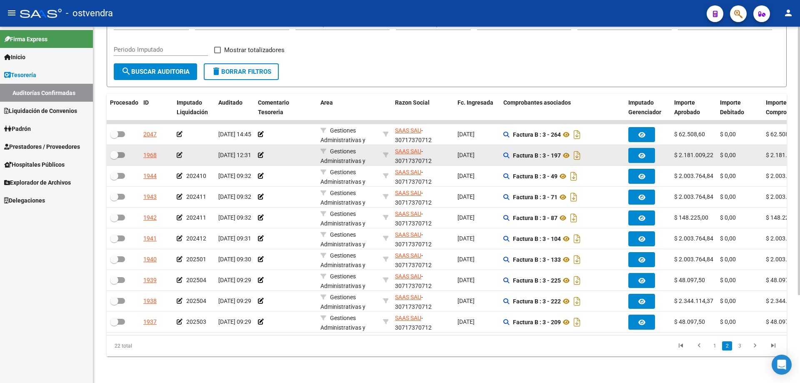
click at [182, 152] on icon at bounding box center [180, 155] width 6 height 6
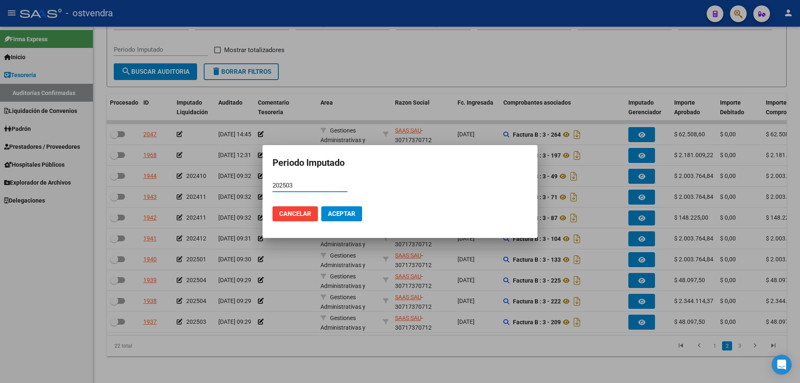
type input "202503"
click at [340, 223] on mat-dialog-actions "Cancelar Aceptar" at bounding box center [400, 214] width 255 height 28
click at [338, 221] on mat-dialog-actions "Cancelar Aceptar" at bounding box center [400, 214] width 255 height 28
click at [326, 210] on button "Aceptar" at bounding box center [341, 213] width 41 height 15
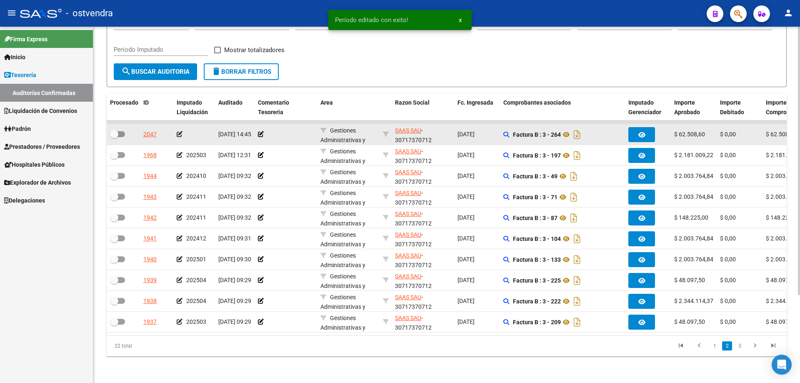
drag, startPoint x: 513, startPoint y: 124, endPoint x: 508, endPoint y: 125, distance: 4.6
click at [510, 128] on div "Factura B : 3 - 264" at bounding box center [562, 134] width 118 height 13
click at [505, 132] on icon at bounding box center [506, 135] width 6 height 6
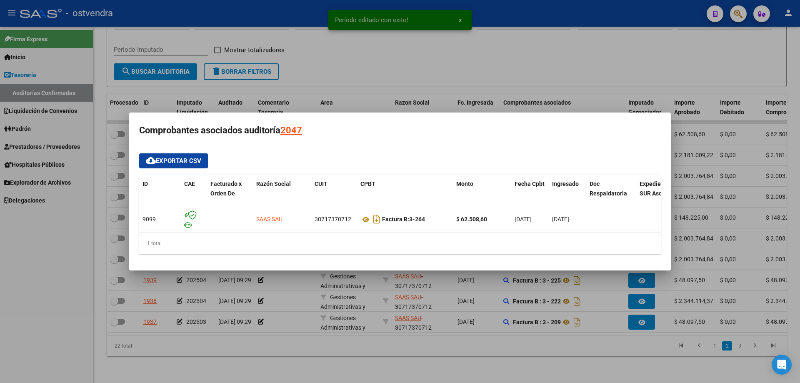
click at [392, 310] on div at bounding box center [400, 191] width 800 height 383
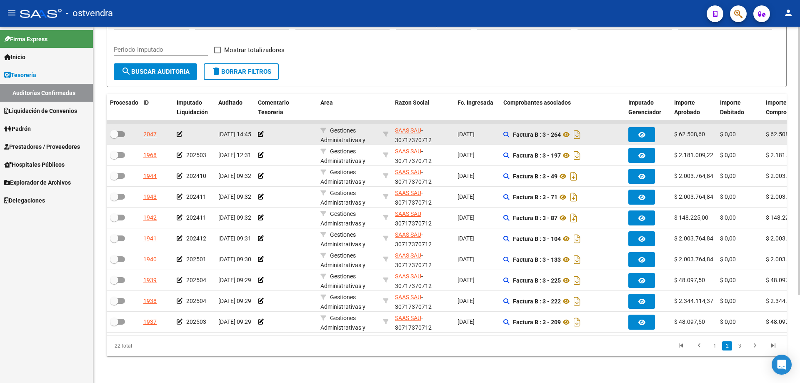
click at [179, 131] on icon at bounding box center [180, 134] width 6 height 6
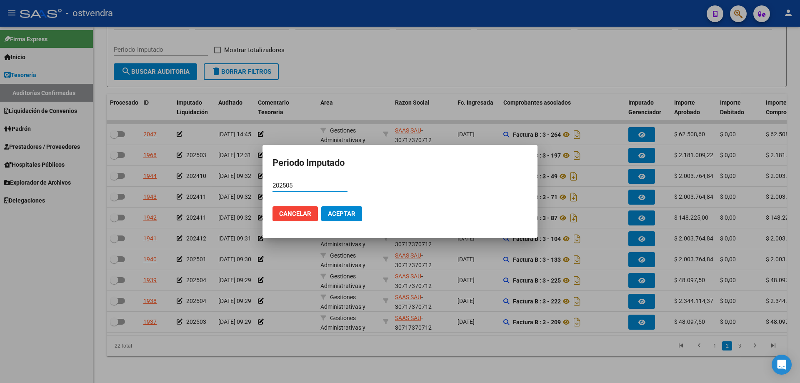
type input "202505"
click at [355, 205] on mat-dialog-actions "Cancelar Aceptar" at bounding box center [400, 214] width 255 height 28
click at [349, 208] on button "Aceptar" at bounding box center [341, 213] width 41 height 15
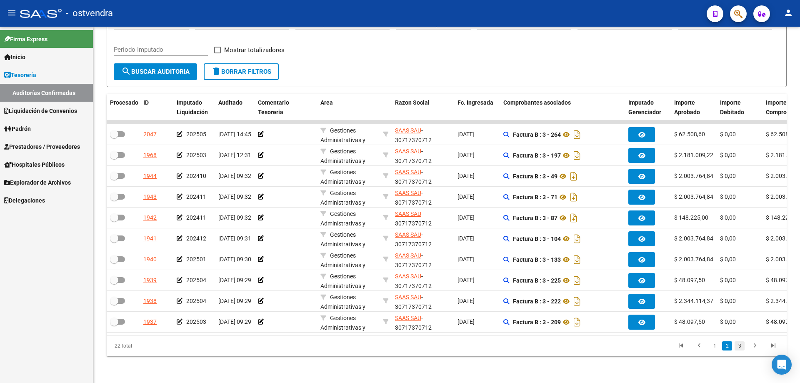
click at [740, 346] on link "3" at bounding box center [740, 345] width 10 height 9
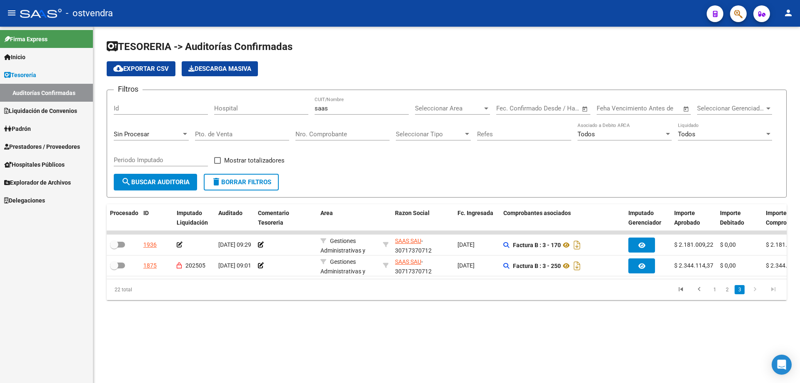
scroll to position [0, 0]
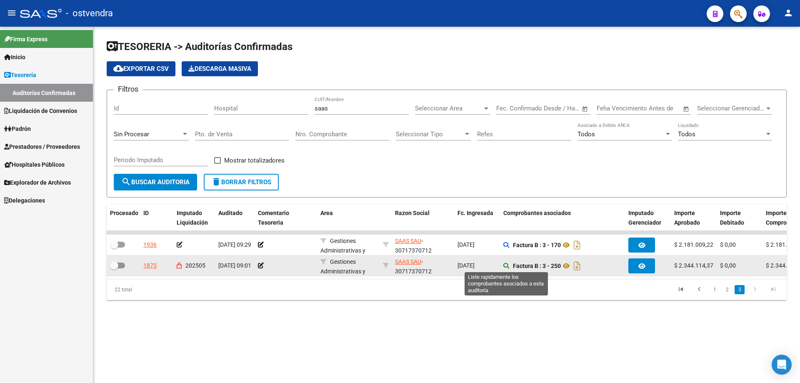
click at [505, 265] on icon at bounding box center [506, 266] width 6 height 6
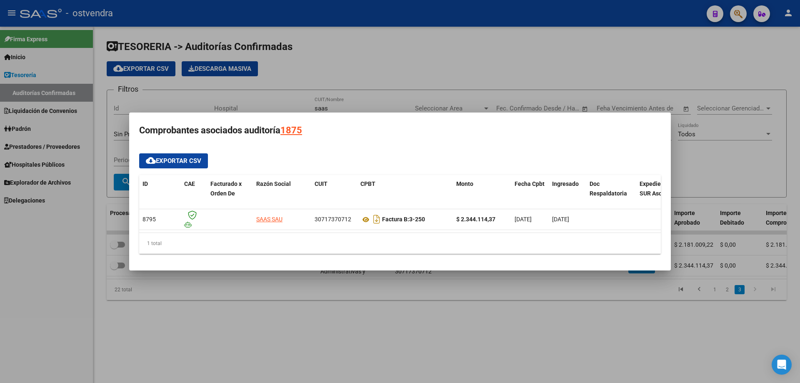
click at [485, 314] on div at bounding box center [400, 191] width 800 height 383
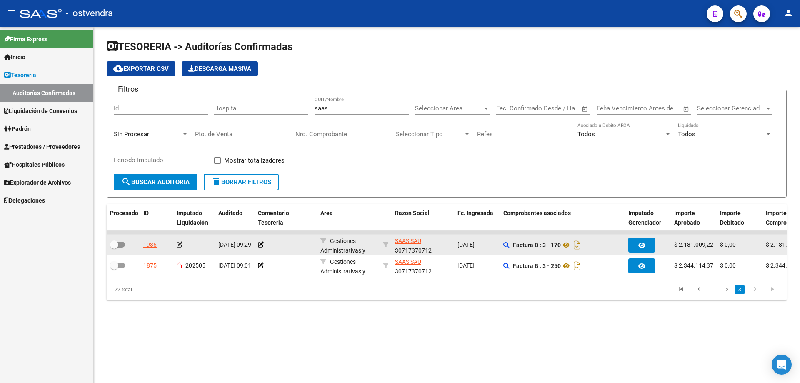
click at [510, 248] on div "Factura B : 3 - 170" at bounding box center [562, 244] width 118 height 13
click at [507, 244] on icon at bounding box center [506, 245] width 6 height 6
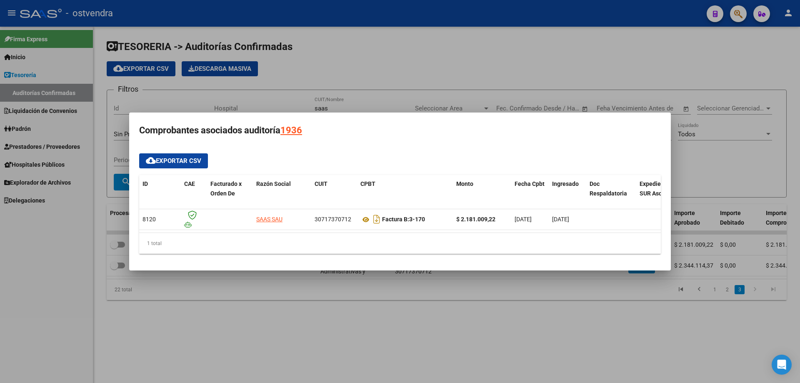
click at [400, 294] on div at bounding box center [400, 191] width 800 height 383
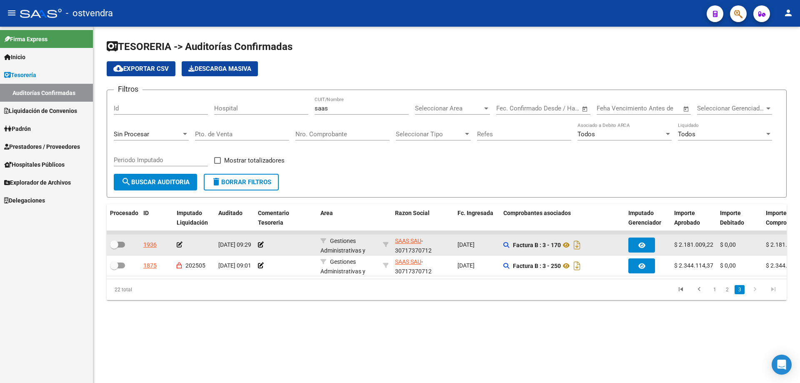
click at [181, 243] on icon at bounding box center [180, 245] width 6 height 6
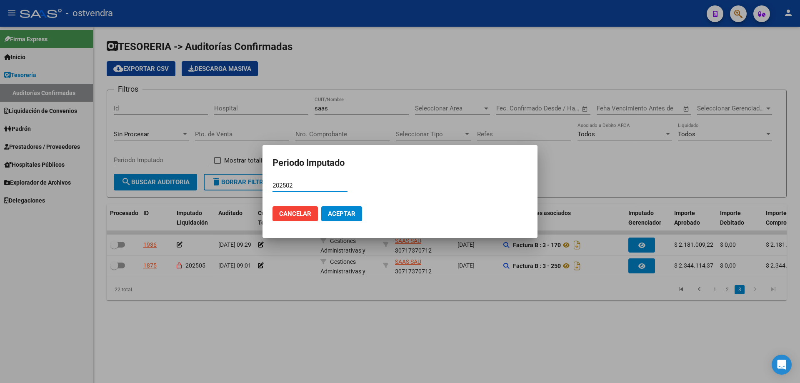
type input "202502"
click at [347, 218] on button "Aceptar" at bounding box center [341, 213] width 41 height 15
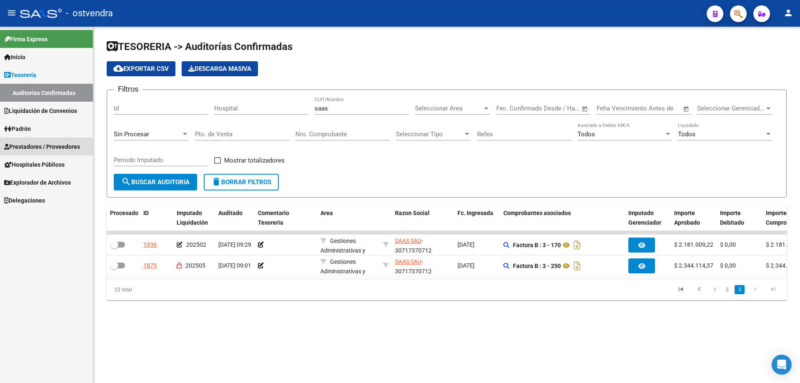
click at [61, 147] on span "Prestadores / Proveedores" at bounding box center [42, 146] width 76 height 9
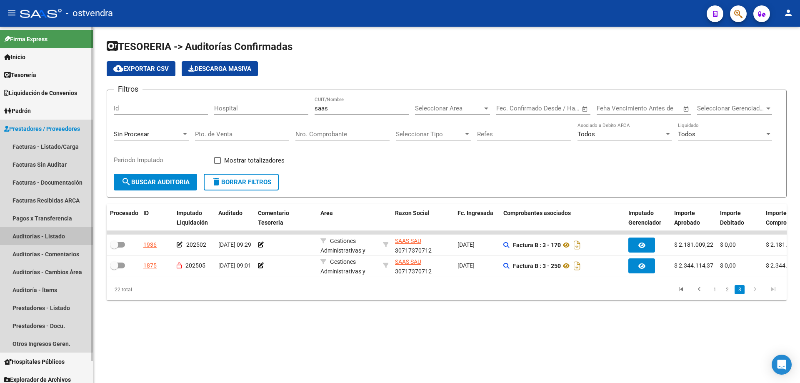
click at [44, 235] on link "Auditorías - Listado" at bounding box center [46, 236] width 93 height 18
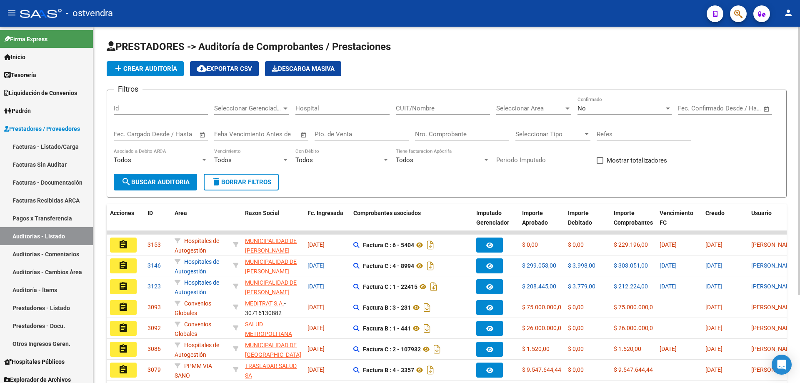
click at [577, 108] on app-drop-down-list "Seleccionar Area Seleccionar Area" at bounding box center [536, 110] width 81 height 26
click at [591, 108] on div "No" at bounding box center [621, 109] width 87 height 8
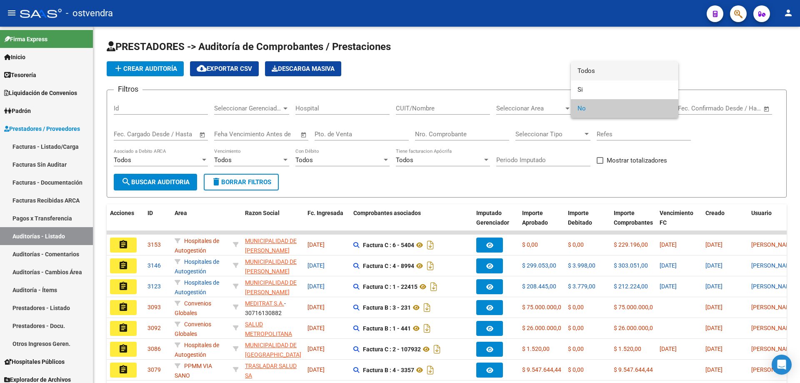
click at [590, 70] on span "Todos" at bounding box center [625, 71] width 94 height 19
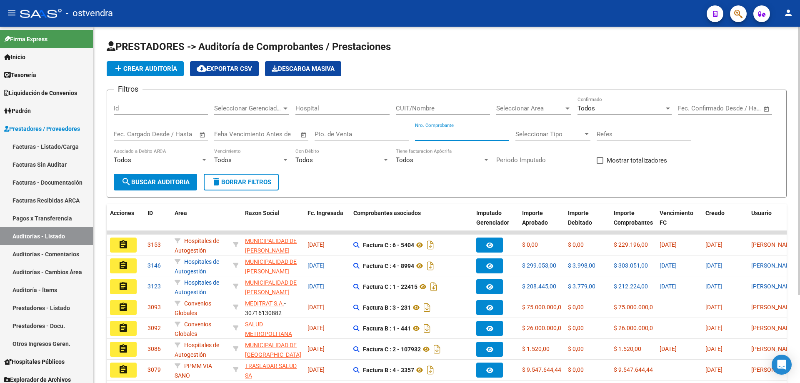
click at [435, 134] on input "Nro. Comprobante" at bounding box center [462, 134] width 94 height 8
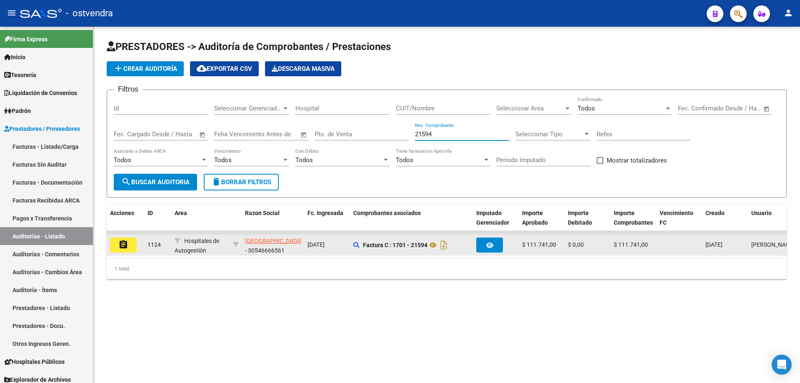
type input "21594"
click at [121, 249] on mat-icon "assignment" at bounding box center [123, 245] width 10 height 10
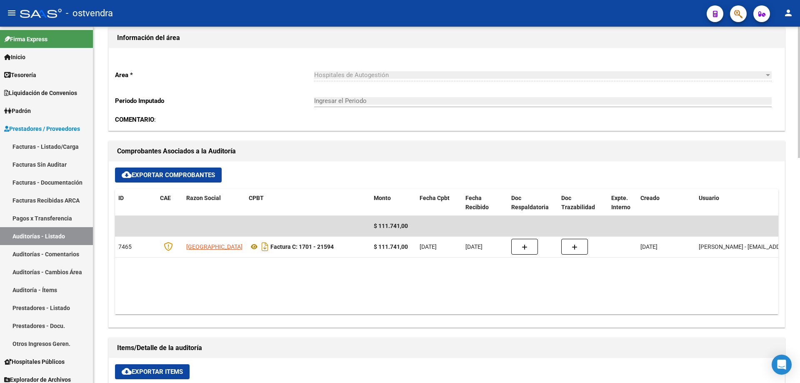
scroll to position [292, 0]
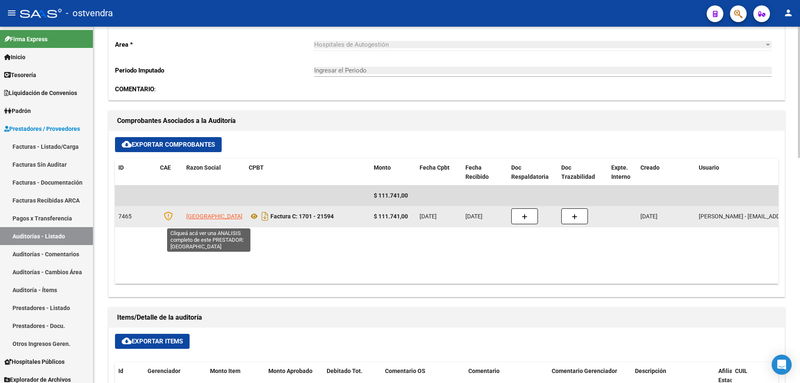
click at [199, 213] on span "[GEOGRAPHIC_DATA]" at bounding box center [214, 216] width 56 height 7
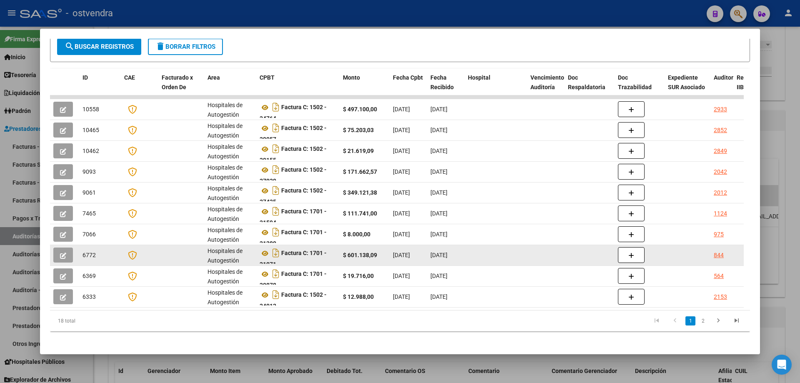
scroll to position [161, 0]
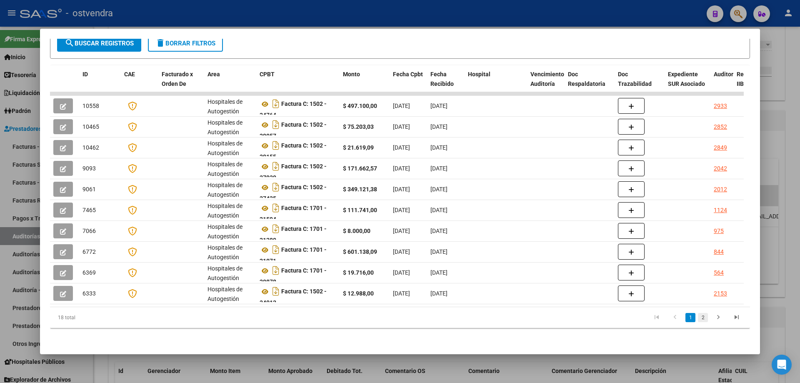
click at [698, 316] on link "2" at bounding box center [703, 317] width 10 height 9
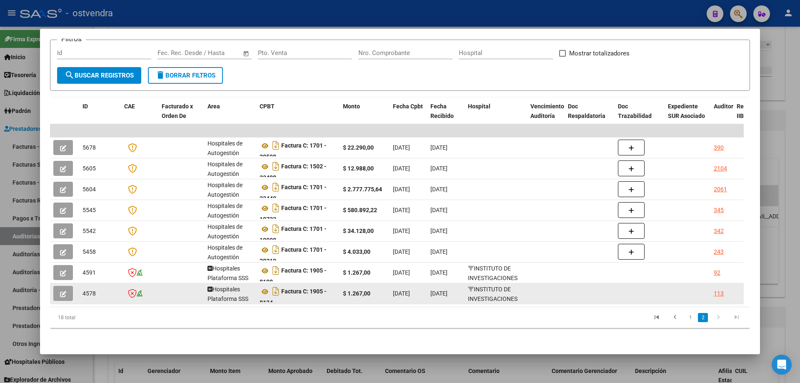
scroll to position [5, 0]
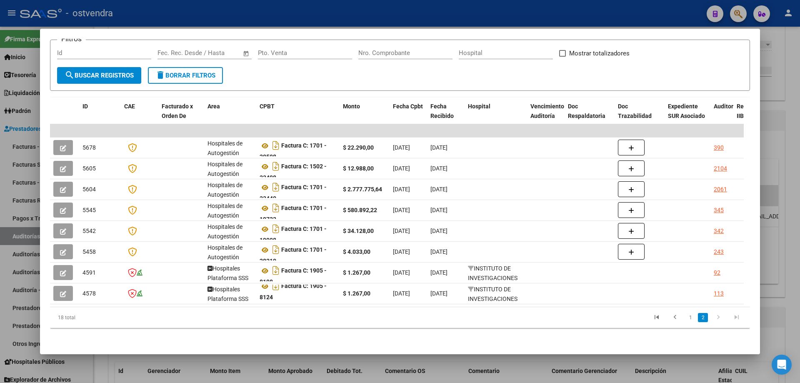
click at [686, 316] on link "1" at bounding box center [691, 317] width 10 height 9
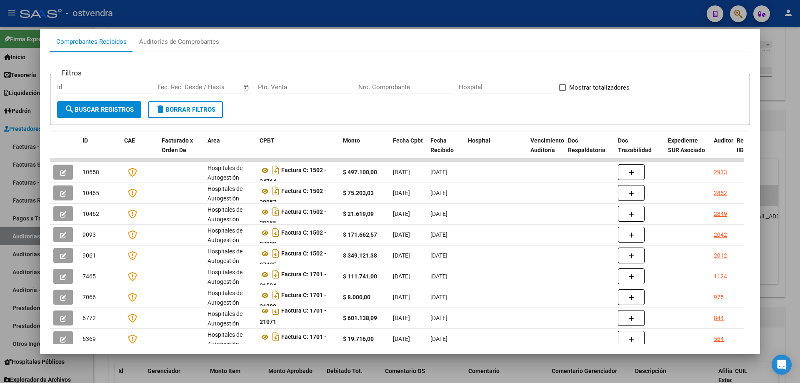
scroll to position [46, 0]
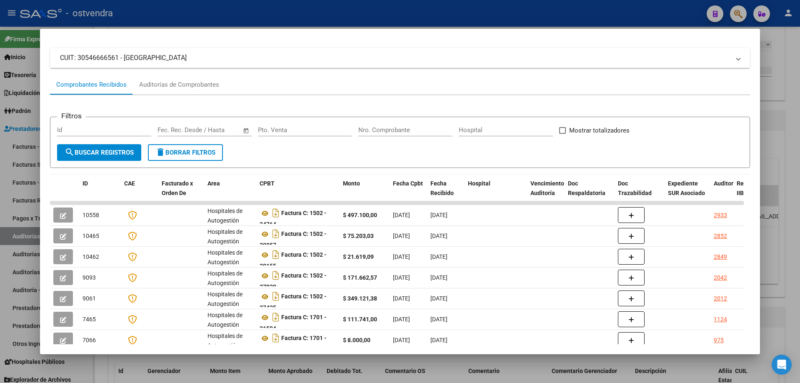
click at [387, 132] on input "Nro. Comprobante" at bounding box center [405, 130] width 94 height 8
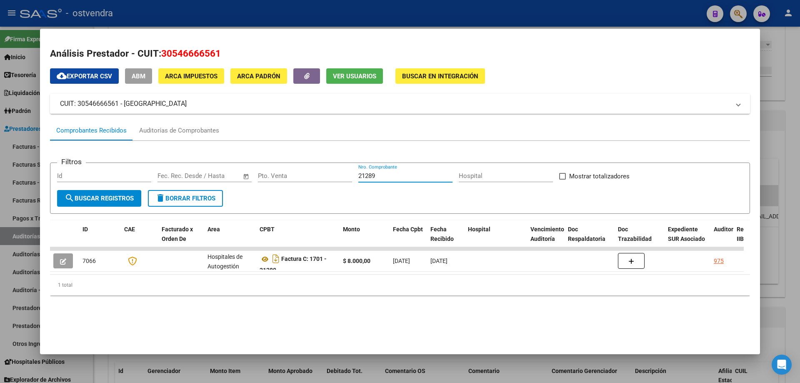
scroll to position [0, 0]
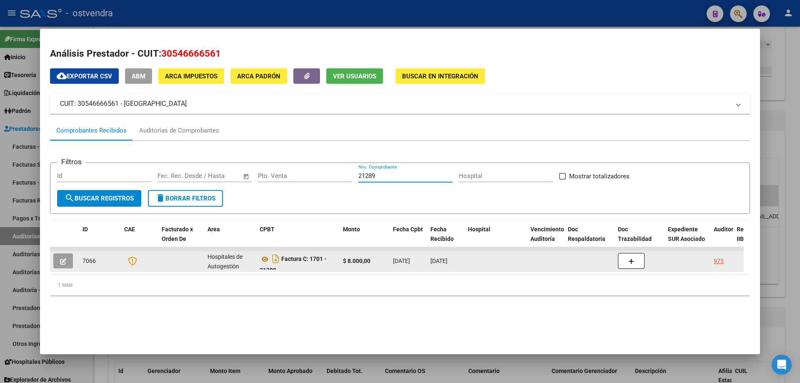
type input "21289"
click at [63, 263] on icon "button" at bounding box center [63, 261] width 6 height 6
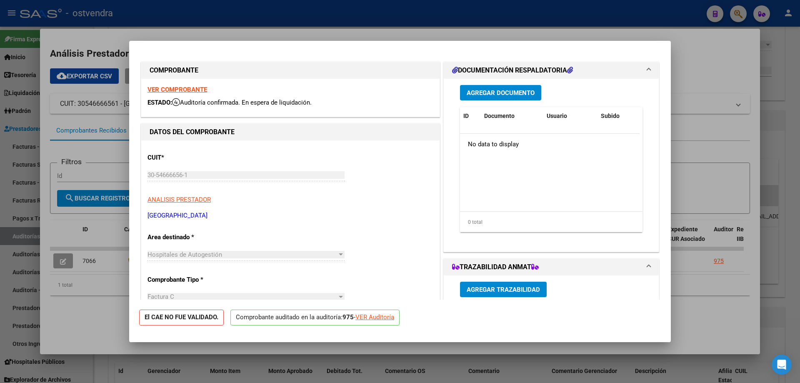
click at [364, 317] on div "VER Auditoría" at bounding box center [374, 318] width 39 height 10
type input "$ 0,00"
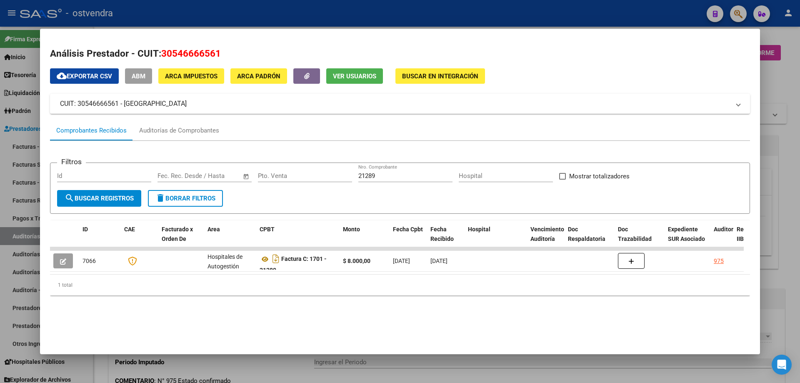
click at [311, 371] on div at bounding box center [400, 191] width 800 height 383
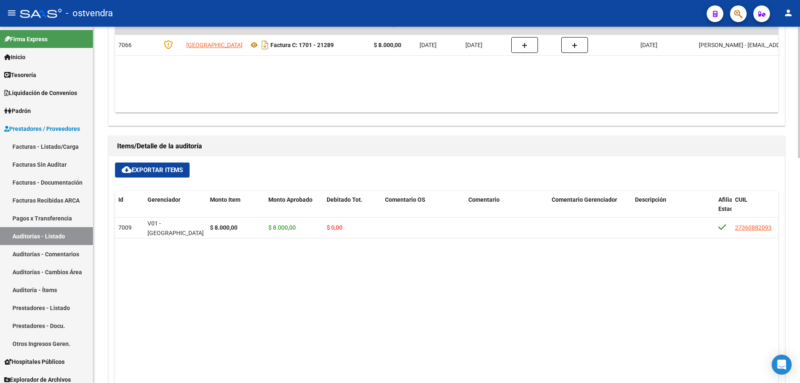
scroll to position [403, 0]
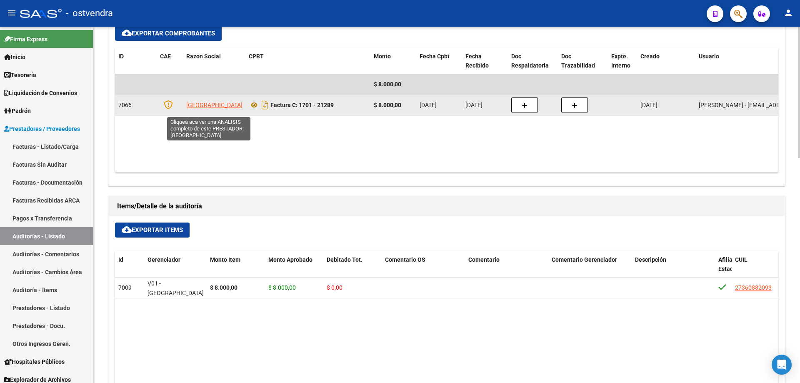
click at [205, 108] on span "[GEOGRAPHIC_DATA]" at bounding box center [214, 105] width 56 height 7
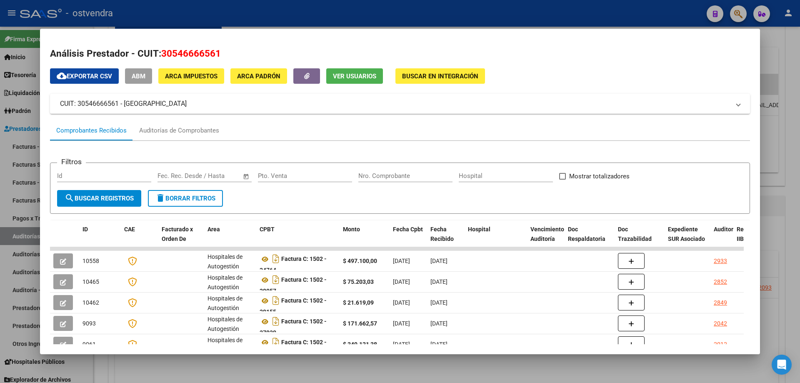
click at [409, 180] on div "Nro. Comprobante" at bounding box center [405, 176] width 94 height 13
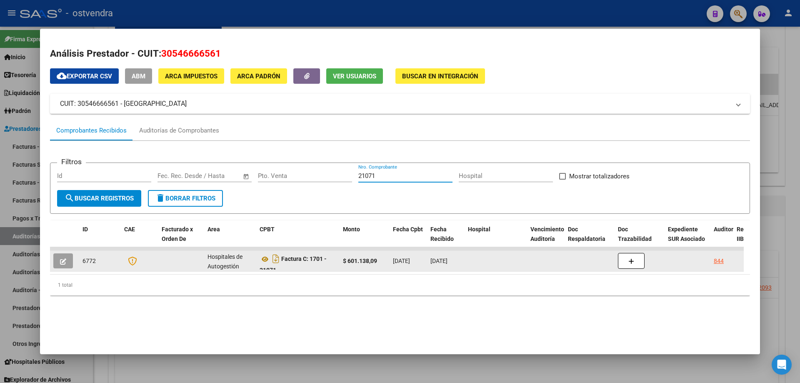
type input "21071"
click at [60, 263] on icon "button" at bounding box center [63, 261] width 6 height 6
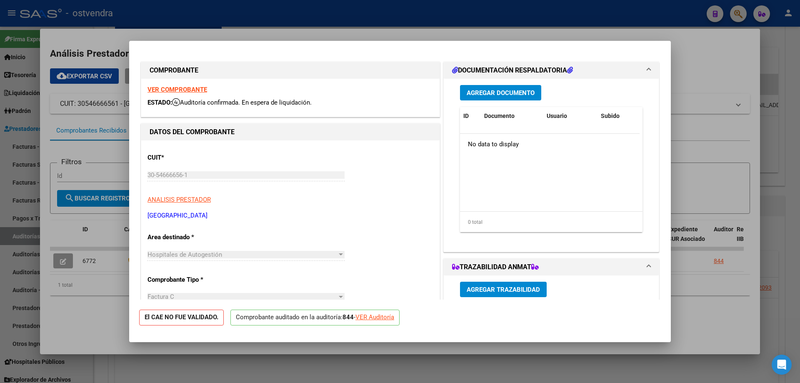
click at [382, 316] on div "VER Auditoría" at bounding box center [374, 318] width 39 height 10
type input "$ 0,00"
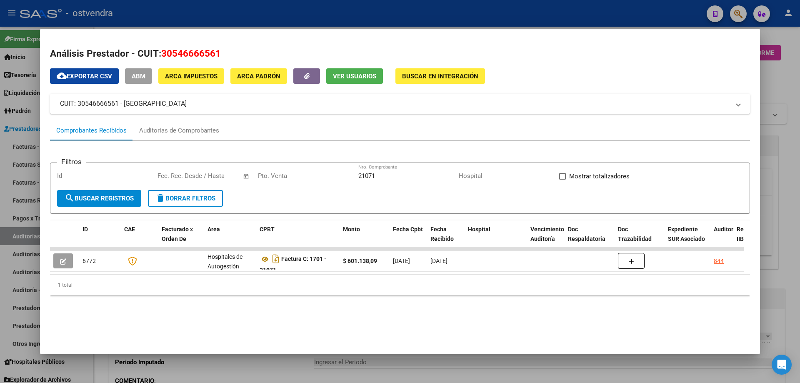
click at [438, 370] on div at bounding box center [400, 191] width 800 height 383
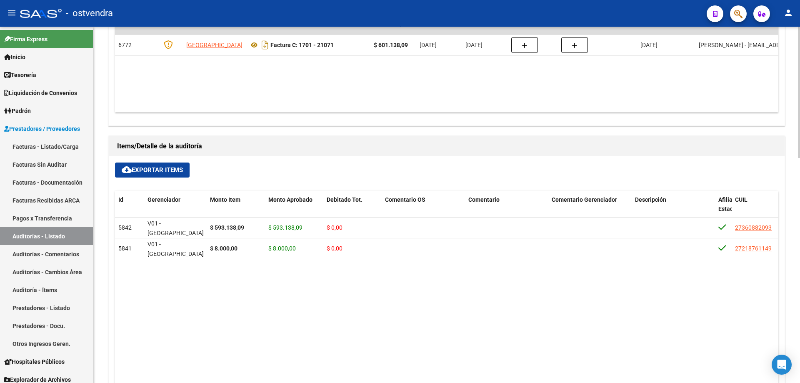
scroll to position [403, 0]
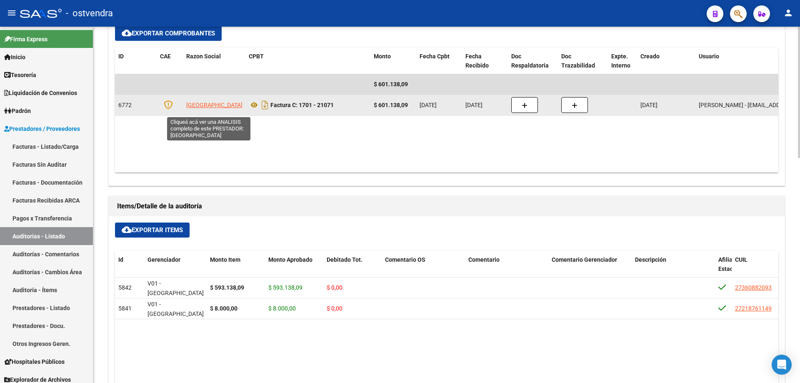
drag, startPoint x: 214, startPoint y: 115, endPoint x: 214, endPoint y: 110, distance: 4.6
click at [214, 113] on datatable-body-cell "[GEOGRAPHIC_DATA]" at bounding box center [214, 105] width 63 height 20
click at [214, 108] on span "[GEOGRAPHIC_DATA]" at bounding box center [214, 105] width 56 height 7
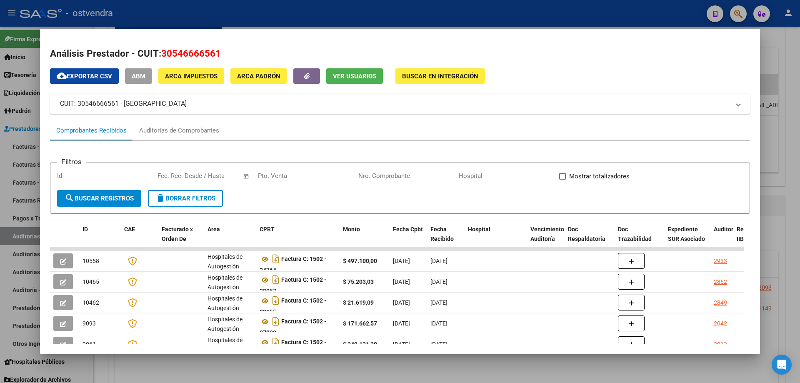
click at [374, 170] on div "Nro. Comprobante" at bounding box center [405, 176] width 94 height 13
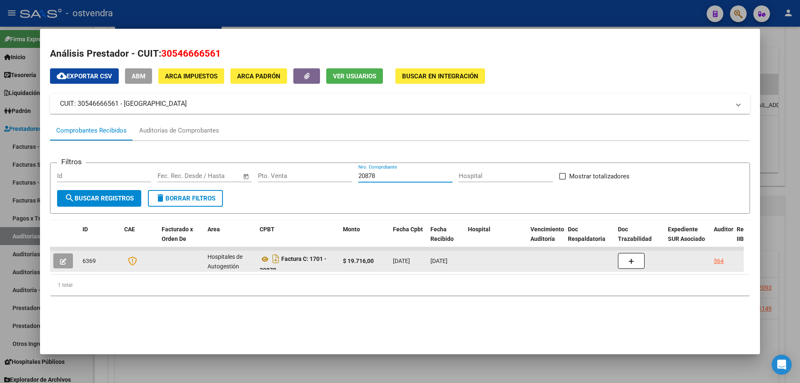
type input "20878"
click at [61, 259] on icon "button" at bounding box center [63, 261] width 6 height 6
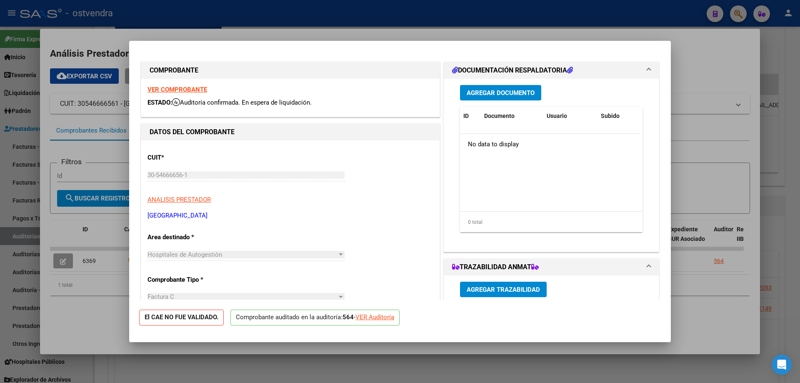
click at [369, 315] on div "VER Auditoría" at bounding box center [374, 318] width 39 height 10
type input "$ 0,00"
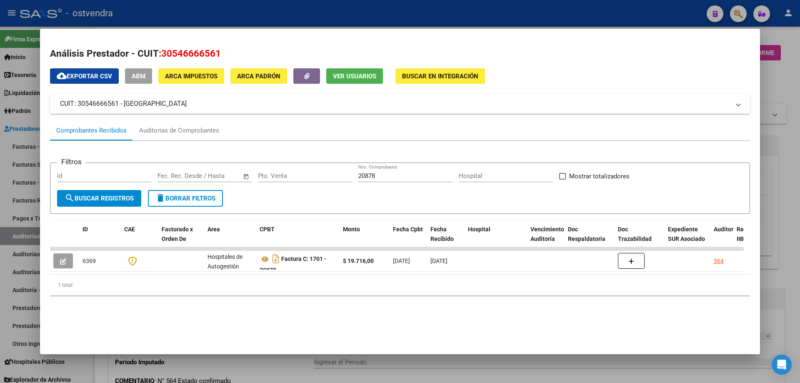
click at [413, 377] on div at bounding box center [400, 191] width 800 height 383
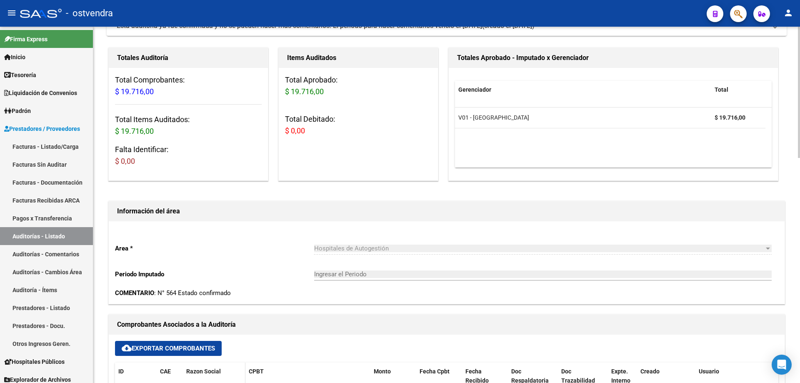
scroll to position [250, 0]
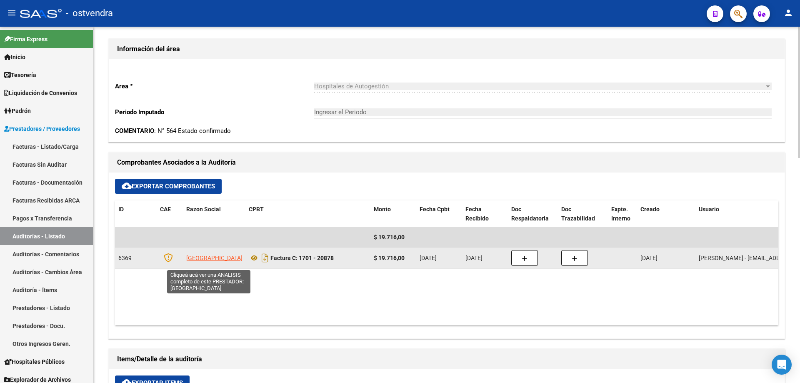
click at [204, 260] on span "[GEOGRAPHIC_DATA]" at bounding box center [214, 258] width 56 height 7
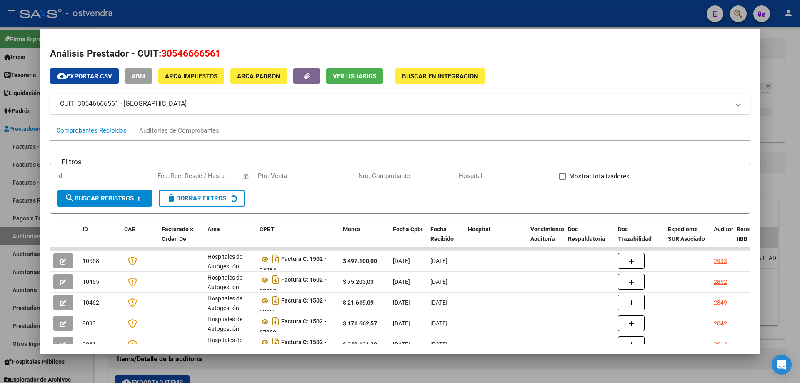
click at [379, 180] on div "Nro. Comprobante" at bounding box center [405, 176] width 94 height 13
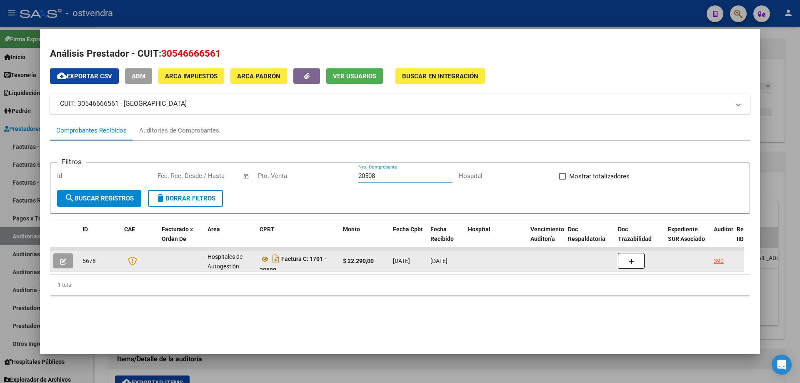
type input "20508"
click at [67, 262] on button "button" at bounding box center [63, 260] width 20 height 15
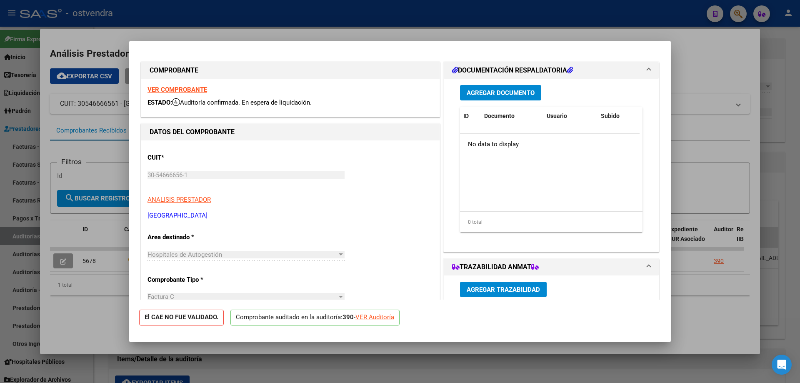
click at [383, 317] on div "VER Auditoría" at bounding box center [374, 318] width 39 height 10
type input "$ 0,00"
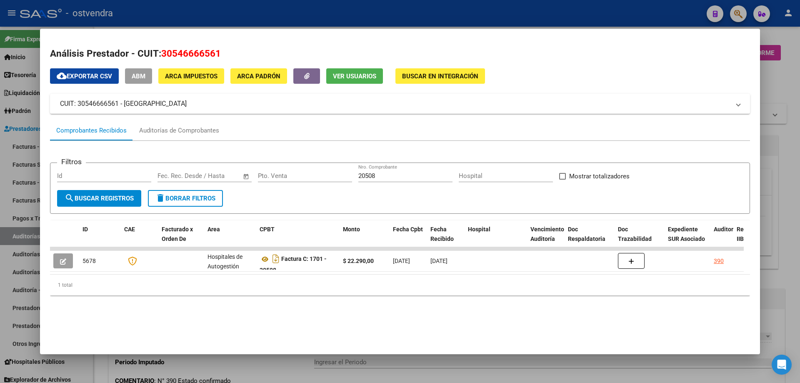
click at [427, 365] on div at bounding box center [400, 191] width 800 height 383
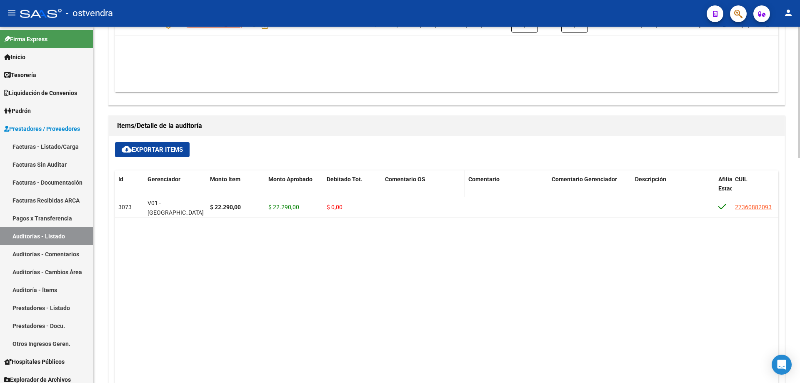
scroll to position [445, 0]
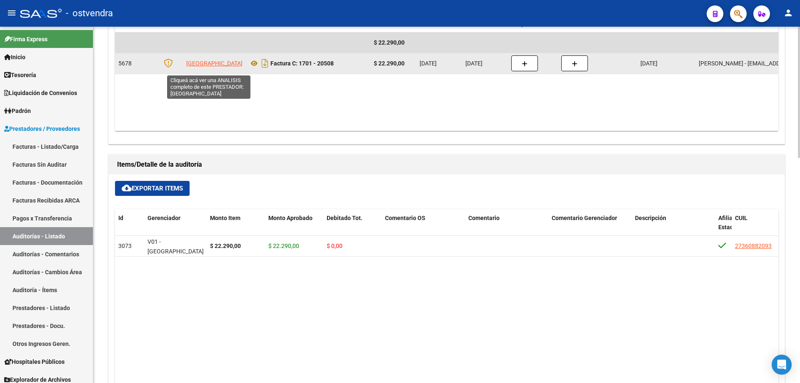
click at [195, 60] on span "[GEOGRAPHIC_DATA]" at bounding box center [214, 63] width 56 height 7
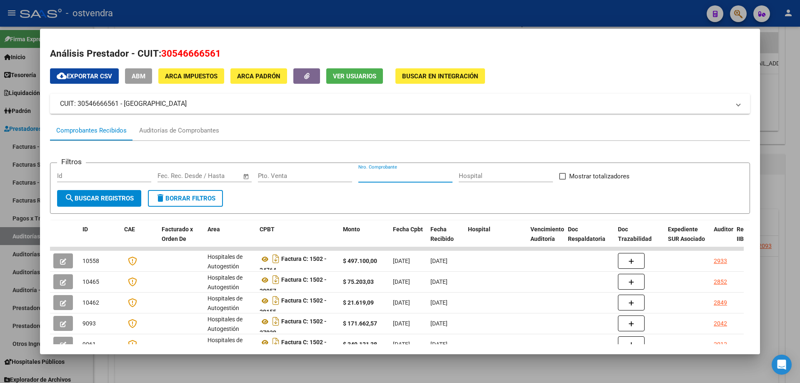
click at [396, 177] on input "Nro. Comprobante" at bounding box center [405, 176] width 94 height 8
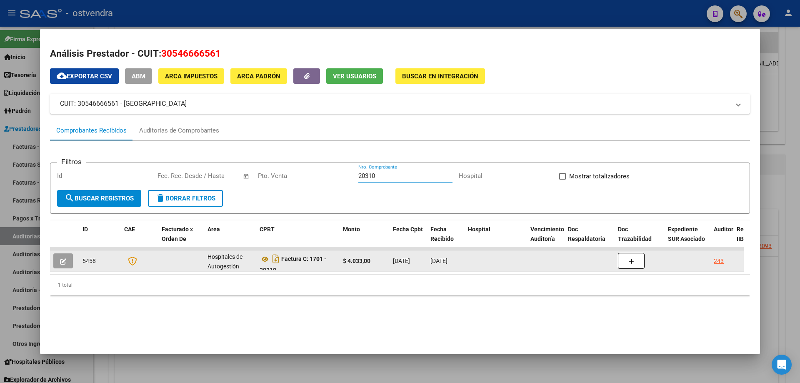
type input "20310"
click at [67, 261] on button "button" at bounding box center [63, 260] width 20 height 15
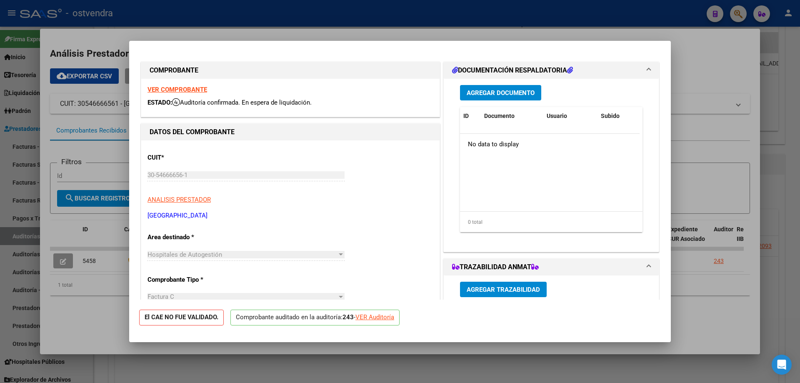
click at [382, 323] on p "Comprobante auditado en la auditoría: 243 - VER Auditoría" at bounding box center [314, 318] width 169 height 16
click at [382, 320] on div "VER Auditoría" at bounding box center [374, 318] width 39 height 10
type input "$ 0,00"
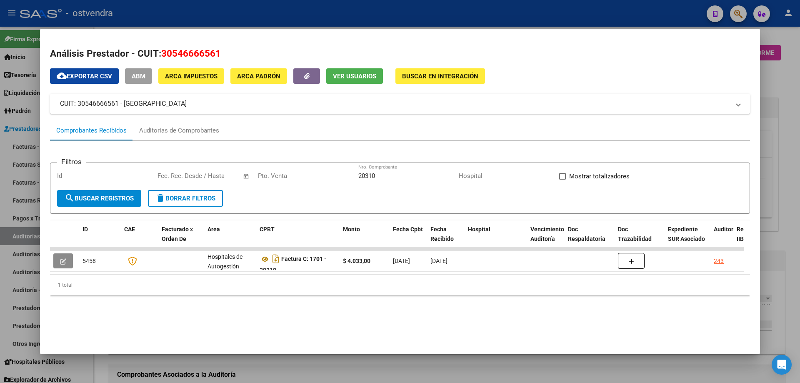
click at [332, 354] on mat-dialog-container "Análisis Prestador - CUIT: 30546666561 cloud_download Exportar CSV ABM ARCA Imp…" at bounding box center [400, 191] width 720 height 325
click at [320, 363] on div at bounding box center [400, 191] width 800 height 383
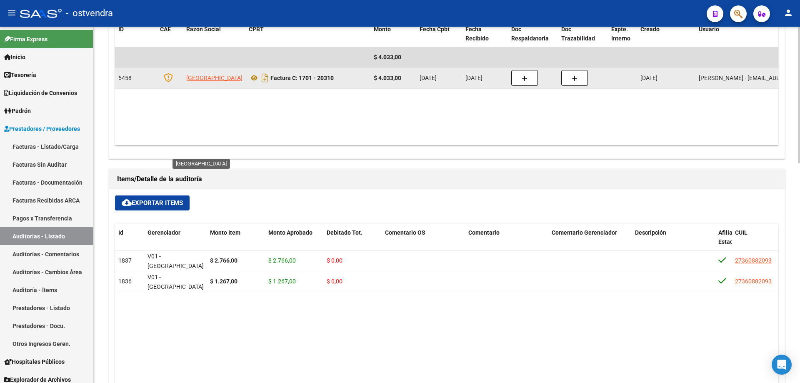
scroll to position [323, 0]
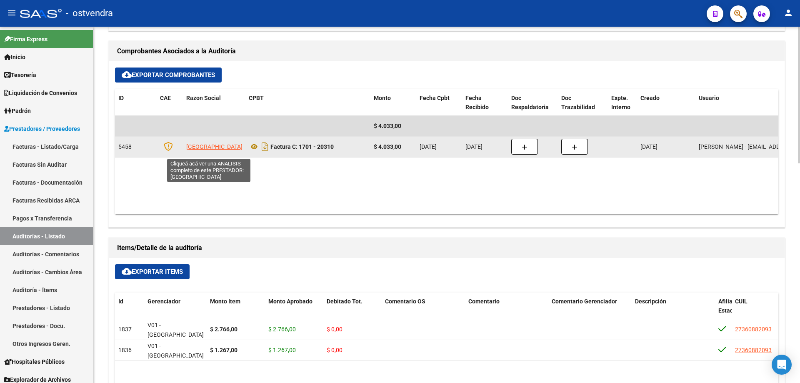
click at [197, 149] on span "[GEOGRAPHIC_DATA]" at bounding box center [214, 146] width 56 height 7
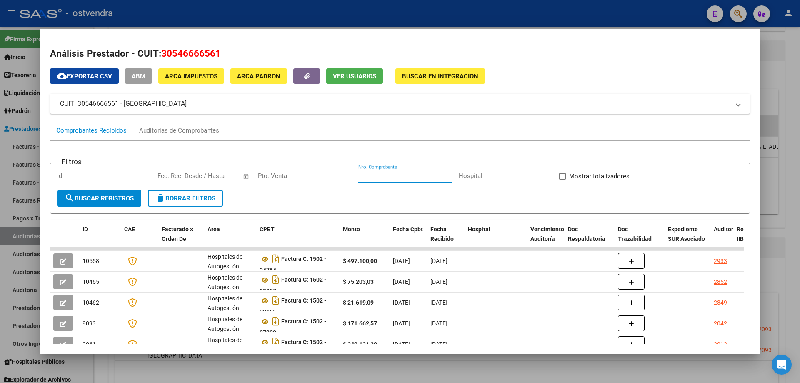
click at [370, 174] on input "Nro. Comprobante" at bounding box center [405, 176] width 94 height 8
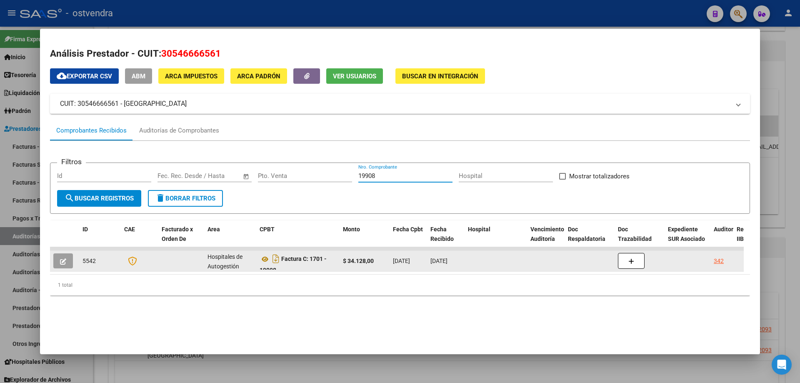
type input "19908"
click at [64, 265] on button "button" at bounding box center [63, 260] width 20 height 15
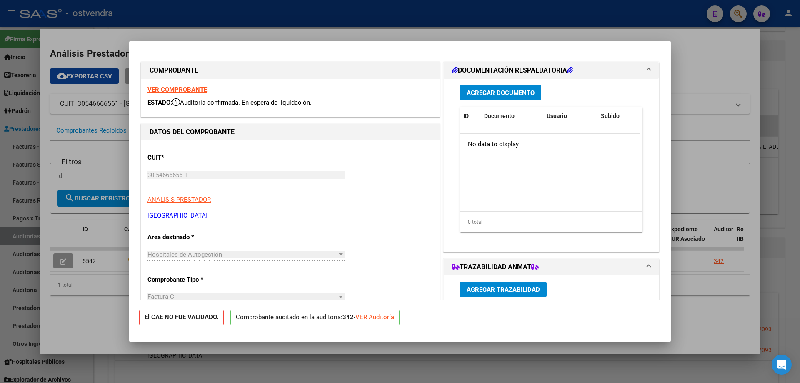
click at [374, 317] on div "VER Auditoría" at bounding box center [374, 318] width 39 height 10
type input "$ 0,00"
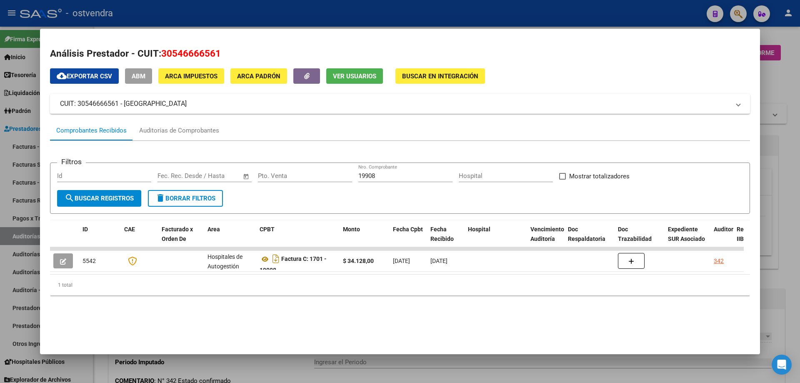
click at [478, 373] on div at bounding box center [400, 191] width 800 height 383
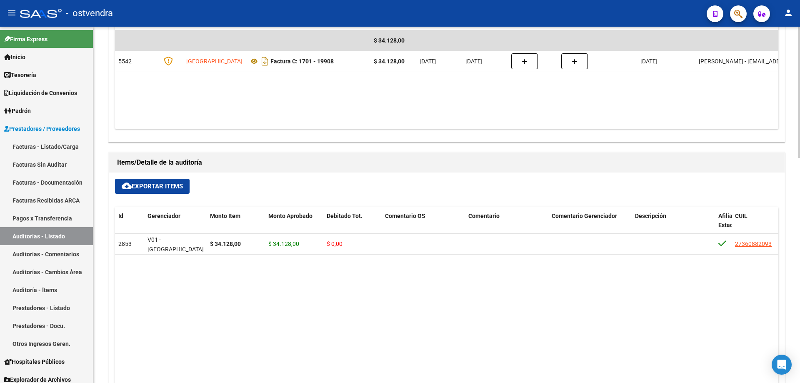
scroll to position [445, 0]
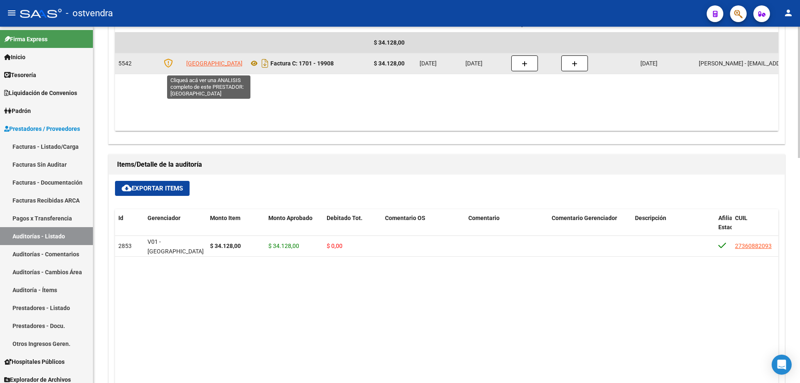
click at [201, 60] on span "[GEOGRAPHIC_DATA]" at bounding box center [214, 63] width 56 height 7
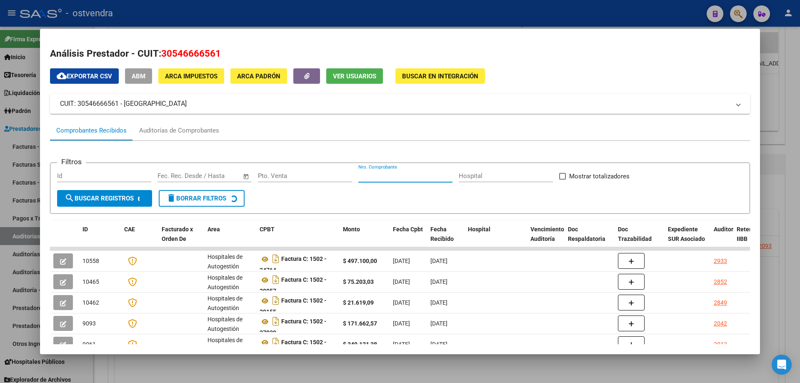
click at [399, 177] on input "Nro. Comprobante" at bounding box center [405, 176] width 94 height 8
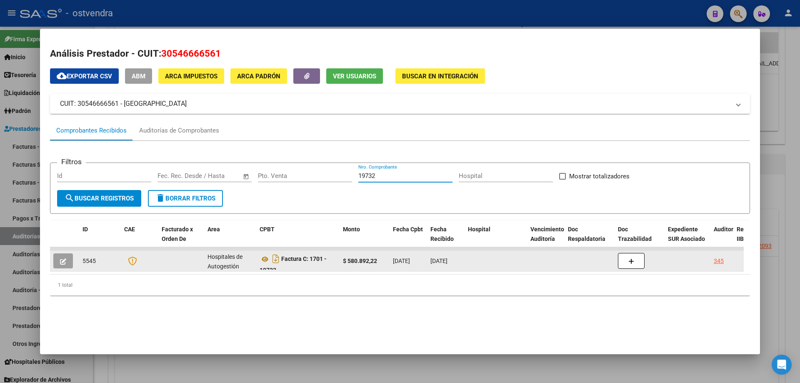
type input "19732"
click at [67, 260] on button "button" at bounding box center [63, 260] width 20 height 15
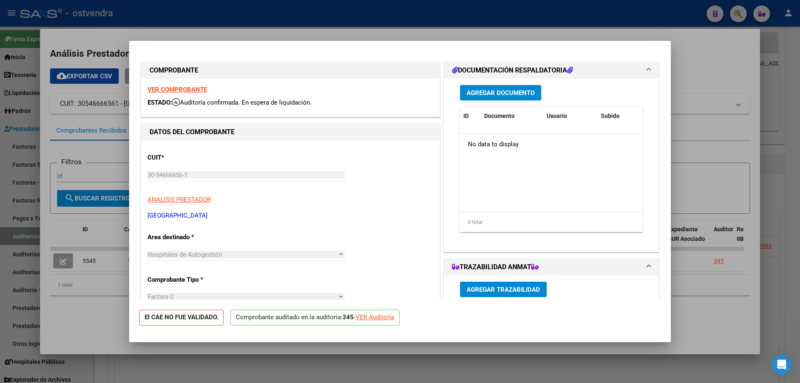
click at [389, 320] on div "VER Auditoría" at bounding box center [374, 318] width 39 height 10
type input "$ 0,00"
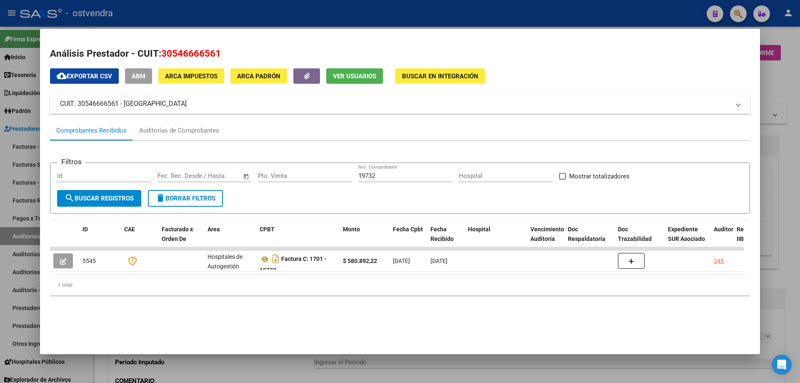
click at [371, 366] on div at bounding box center [400, 191] width 800 height 383
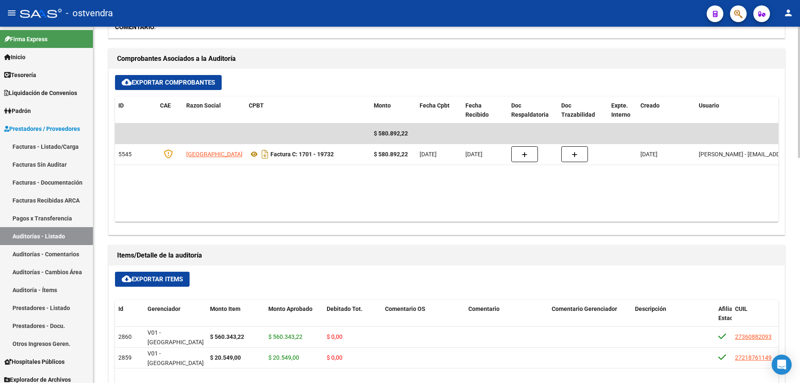
scroll to position [320, 0]
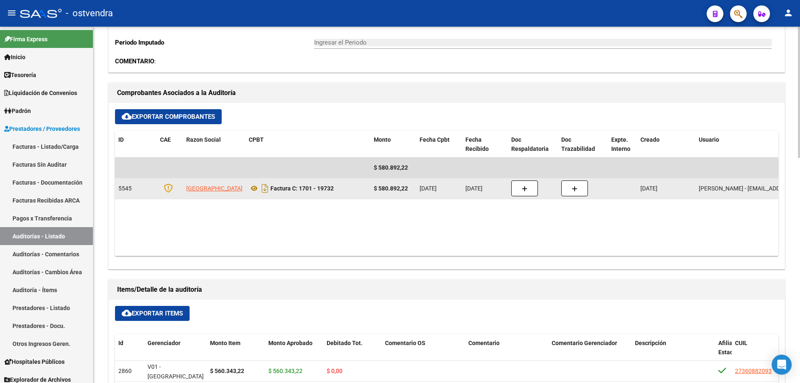
drag, startPoint x: 187, startPoint y: 198, endPoint x: 197, endPoint y: 190, distance: 13.0
click at [188, 198] on datatable-body-cell "[GEOGRAPHIC_DATA]" at bounding box center [214, 188] width 63 height 20
click at [197, 190] on span "[GEOGRAPHIC_DATA]" at bounding box center [214, 188] width 56 height 7
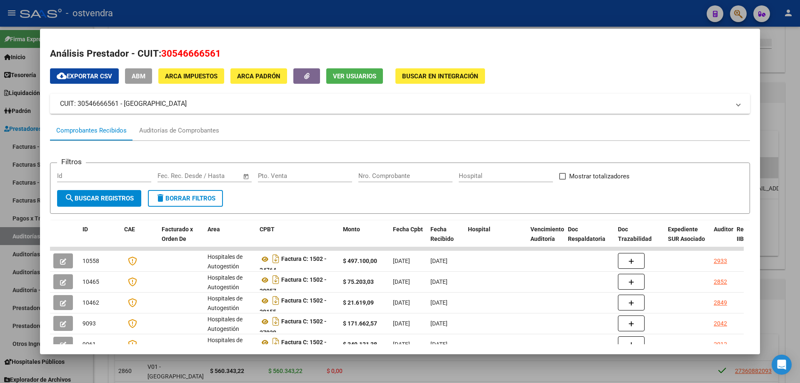
click at [402, 180] on div "Nro. Comprobante" at bounding box center [405, 176] width 94 height 13
click at [402, 175] on input "Nro. Comprobante" at bounding box center [405, 176] width 94 height 8
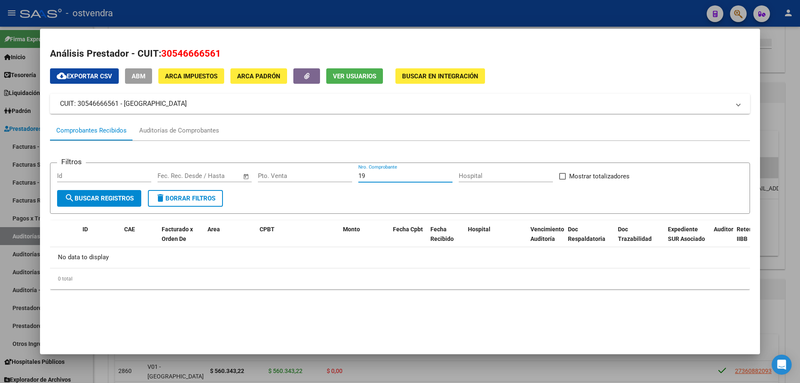
type input "1"
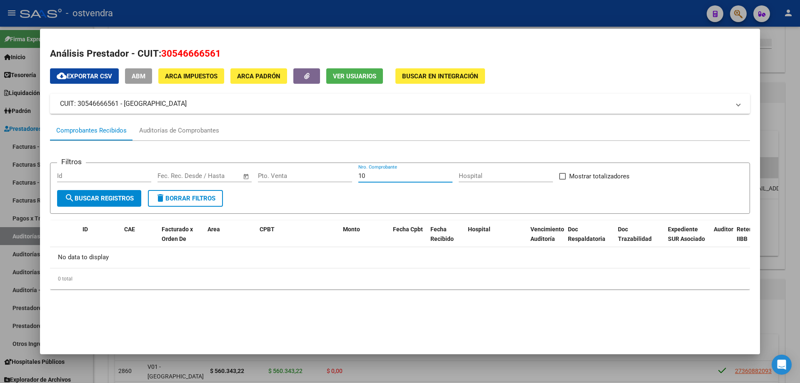
type input "1"
type input "9"
click at [99, 196] on span "search Buscar Registros" at bounding box center [99, 199] width 69 height 8
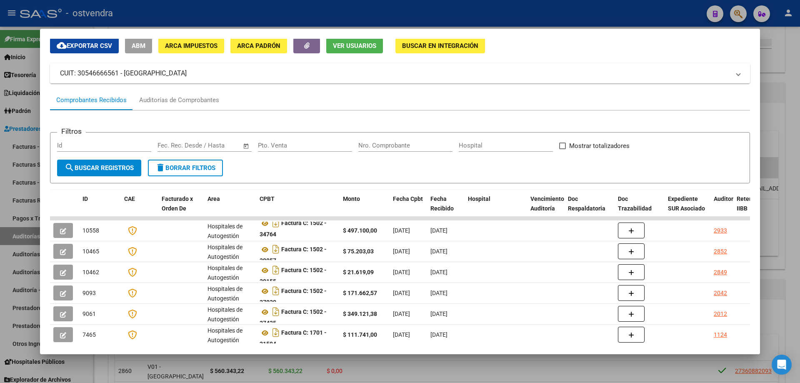
scroll to position [161, 0]
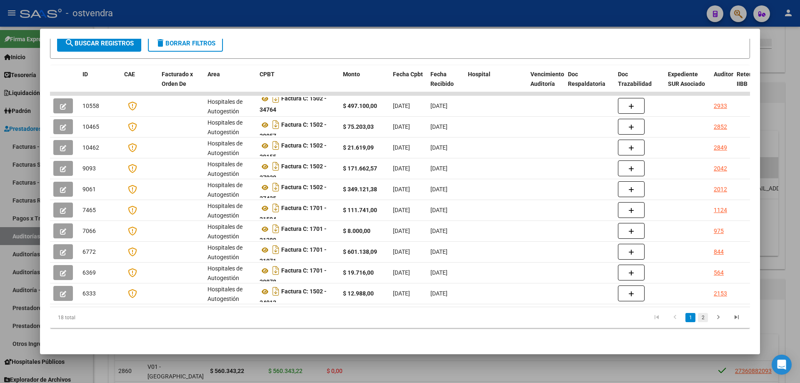
click at [698, 317] on link "2" at bounding box center [703, 317] width 10 height 9
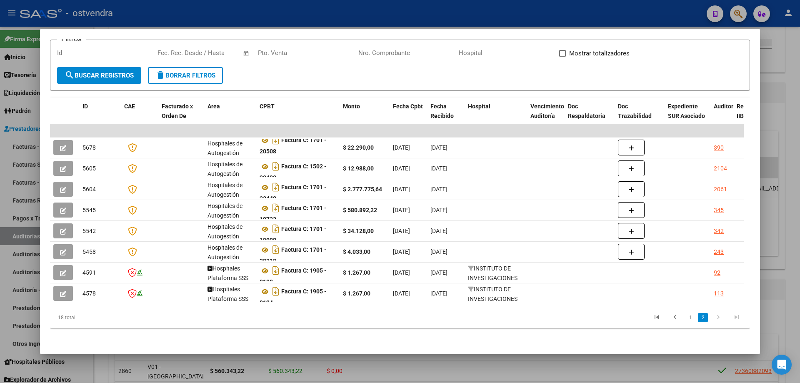
scroll to position [129, 0]
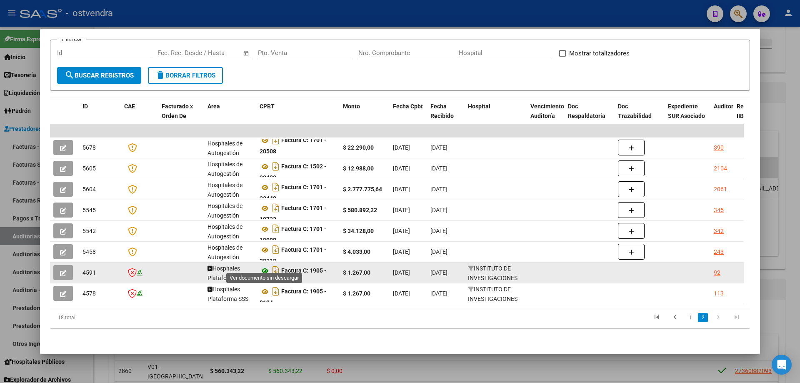
click at [266, 268] on icon at bounding box center [265, 271] width 11 height 10
